Goal: Task Accomplishment & Management: Use online tool/utility

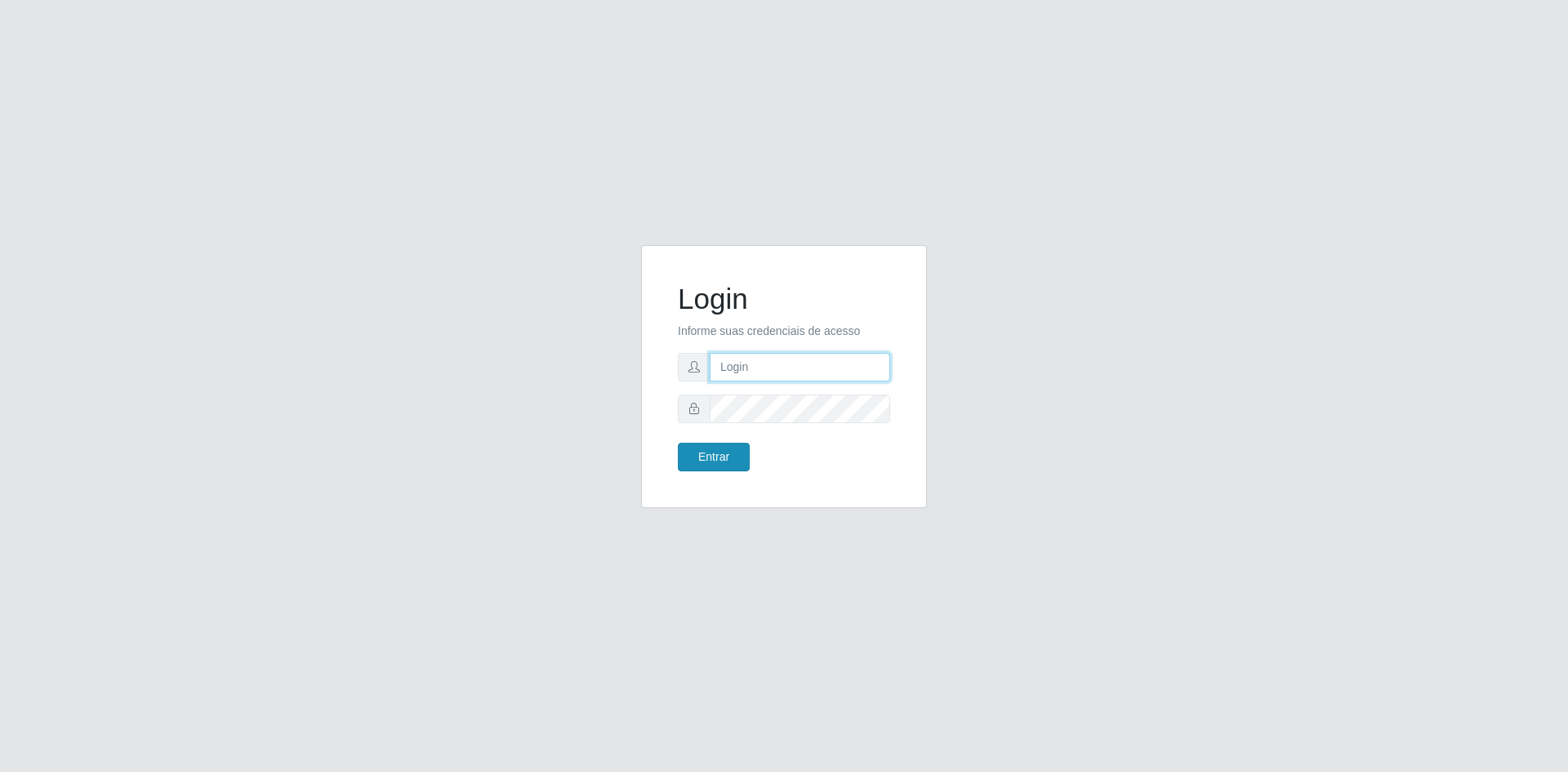
type input "[EMAIL_ADDRESS][DOMAIN_NAME]"
click at [699, 450] on button "Entrar" at bounding box center [713, 456] width 72 height 28
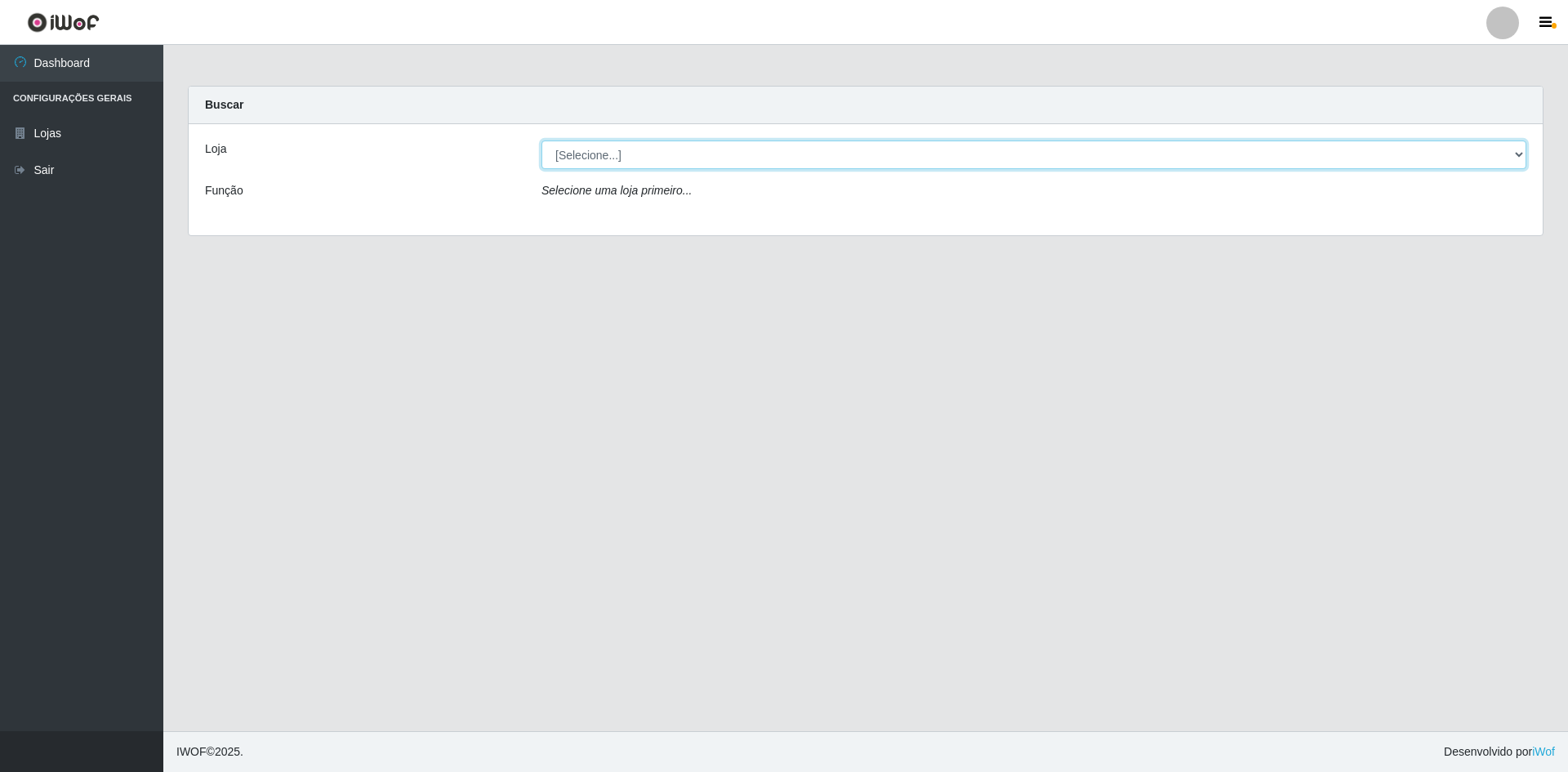
click at [696, 154] on select "[Selecione...] Hiper Queiroz - [GEOGRAPHIC_DATA] [GEOGRAPHIC_DATA] [GEOGRAPHIC_…" at bounding box center [1033, 154] width 985 height 28
select select "517"
click at [541, 140] on select "[Selecione...] Hiper Queiroz - [GEOGRAPHIC_DATA] [GEOGRAPHIC_DATA] [GEOGRAPHIC_…" at bounding box center [1033, 154] width 985 height 28
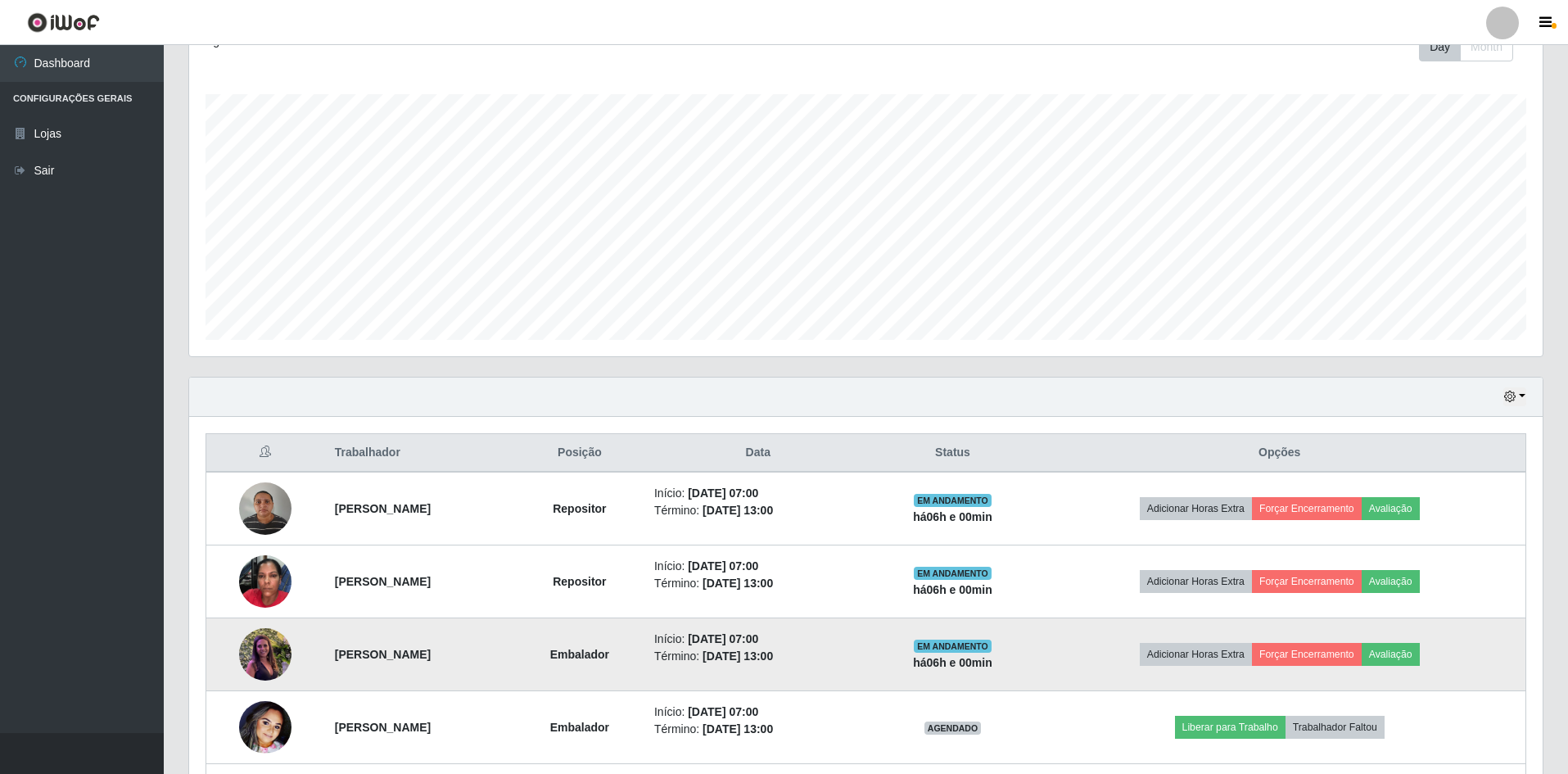
scroll to position [327, 0]
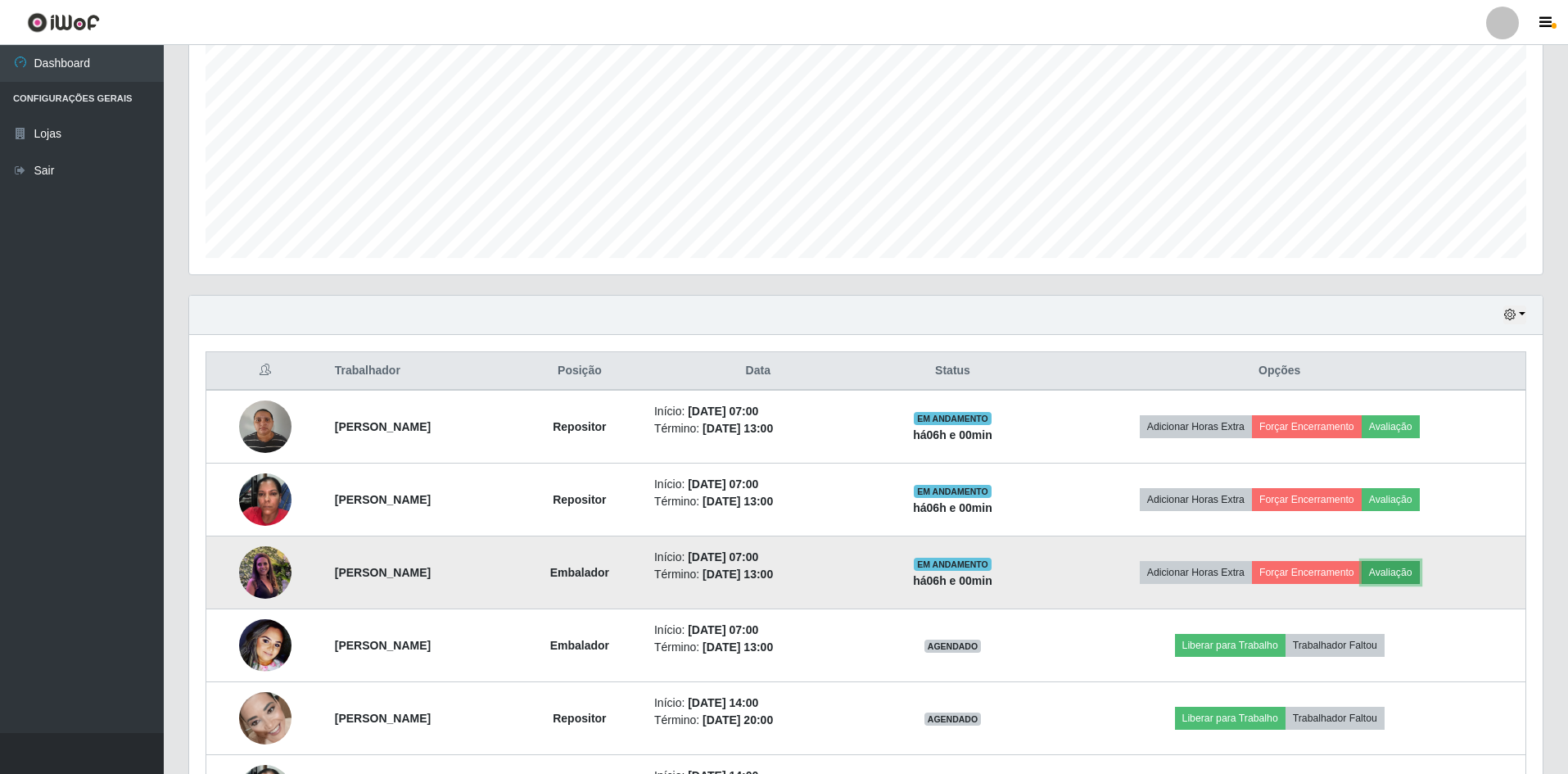
click at [1399, 570] on button "Avaliação" at bounding box center [1390, 572] width 58 height 23
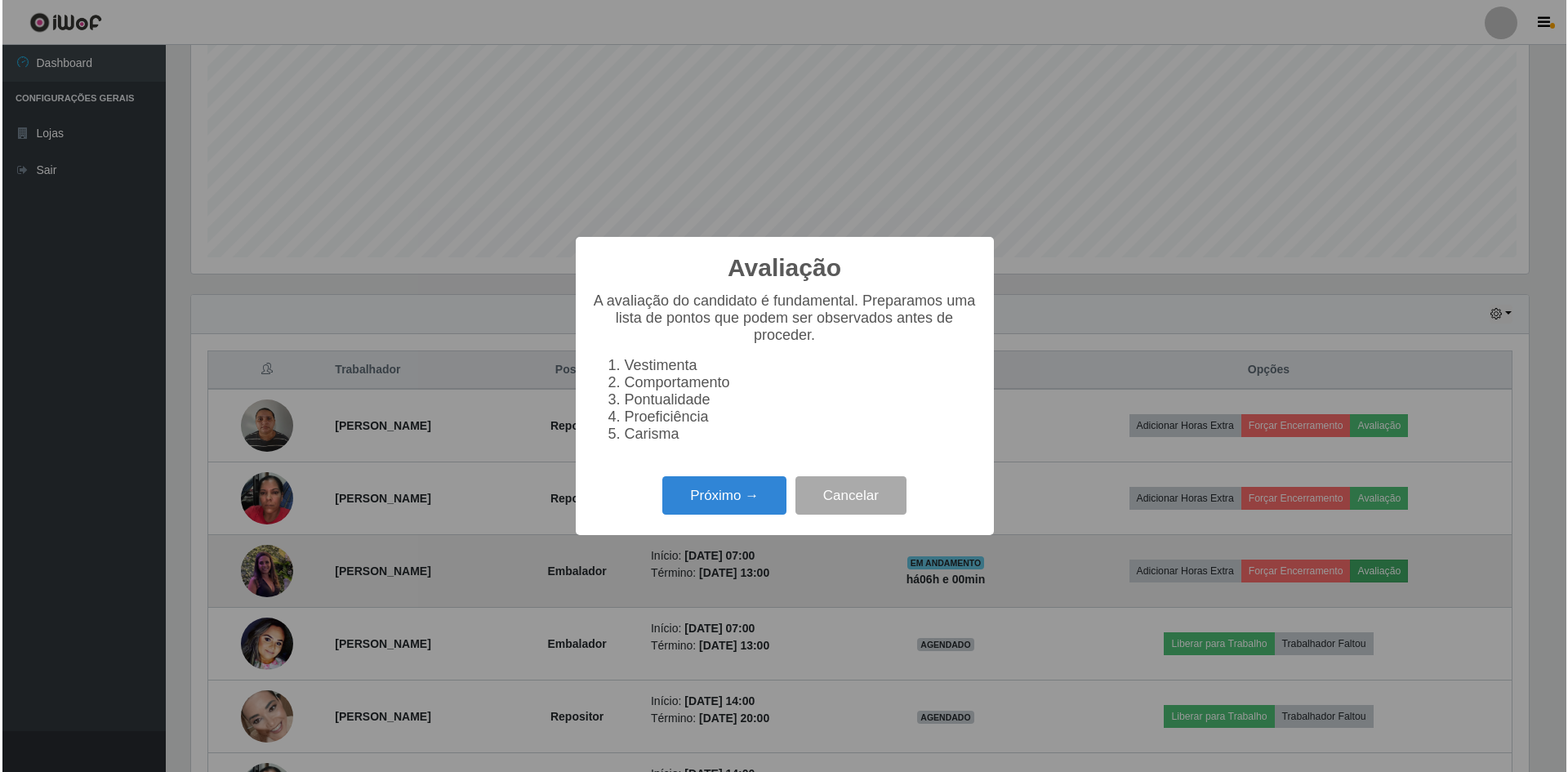
scroll to position [339, 1342]
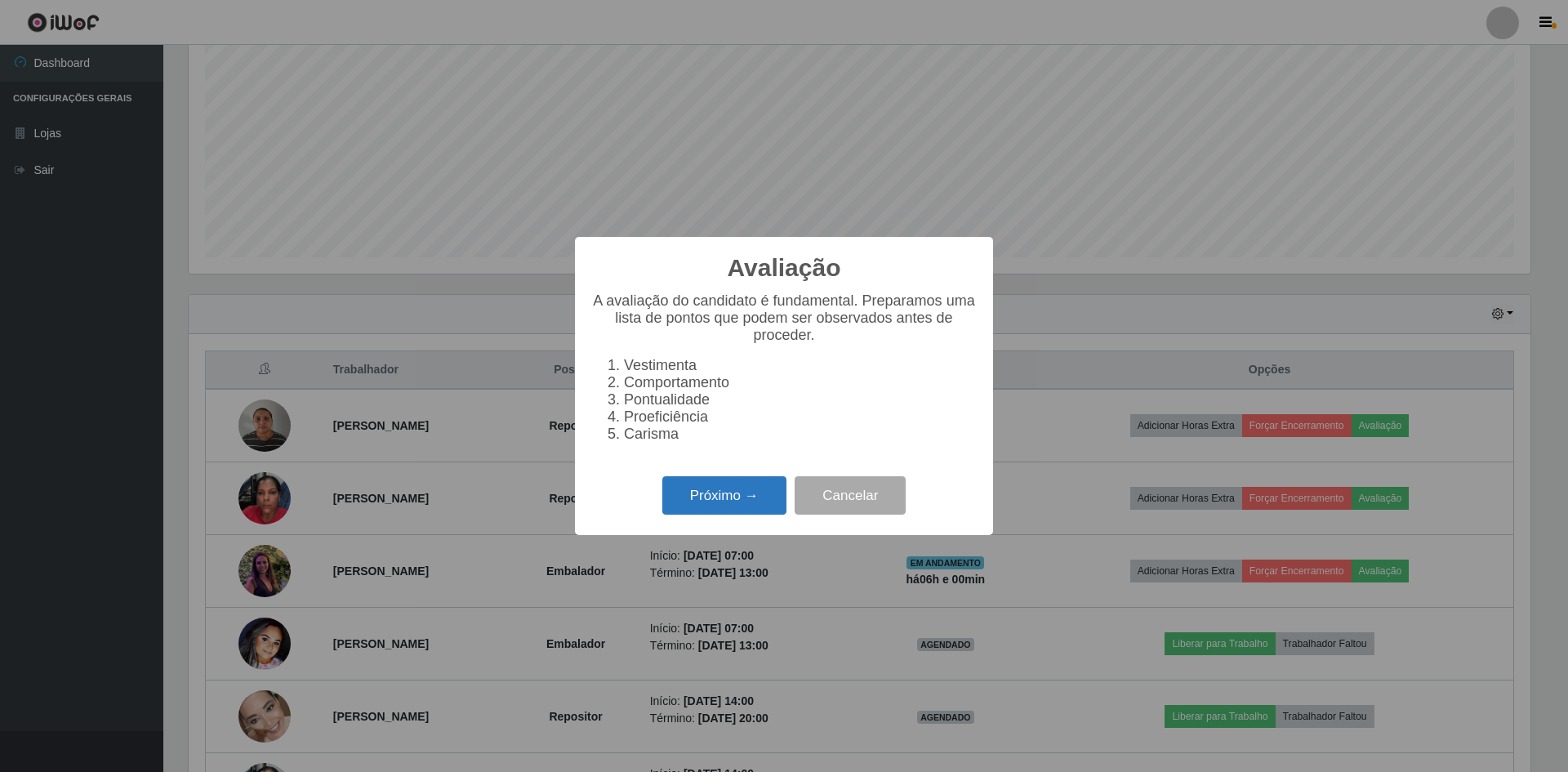
click at [725, 506] on button "Próximo →" at bounding box center [724, 495] width 124 height 38
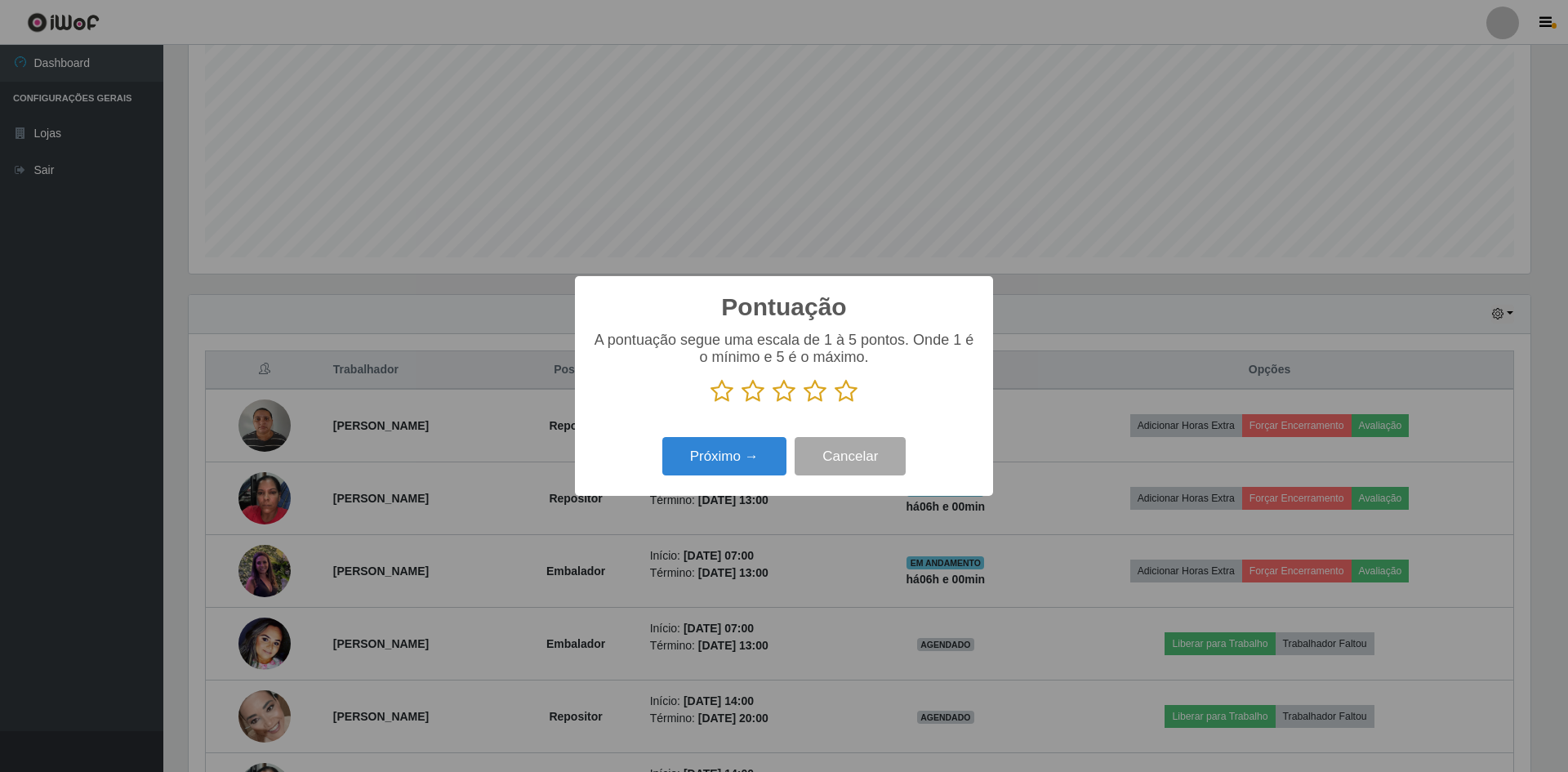
click at [723, 396] on icon at bounding box center [721, 391] width 23 height 25
click at [710, 404] on input "radio" at bounding box center [710, 404] width 0 height 0
click at [751, 394] on icon at bounding box center [752, 391] width 23 height 25
click at [741, 404] on input "radio" at bounding box center [741, 404] width 0 height 0
click at [777, 396] on icon at bounding box center [783, 391] width 23 height 25
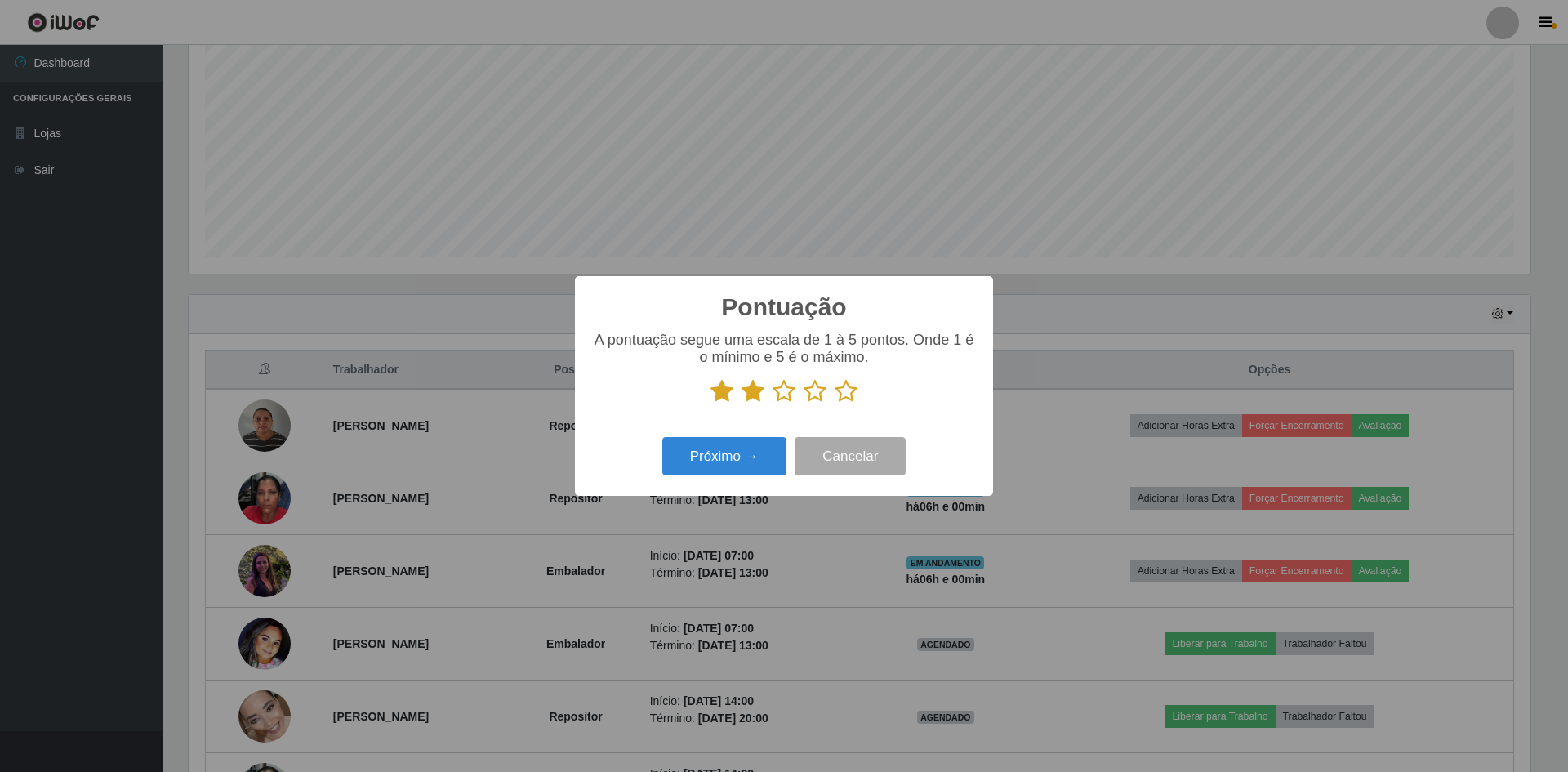
click at [772, 404] on input "radio" at bounding box center [772, 404] width 0 height 0
click at [812, 395] on icon at bounding box center [815, 391] width 23 height 25
click at [804, 404] on input "radio" at bounding box center [804, 404] width 0 height 0
click at [849, 392] on icon at bounding box center [846, 391] width 23 height 25
click at [835, 404] on input "radio" at bounding box center [835, 404] width 0 height 0
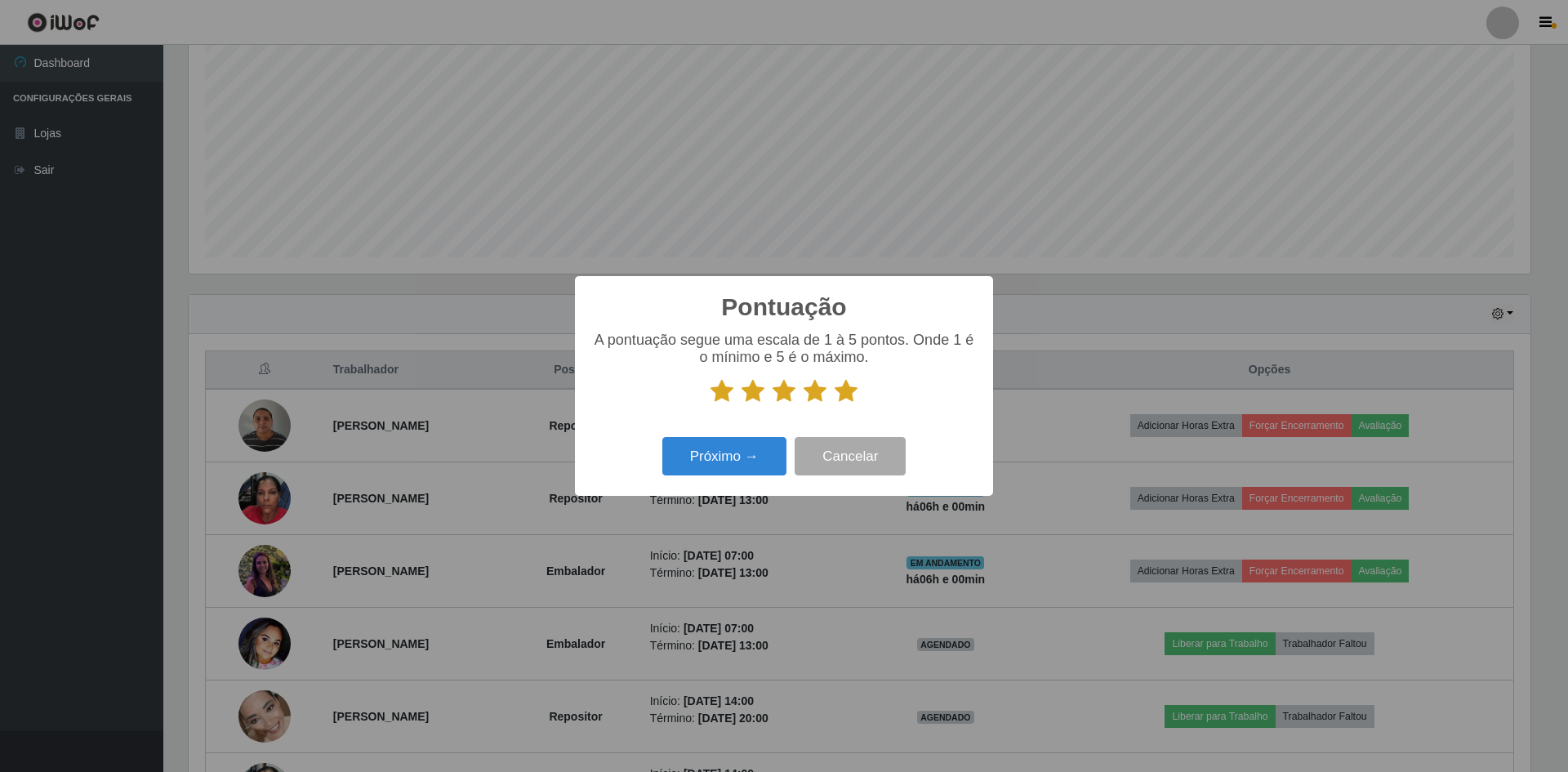
click at [836, 394] on icon at bounding box center [846, 391] width 23 height 25
click at [835, 404] on input "radio" at bounding box center [835, 404] width 0 height 0
click at [849, 393] on icon at bounding box center [846, 391] width 23 height 25
click at [835, 404] on input "radio" at bounding box center [835, 404] width 0 height 0
click at [836, 392] on icon at bounding box center [846, 391] width 23 height 25
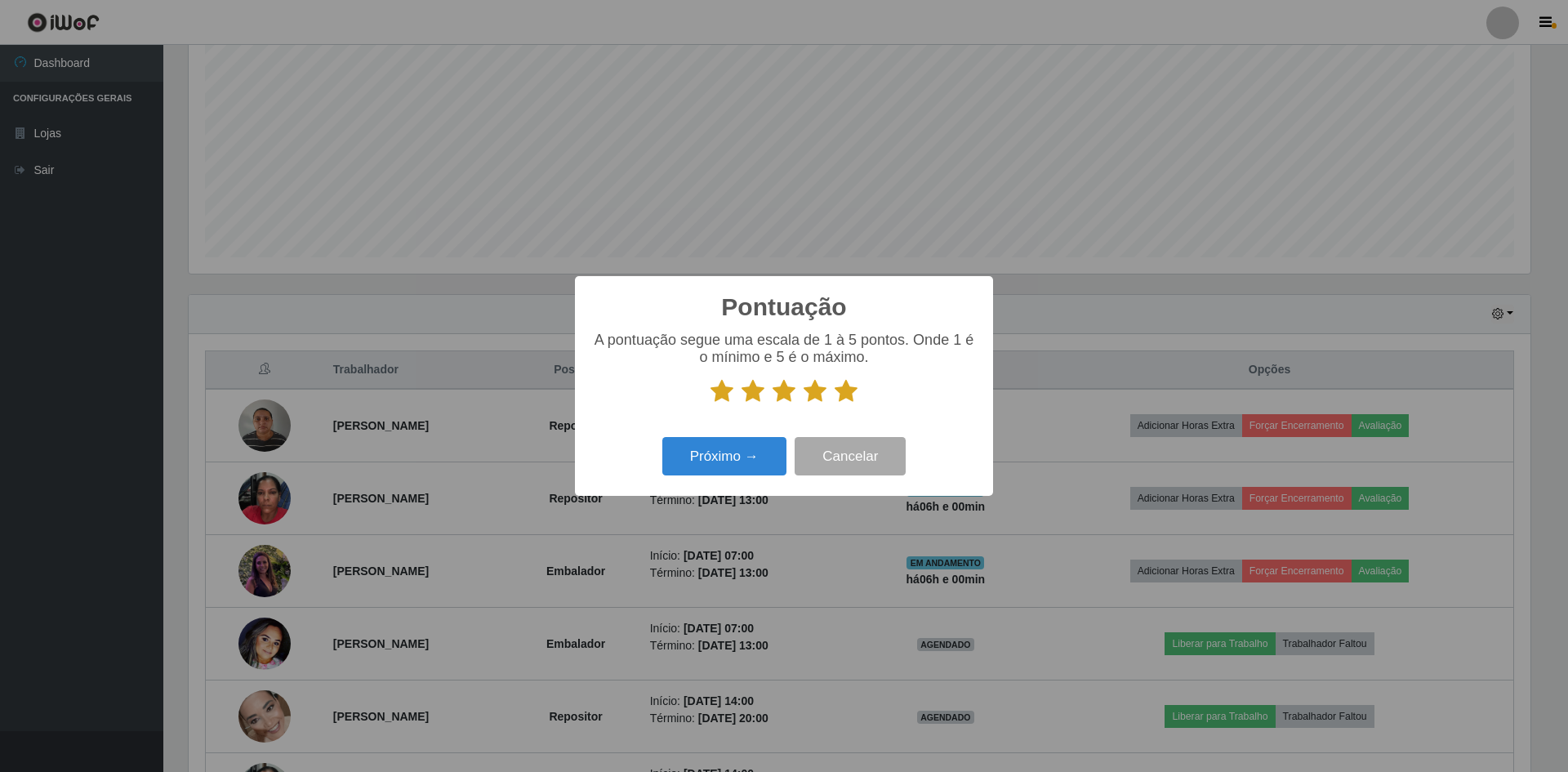
click at [835, 404] on input "radio" at bounding box center [835, 404] width 0 height 0
click at [841, 392] on icon at bounding box center [846, 391] width 23 height 25
click at [835, 404] on input "radio" at bounding box center [835, 404] width 0 height 0
click at [841, 392] on icon at bounding box center [846, 391] width 23 height 25
click at [835, 404] on input "radio" at bounding box center [835, 404] width 0 height 0
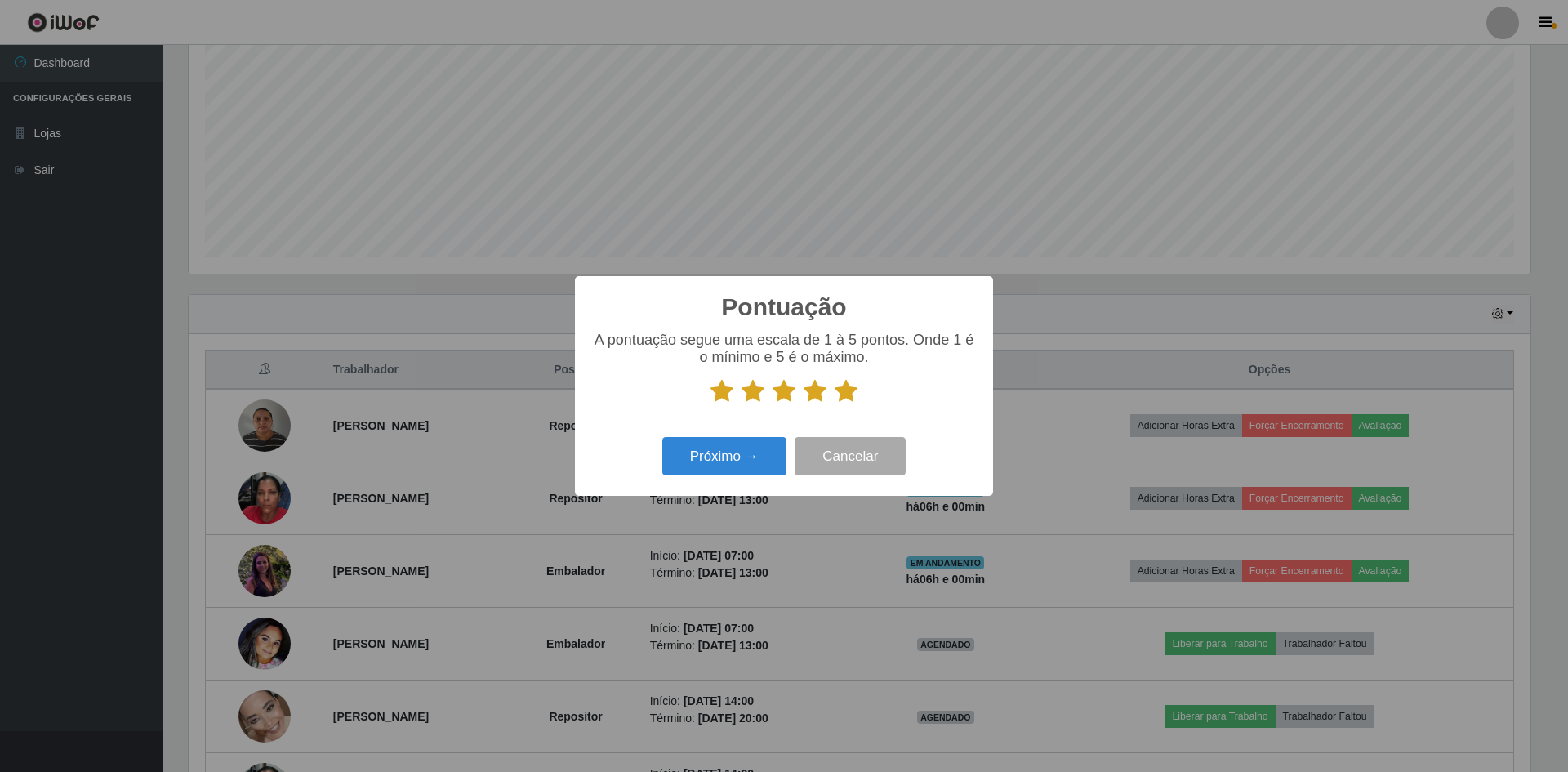
click at [841, 392] on icon at bounding box center [846, 391] width 23 height 25
click at [835, 404] on input "radio" at bounding box center [835, 404] width 0 height 0
click at [725, 468] on button "Próximo →" at bounding box center [724, 456] width 124 height 38
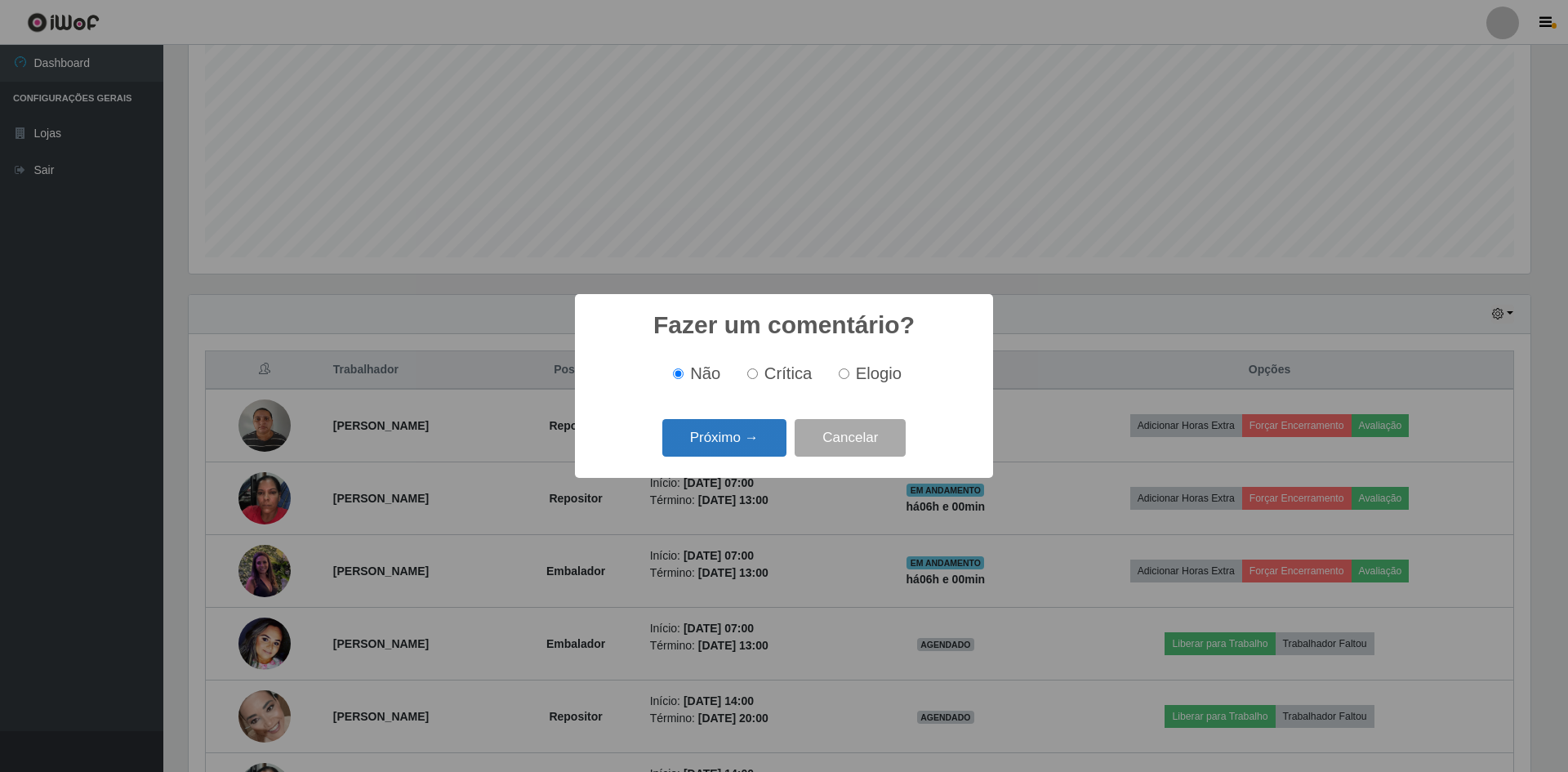
click at [724, 430] on button "Próximo →" at bounding box center [724, 438] width 124 height 38
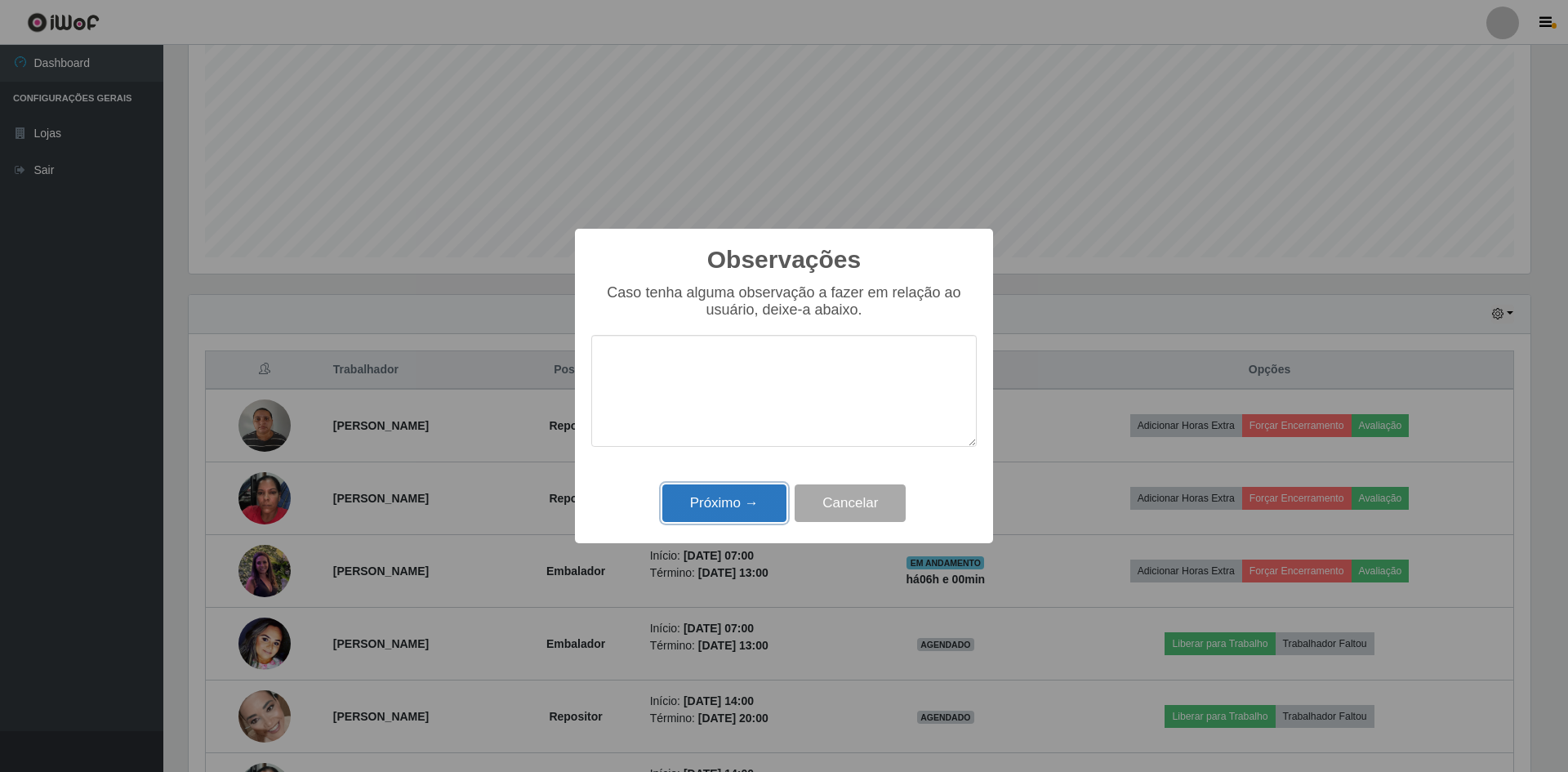
click at [713, 509] on button "Próximo →" at bounding box center [724, 503] width 124 height 38
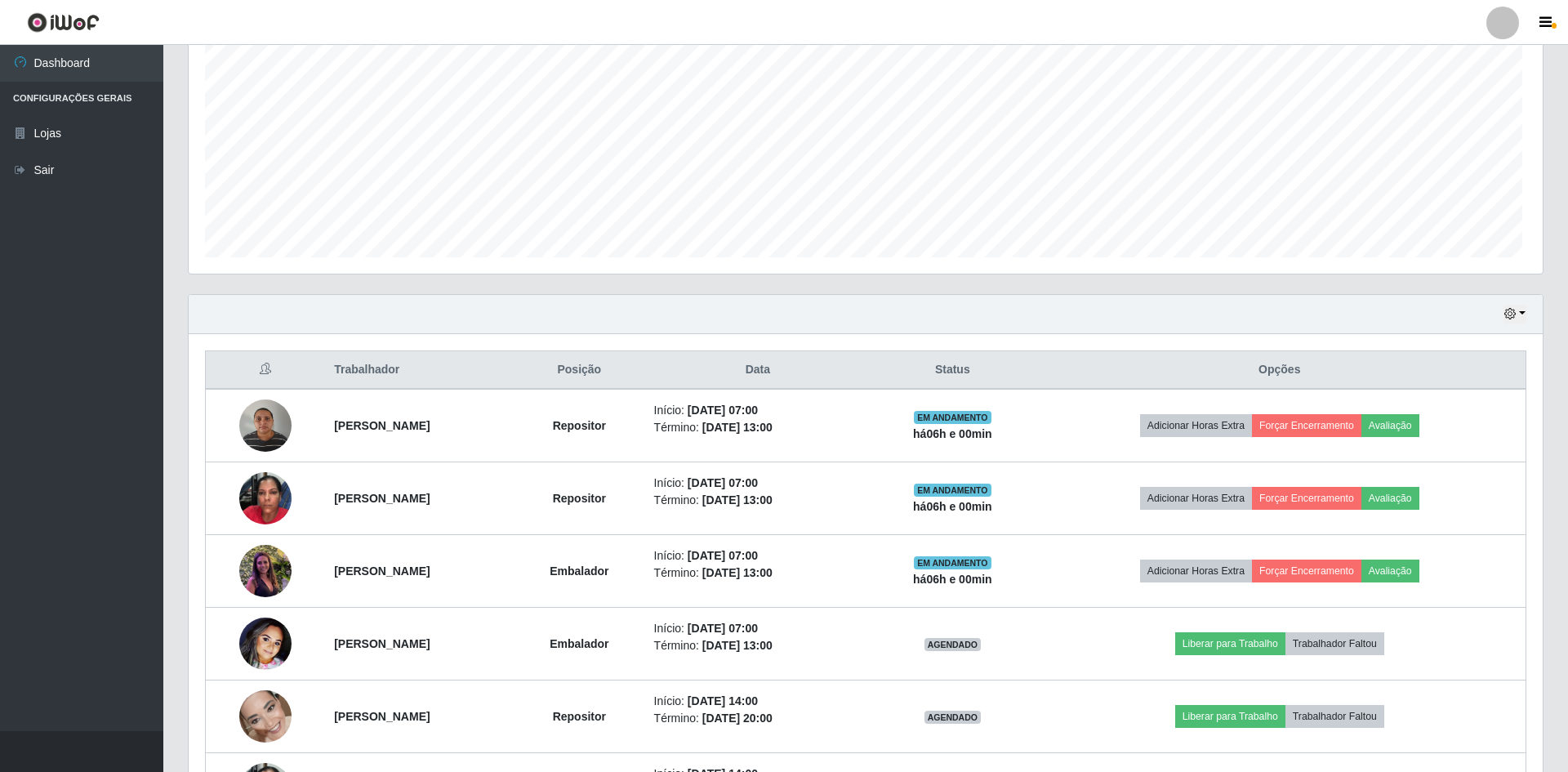
scroll to position [339, 1350]
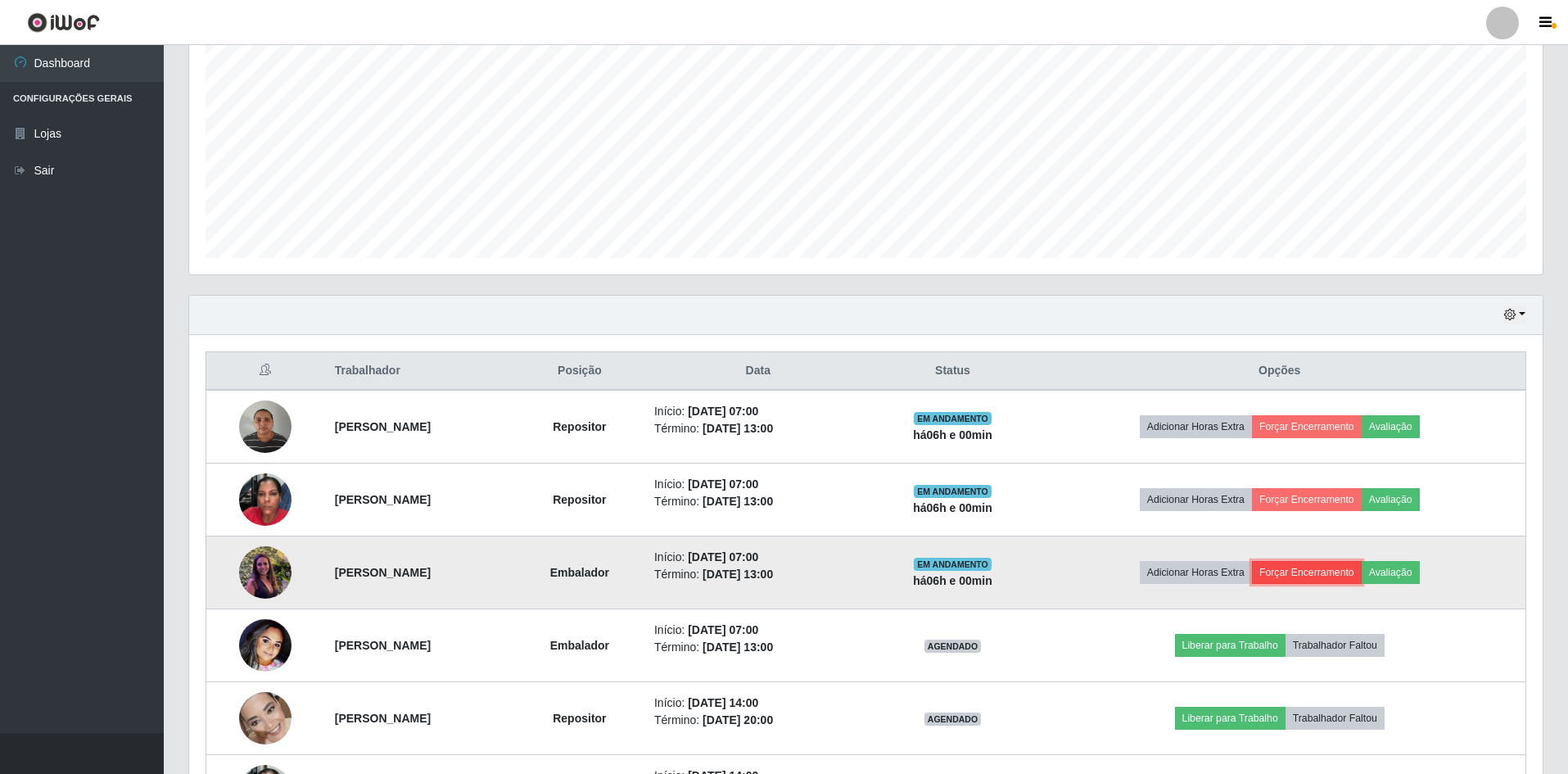
click at [1346, 575] on button "Forçar Encerramento" at bounding box center [1306, 572] width 109 height 23
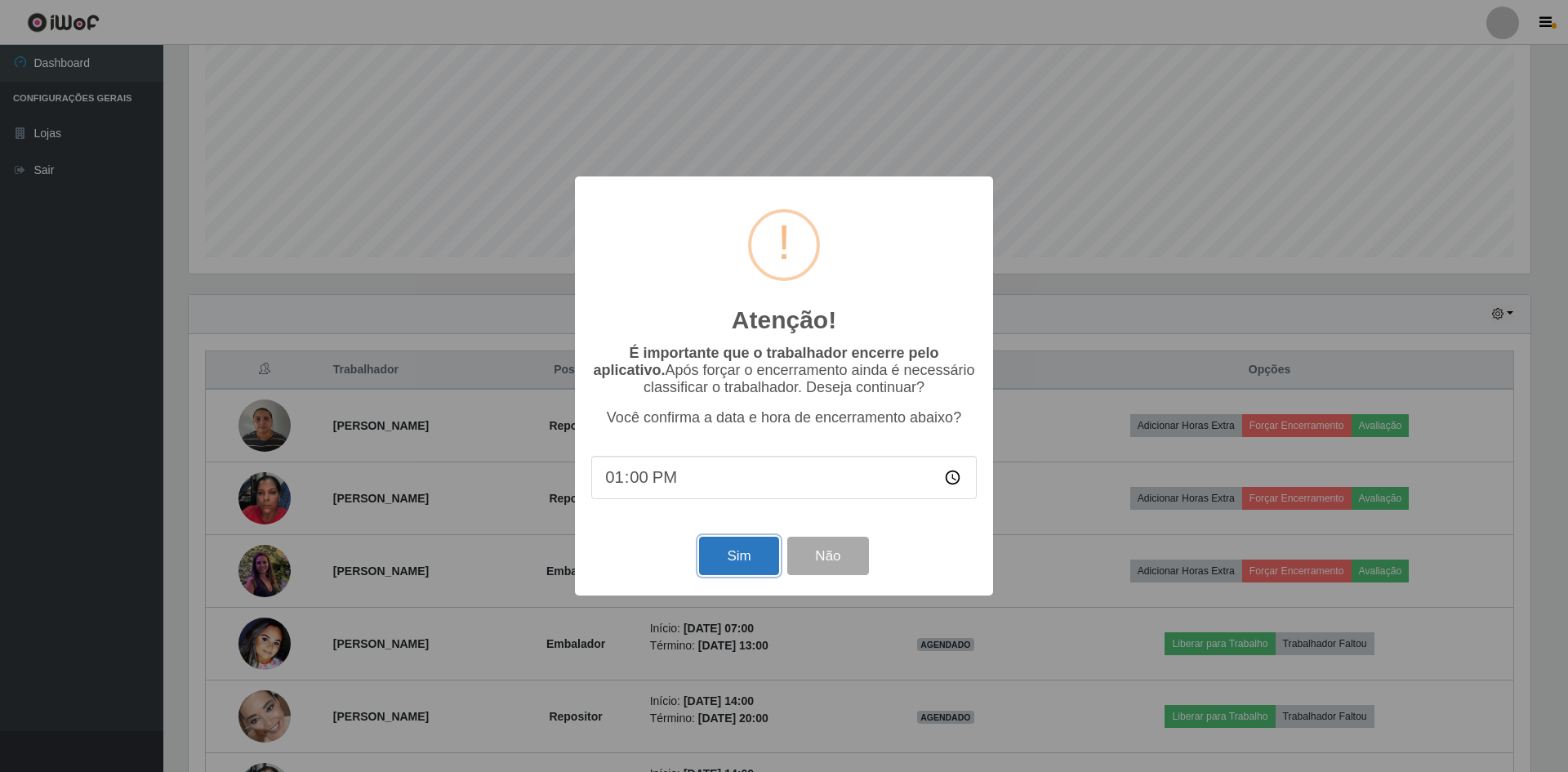
click at [738, 555] on button "Sim" at bounding box center [739, 556] width 79 height 38
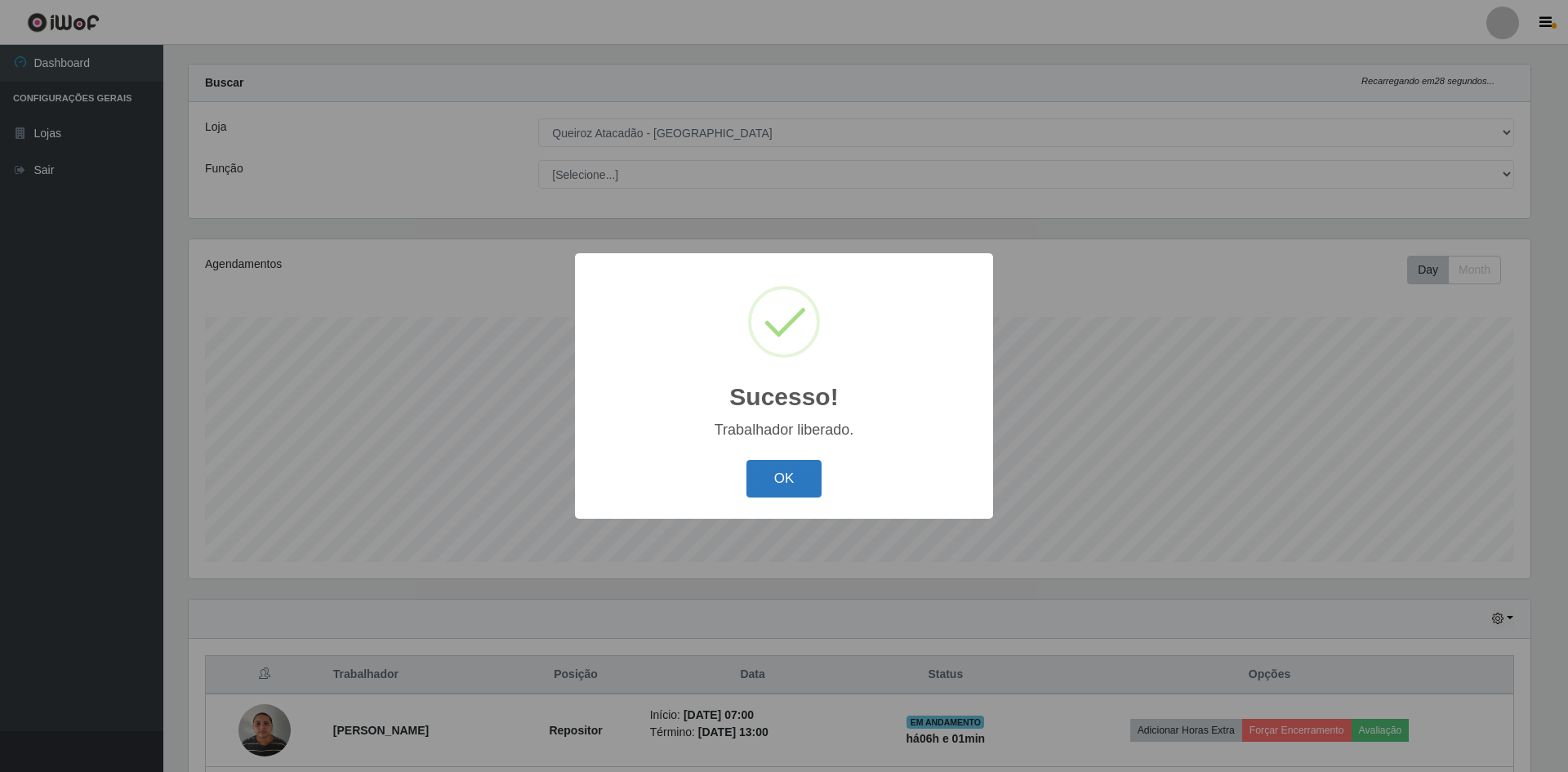
click at [782, 472] on button "OK" at bounding box center [785, 479] width 76 height 38
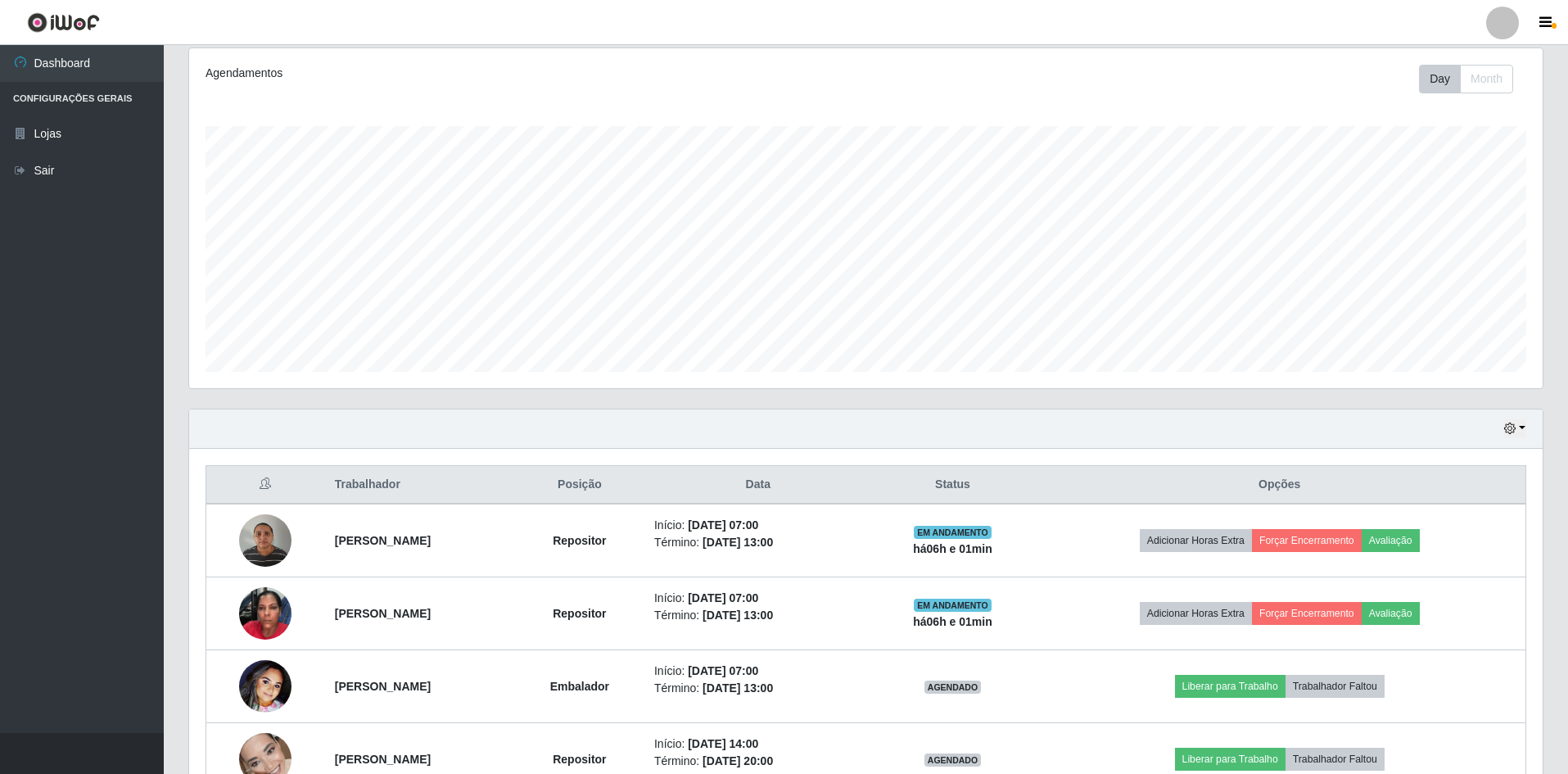
scroll to position [349, 0]
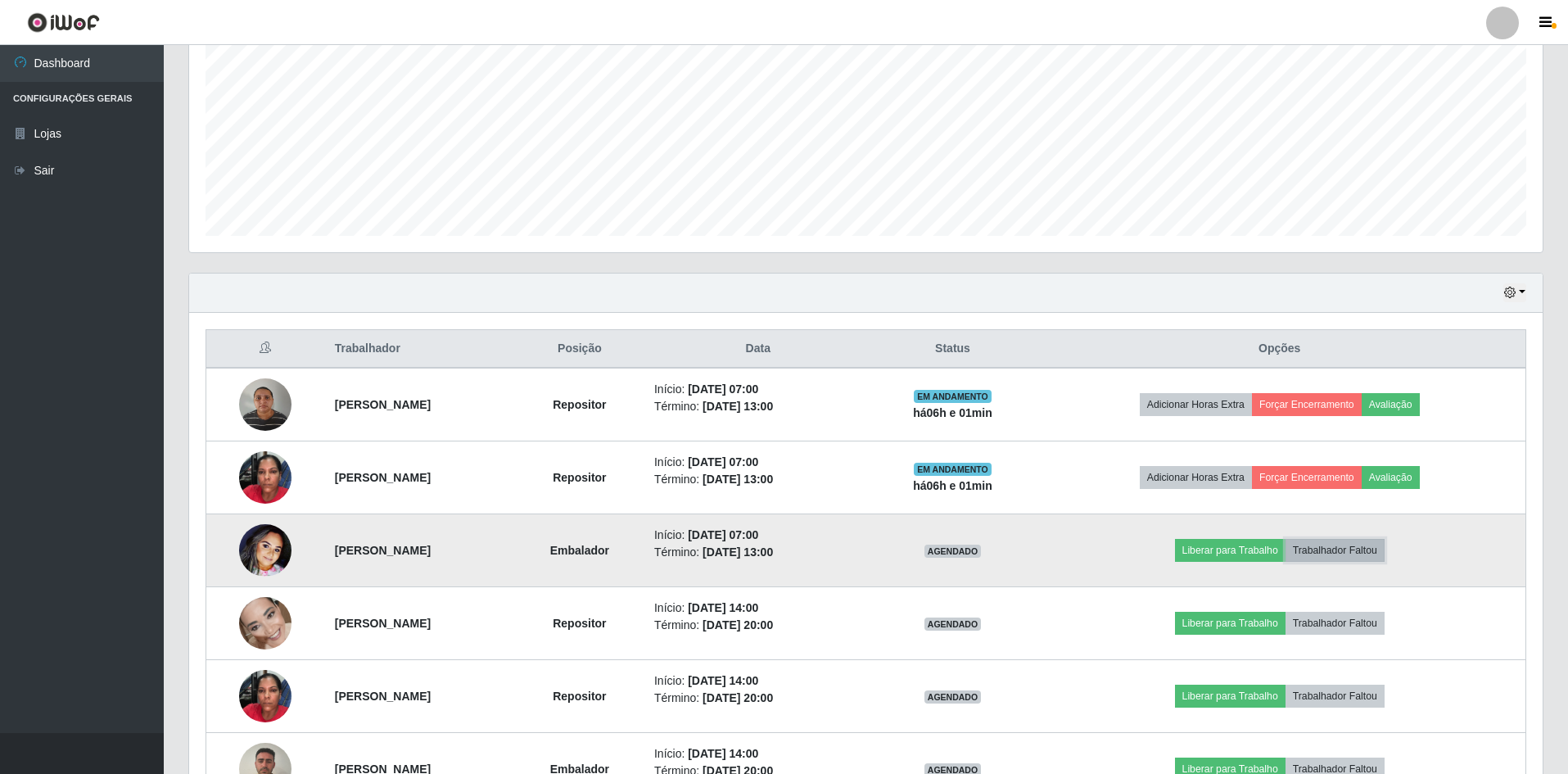
click at [1384, 552] on button "Trabalhador Faltou" at bounding box center [1335, 550] width 99 height 23
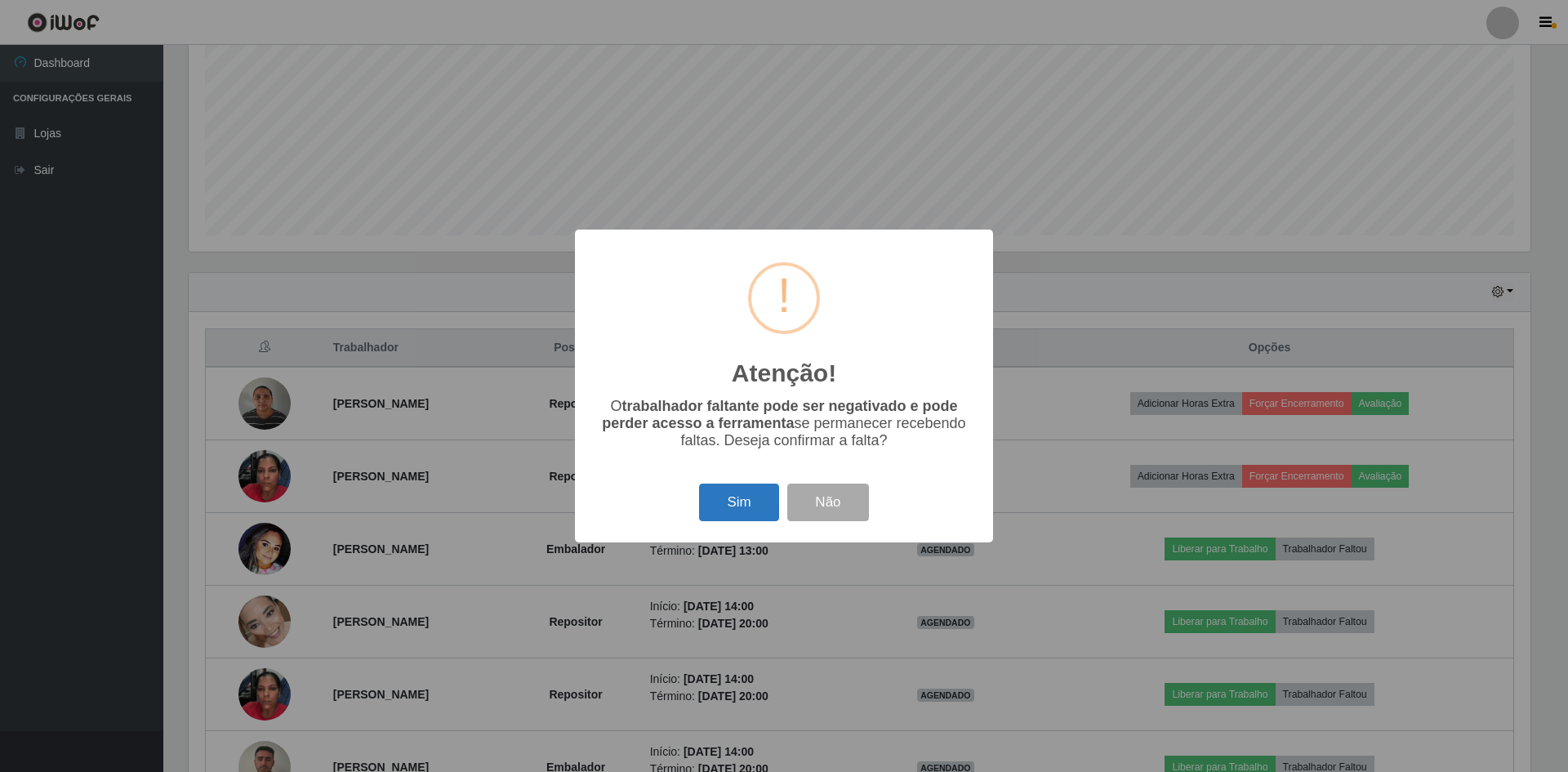
click at [707, 495] on button "Sim" at bounding box center [739, 503] width 79 height 38
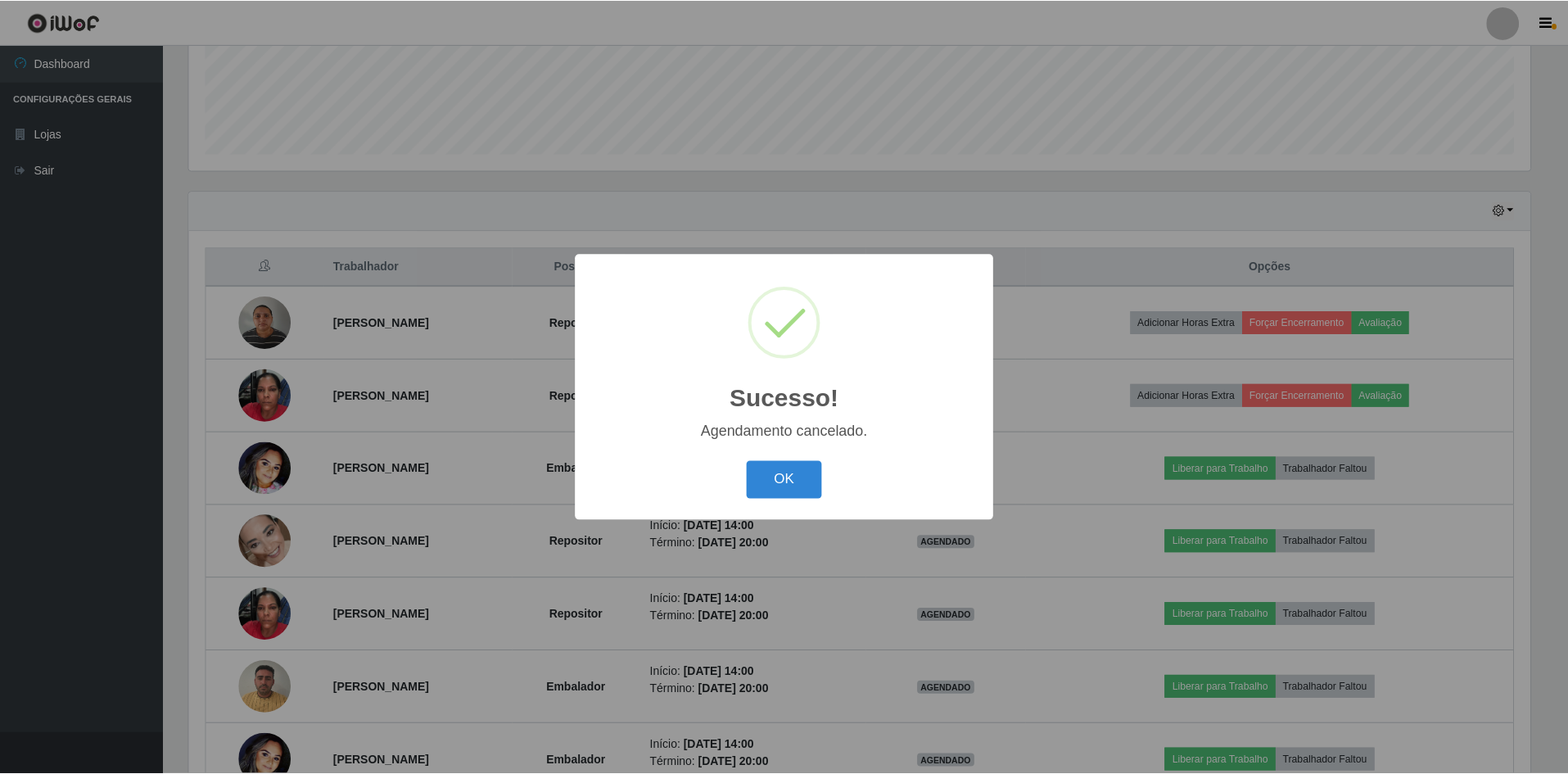
scroll to position [387, 0]
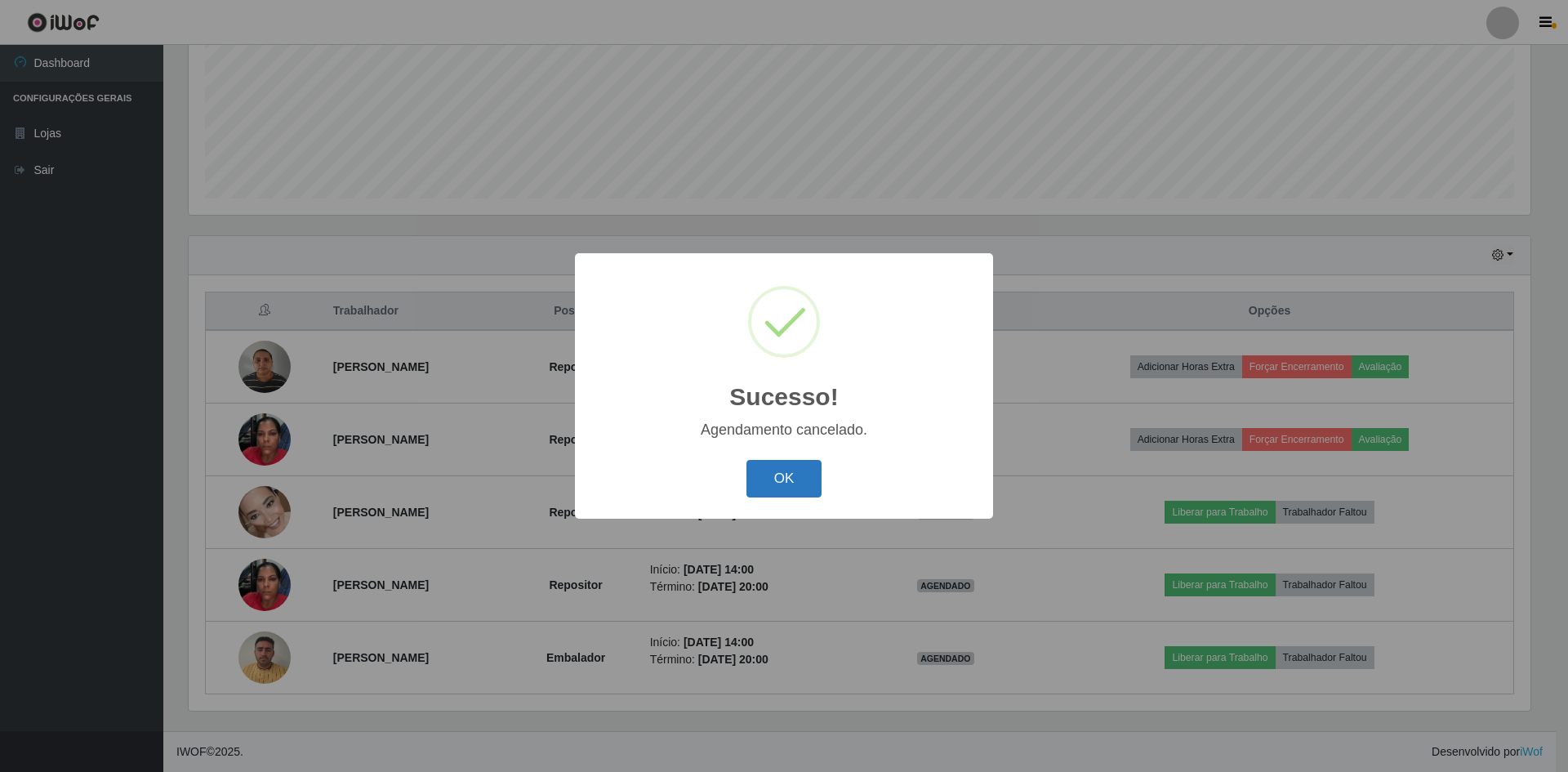
click at [781, 479] on button "OK" at bounding box center [785, 479] width 76 height 38
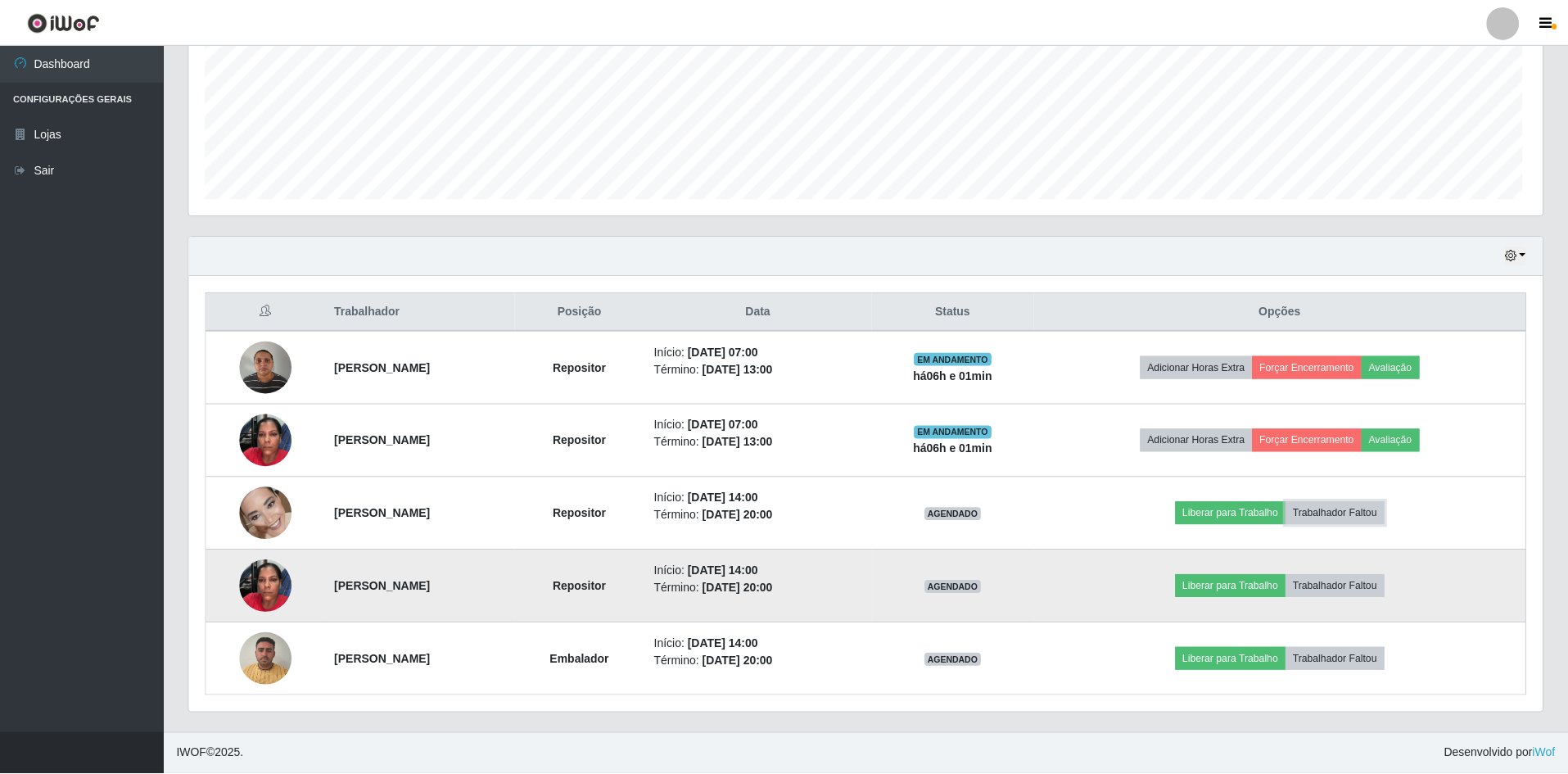
scroll to position [0, 0]
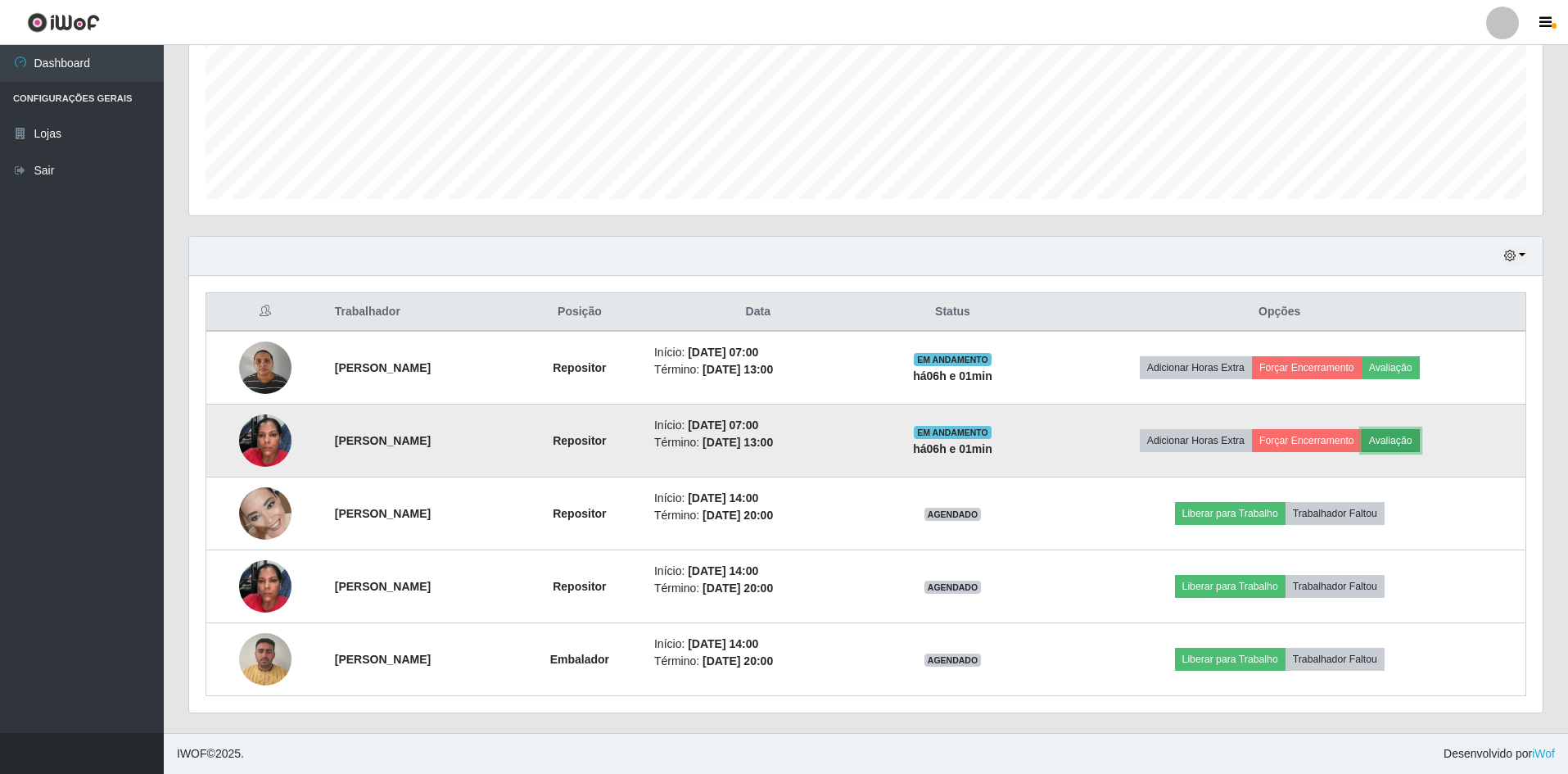
click at [1419, 445] on button "Avaliação" at bounding box center [1390, 440] width 58 height 23
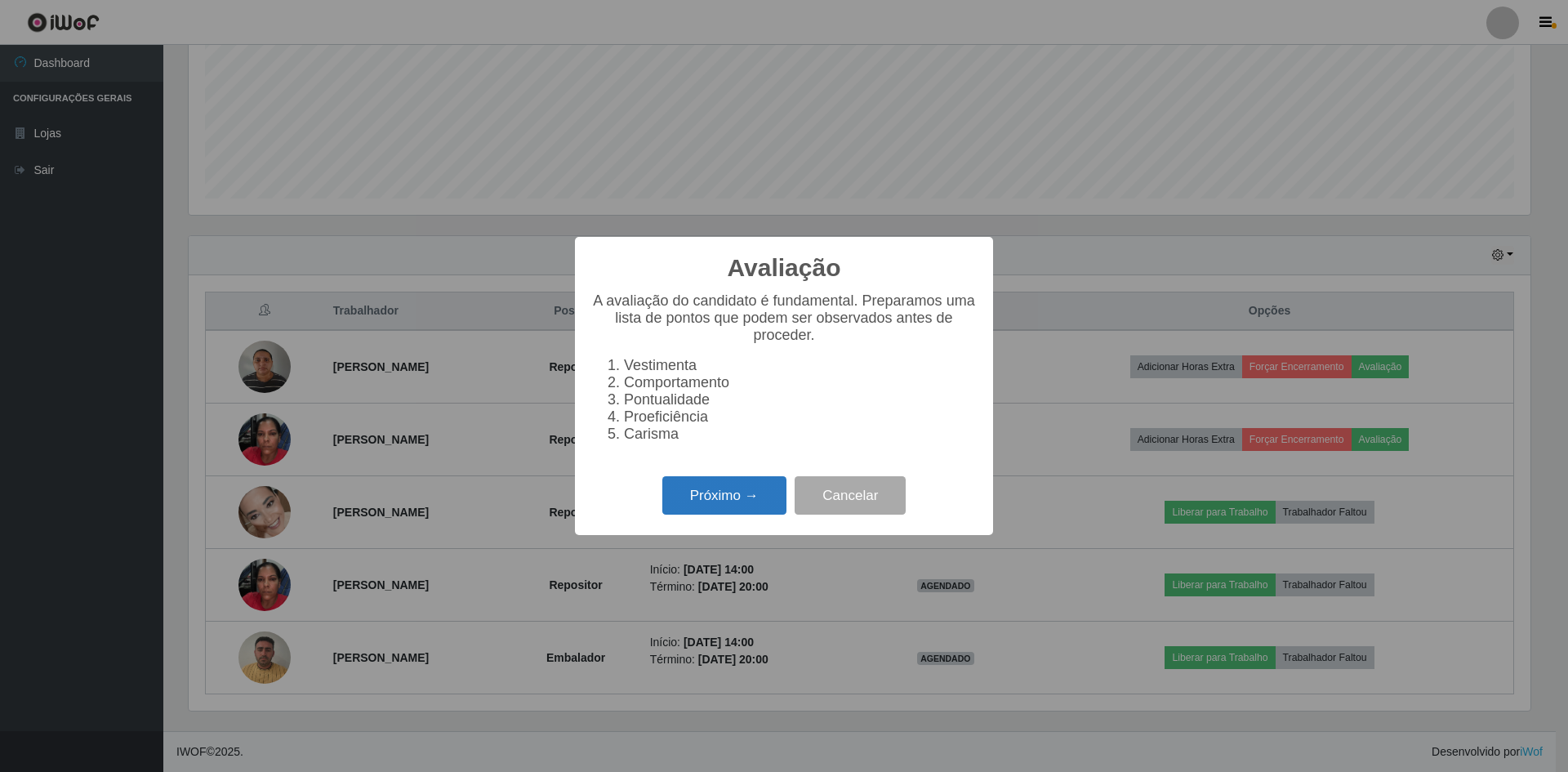
click at [743, 499] on button "Próximo →" at bounding box center [724, 495] width 124 height 38
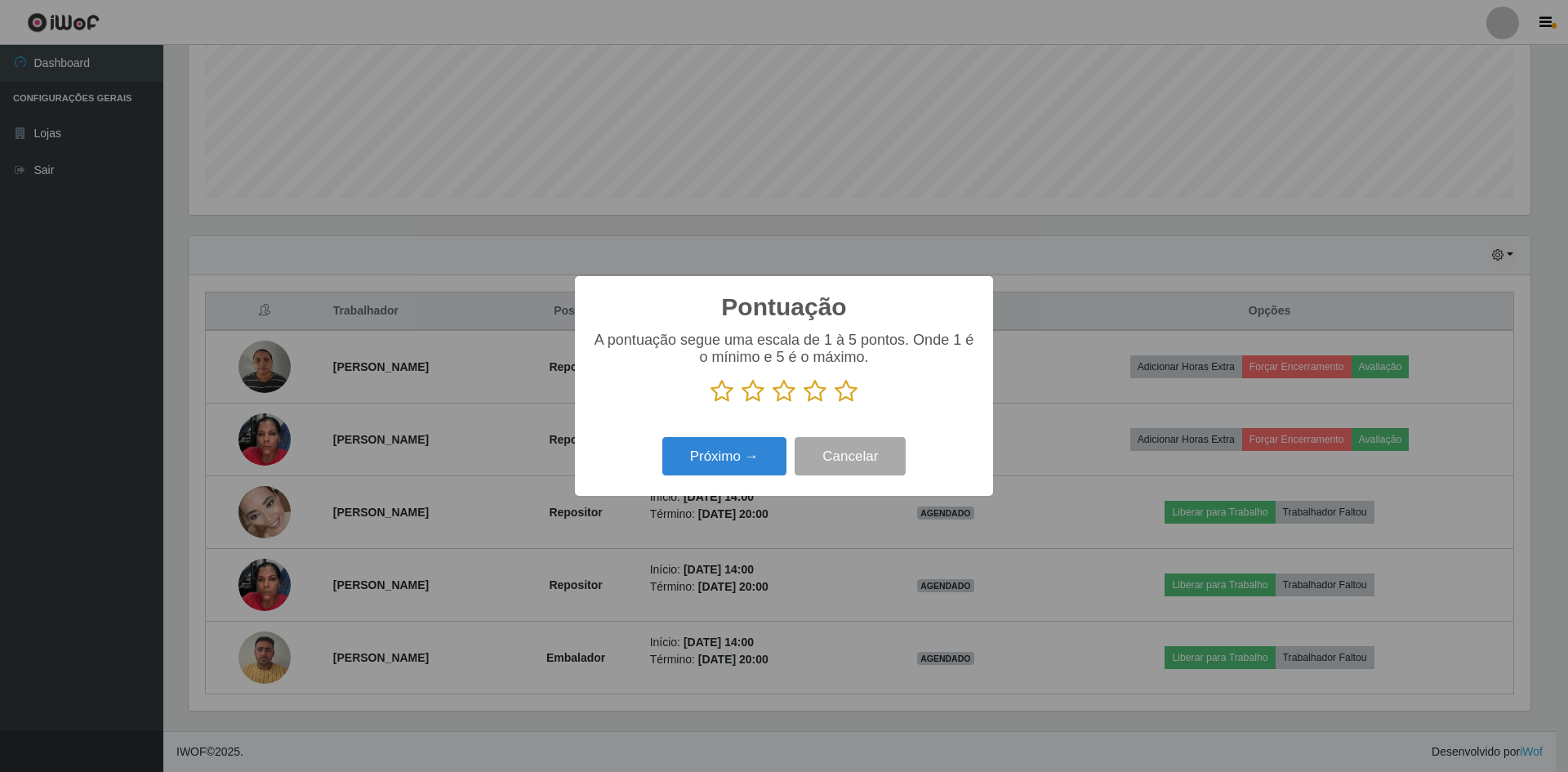
click at [721, 395] on icon at bounding box center [721, 391] width 23 height 25
click at [710, 404] on input "radio" at bounding box center [710, 404] width 0 height 0
click at [745, 391] on icon at bounding box center [752, 391] width 23 height 25
click at [741, 404] on input "radio" at bounding box center [741, 404] width 0 height 0
click at [777, 388] on icon at bounding box center [783, 391] width 23 height 25
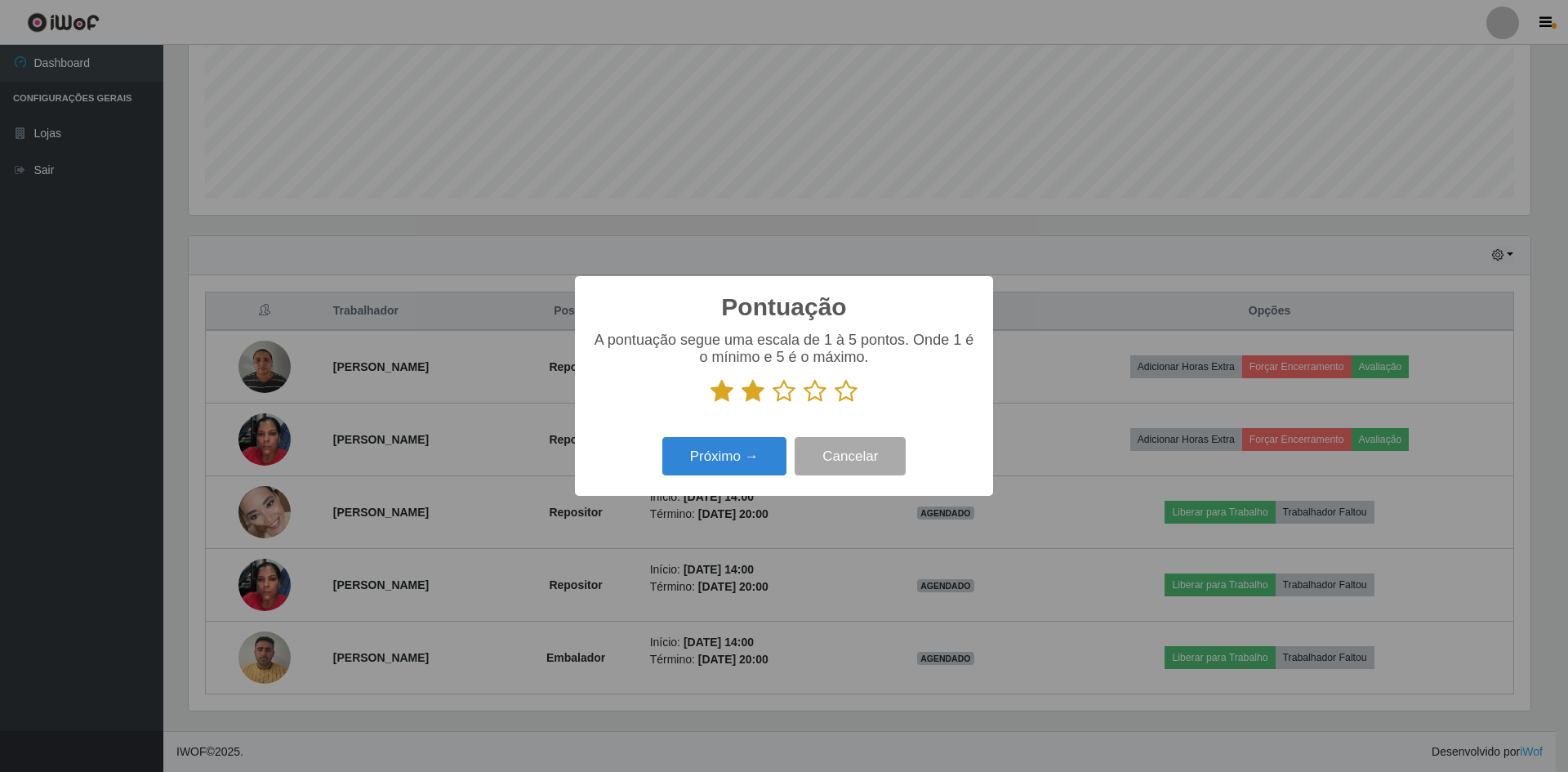
click at [772, 404] on input "radio" at bounding box center [772, 404] width 0 height 0
click at [804, 395] on icon at bounding box center [815, 391] width 23 height 25
click at [804, 404] on input "radio" at bounding box center [804, 404] width 0 height 0
click at [840, 393] on icon at bounding box center [846, 391] width 23 height 25
click at [835, 404] on input "radio" at bounding box center [835, 404] width 0 height 0
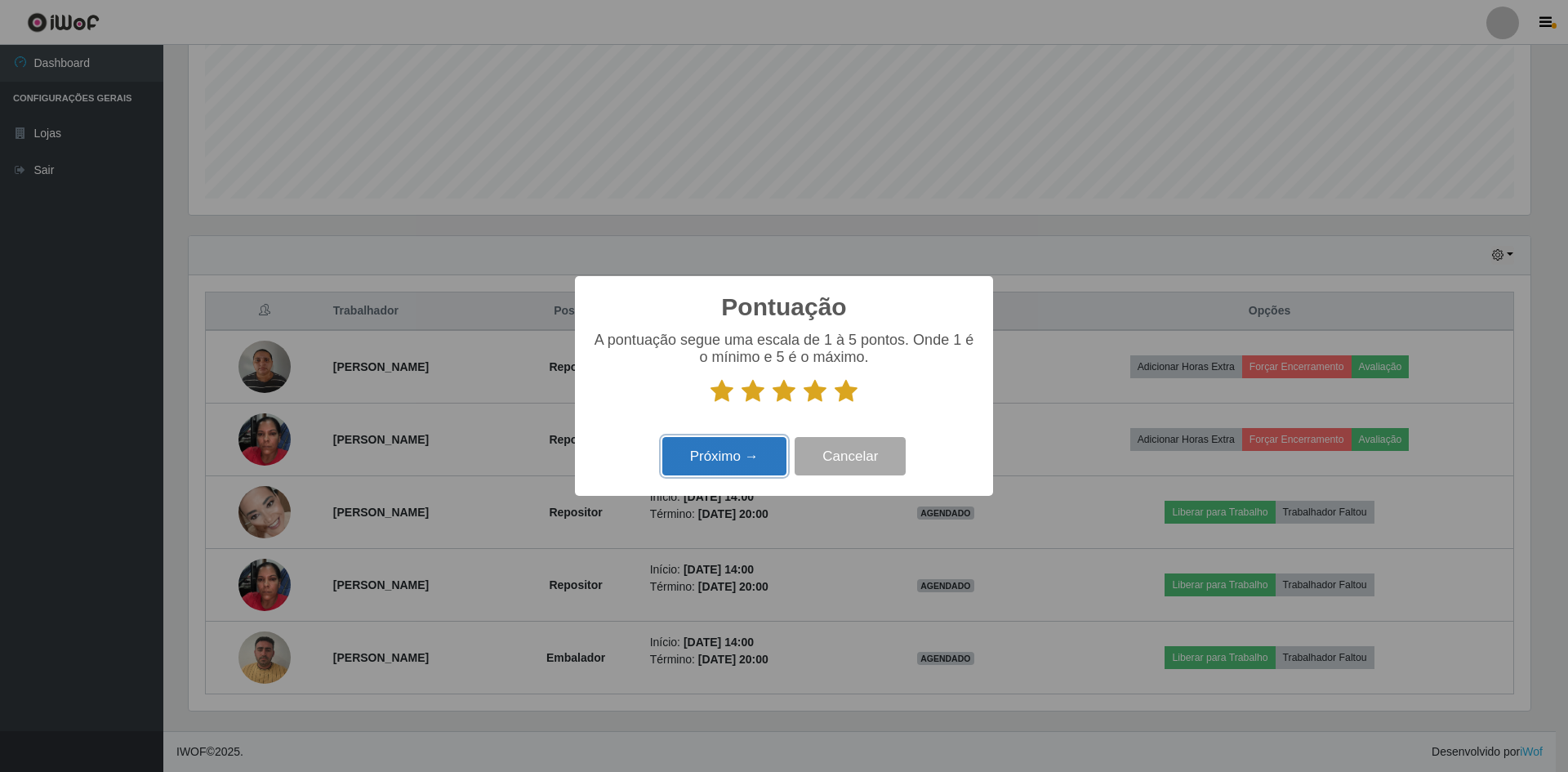
click at [719, 459] on button "Próximo →" at bounding box center [724, 456] width 124 height 38
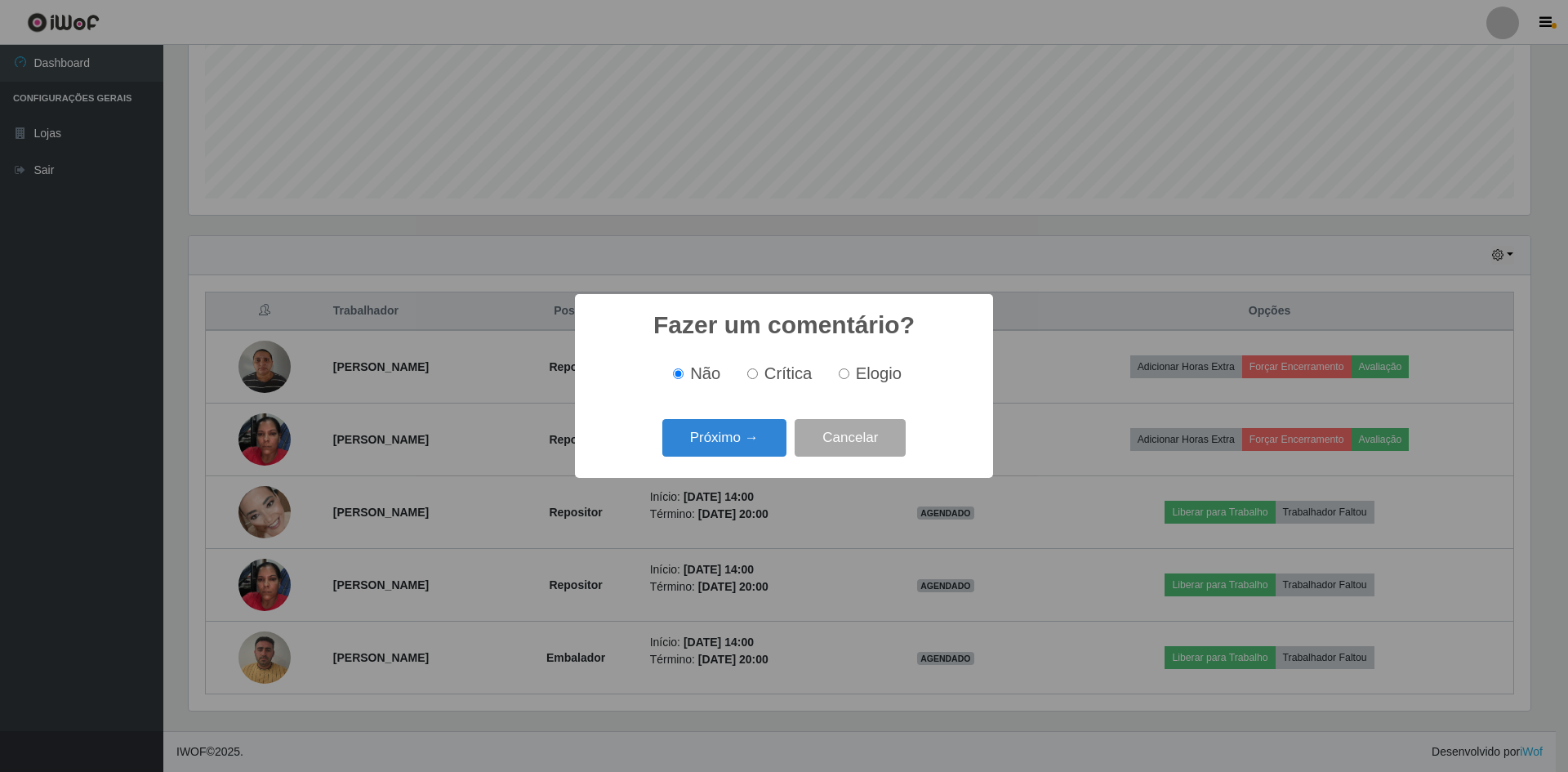
scroll to position [816156, 815340]
click at [716, 437] on button "Próximo →" at bounding box center [724, 438] width 124 height 38
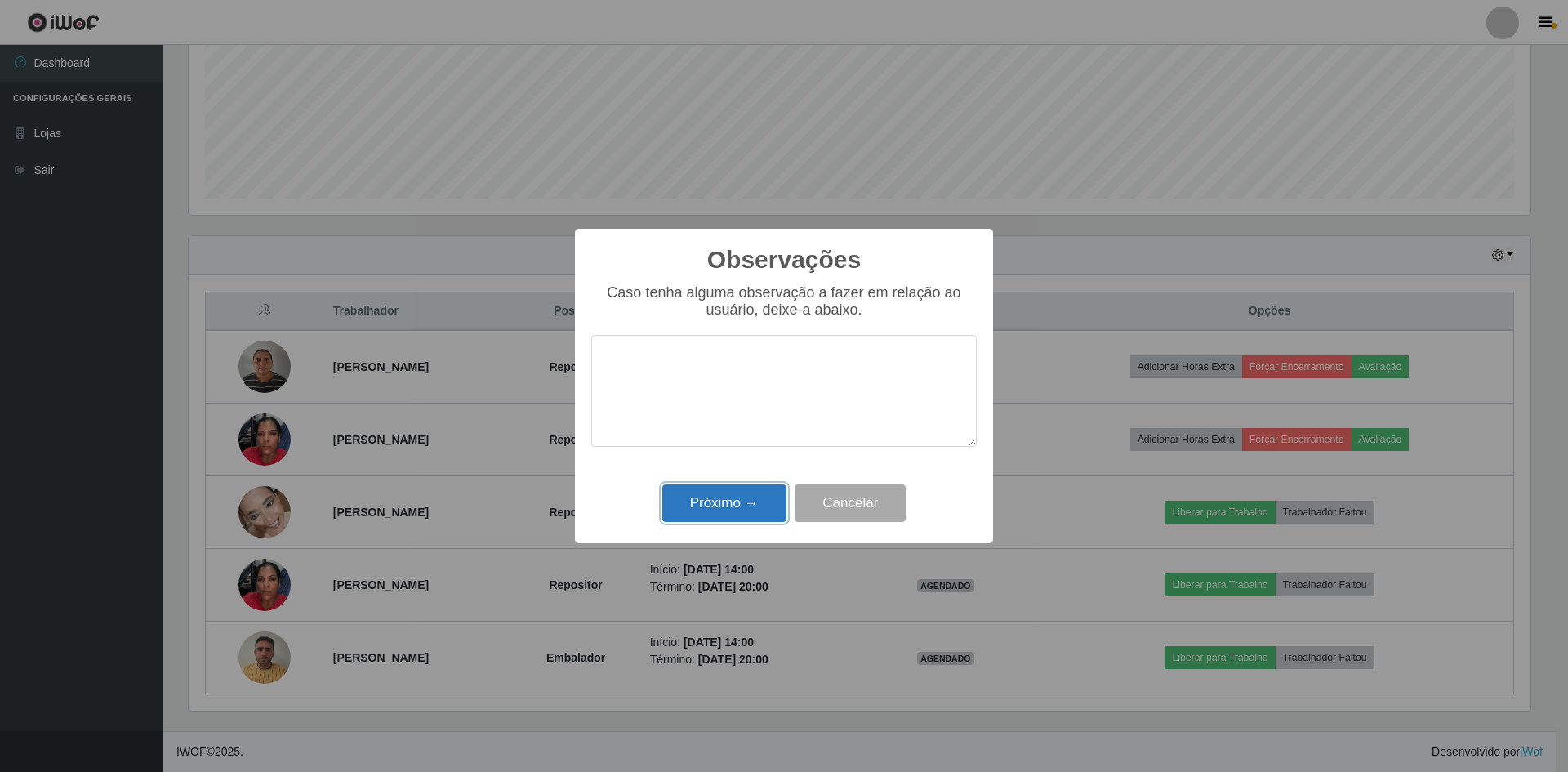
click at [716, 486] on button "Próximo →" at bounding box center [724, 503] width 124 height 38
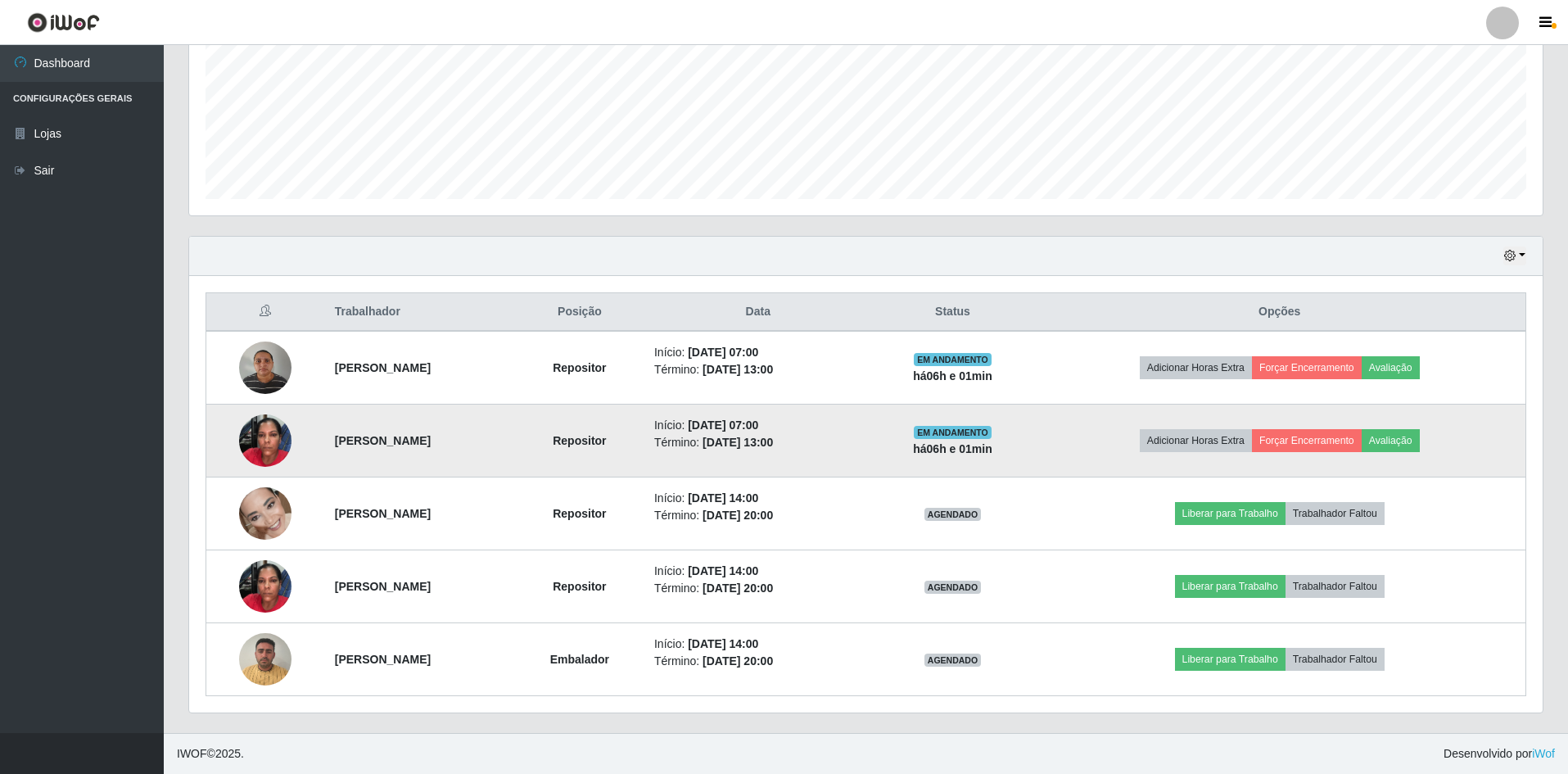
click at [1359, 428] on td "Adicionar Horas Extra Forçar Encerramento Avaliação" at bounding box center [1279, 441] width 492 height 73
click at [1314, 444] on button "Forçar Encerramento" at bounding box center [1306, 440] width 109 height 23
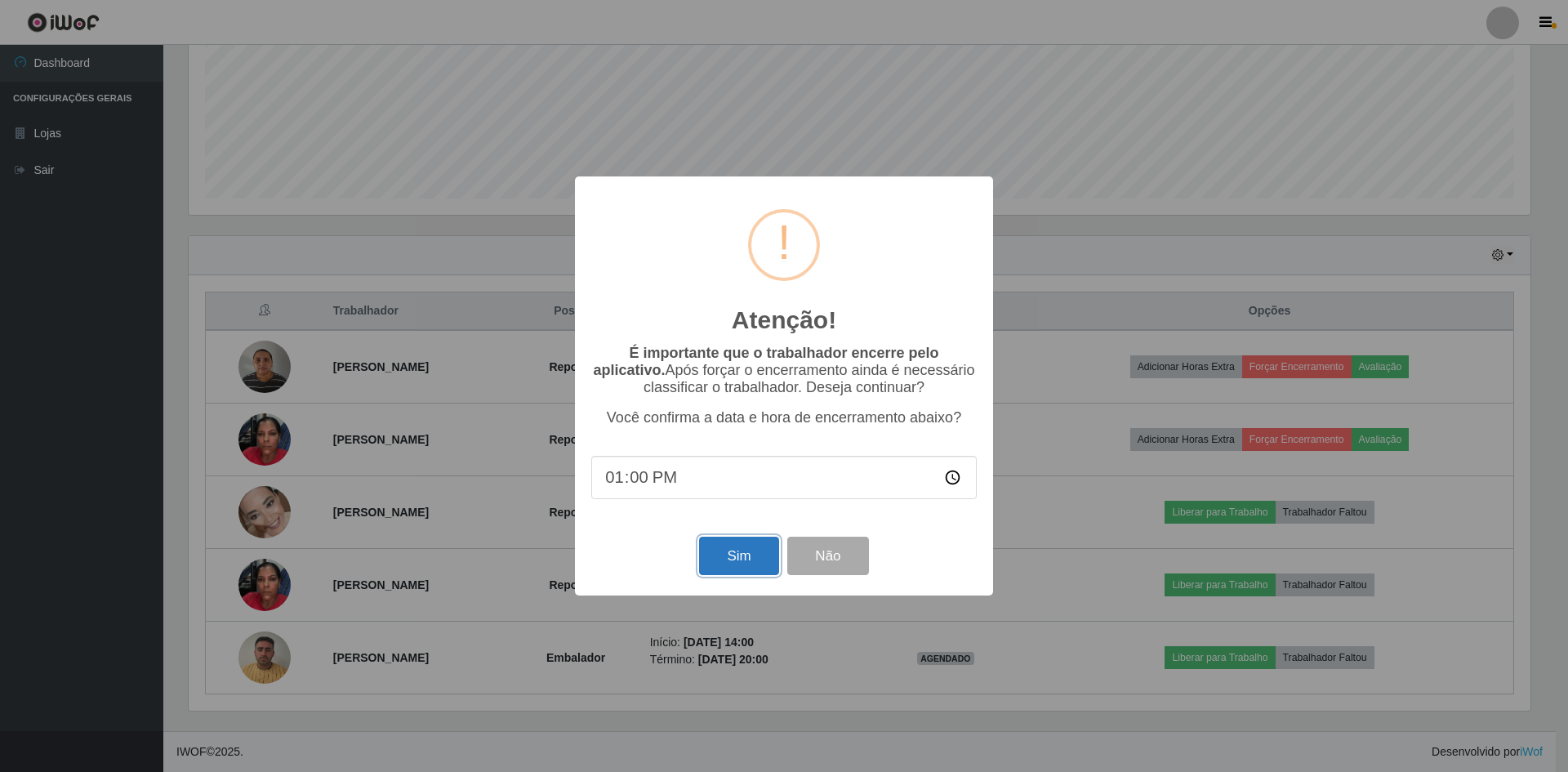
click at [729, 556] on button "Sim" at bounding box center [739, 556] width 79 height 38
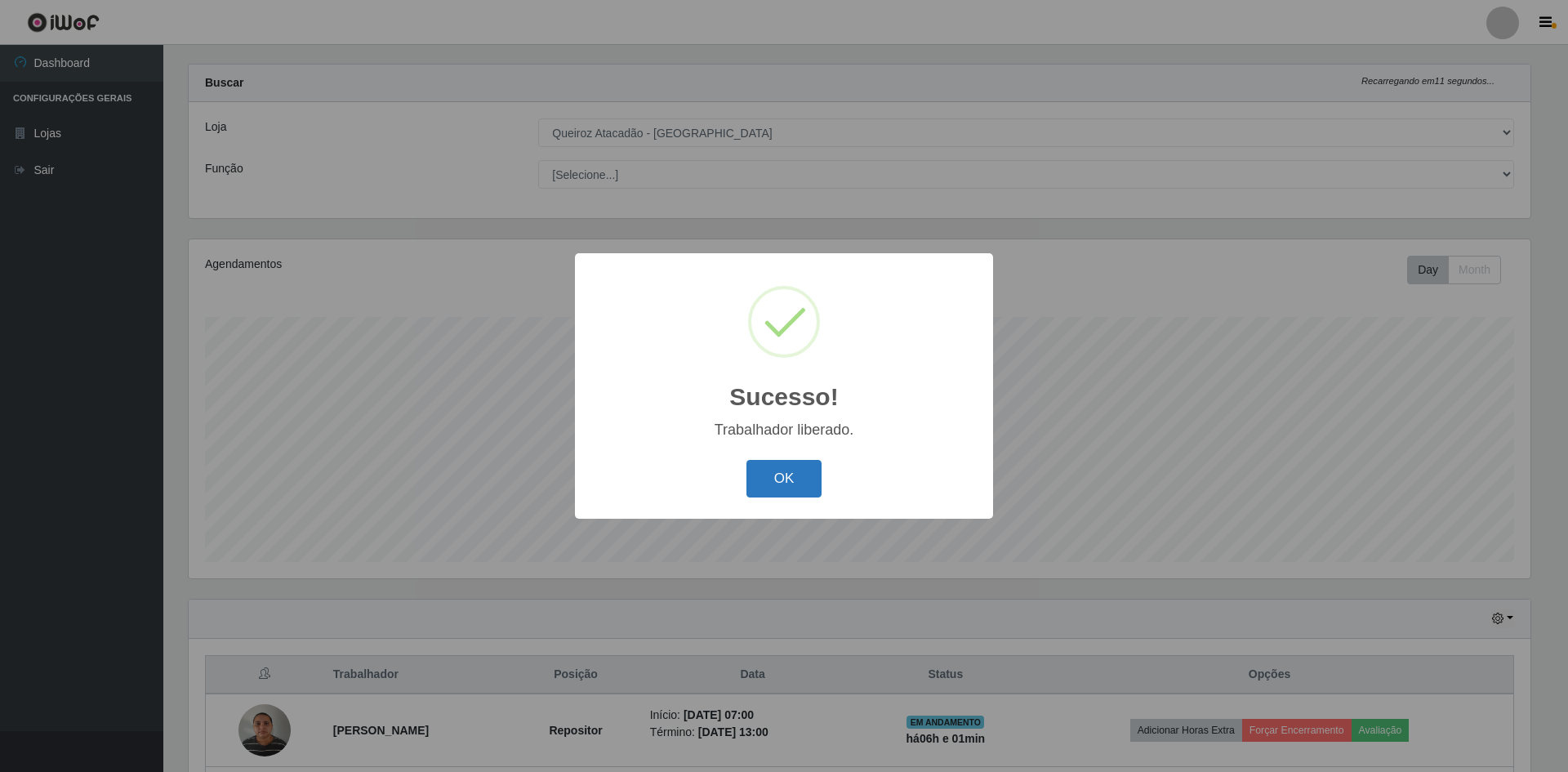
click at [795, 476] on button "OK" at bounding box center [785, 479] width 76 height 38
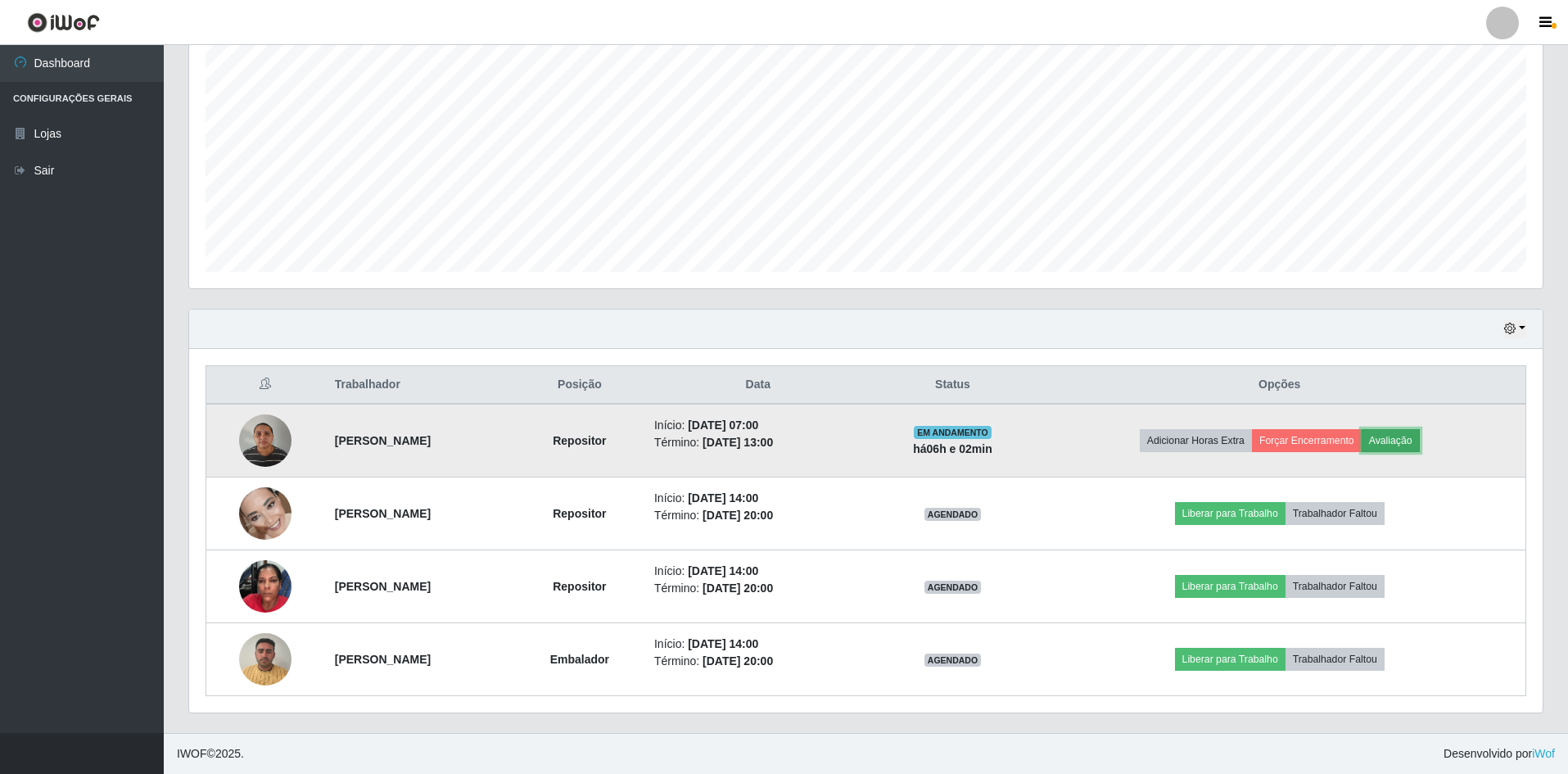
click at [1418, 439] on button "Avaliação" at bounding box center [1390, 440] width 58 height 23
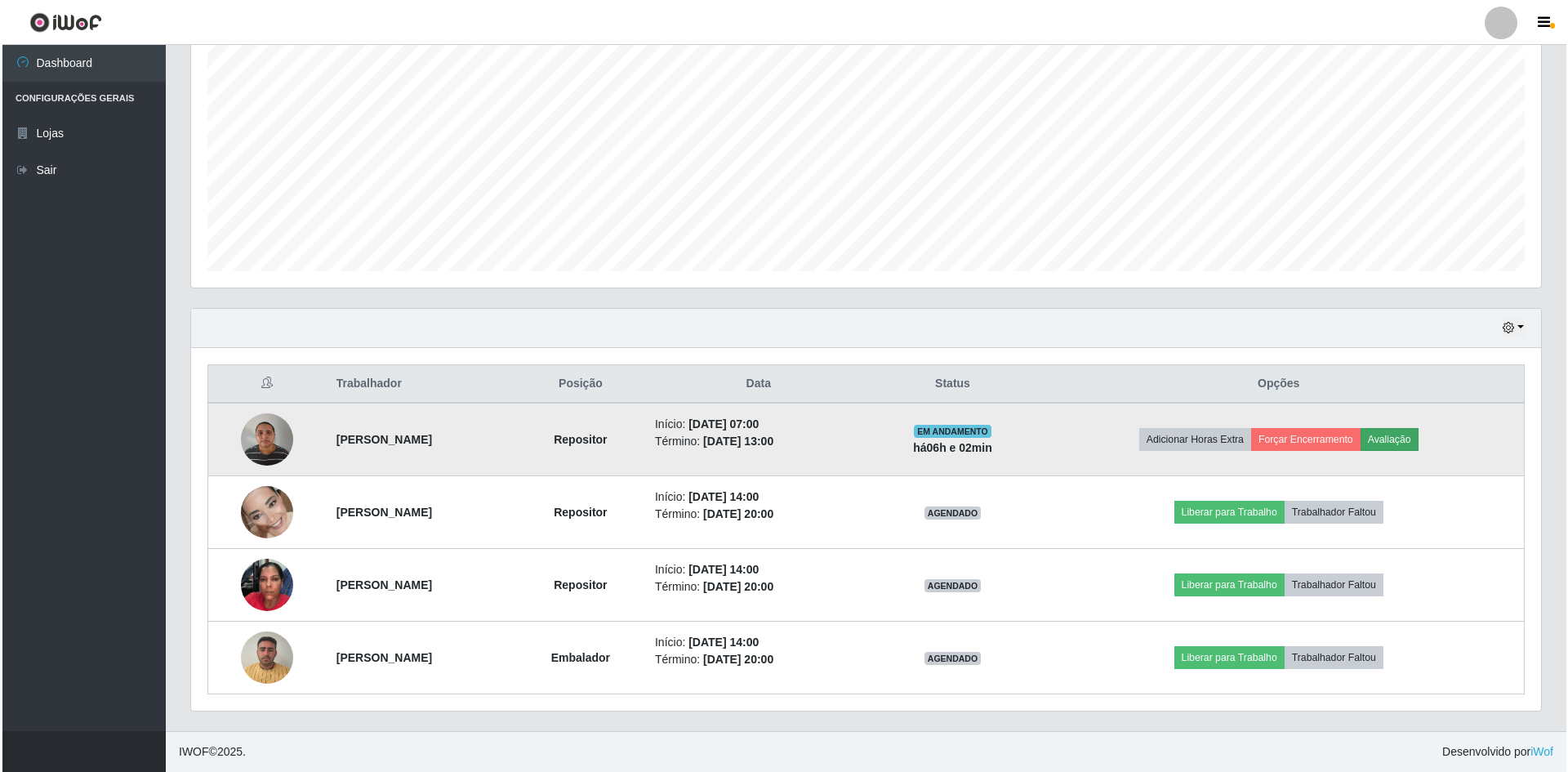
scroll to position [339, 1342]
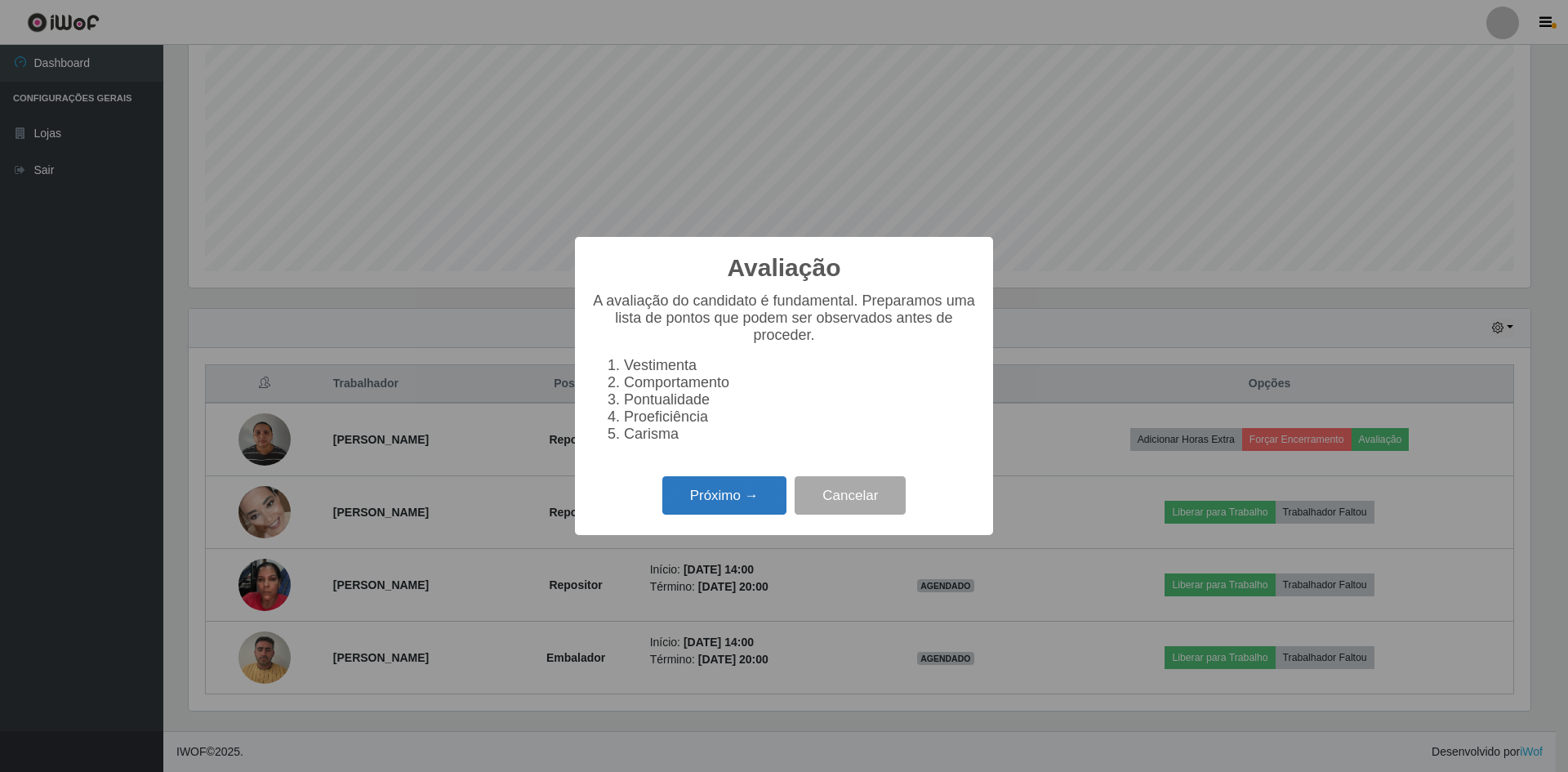
click at [712, 507] on button "Próximo →" at bounding box center [724, 495] width 124 height 38
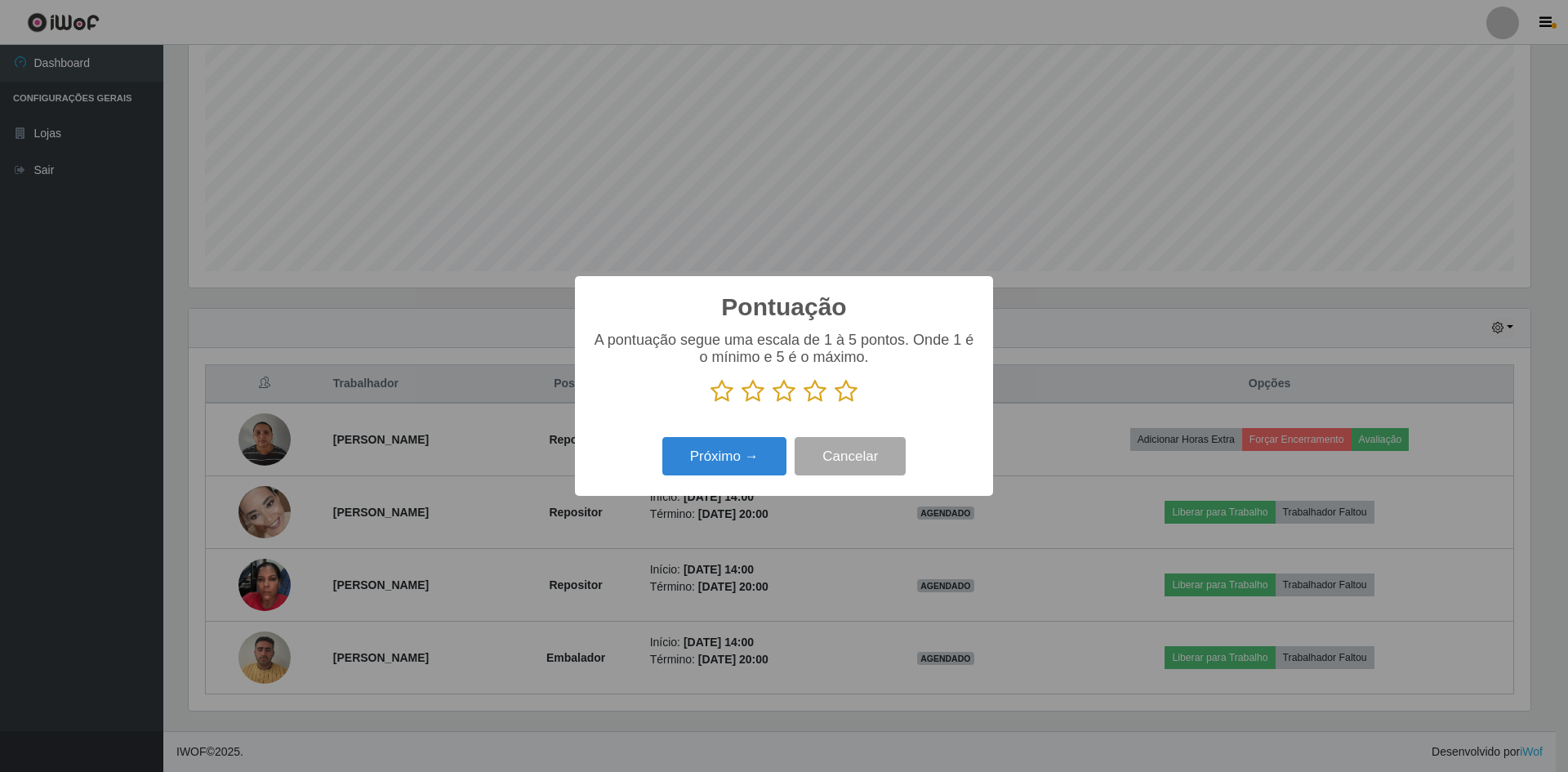
scroll to position [816156, 815340]
click at [719, 396] on icon at bounding box center [721, 391] width 23 height 25
click at [710, 404] on input "radio" at bounding box center [710, 404] width 0 height 0
click at [750, 394] on icon at bounding box center [752, 391] width 23 height 25
click at [741, 404] on input "radio" at bounding box center [741, 404] width 0 height 0
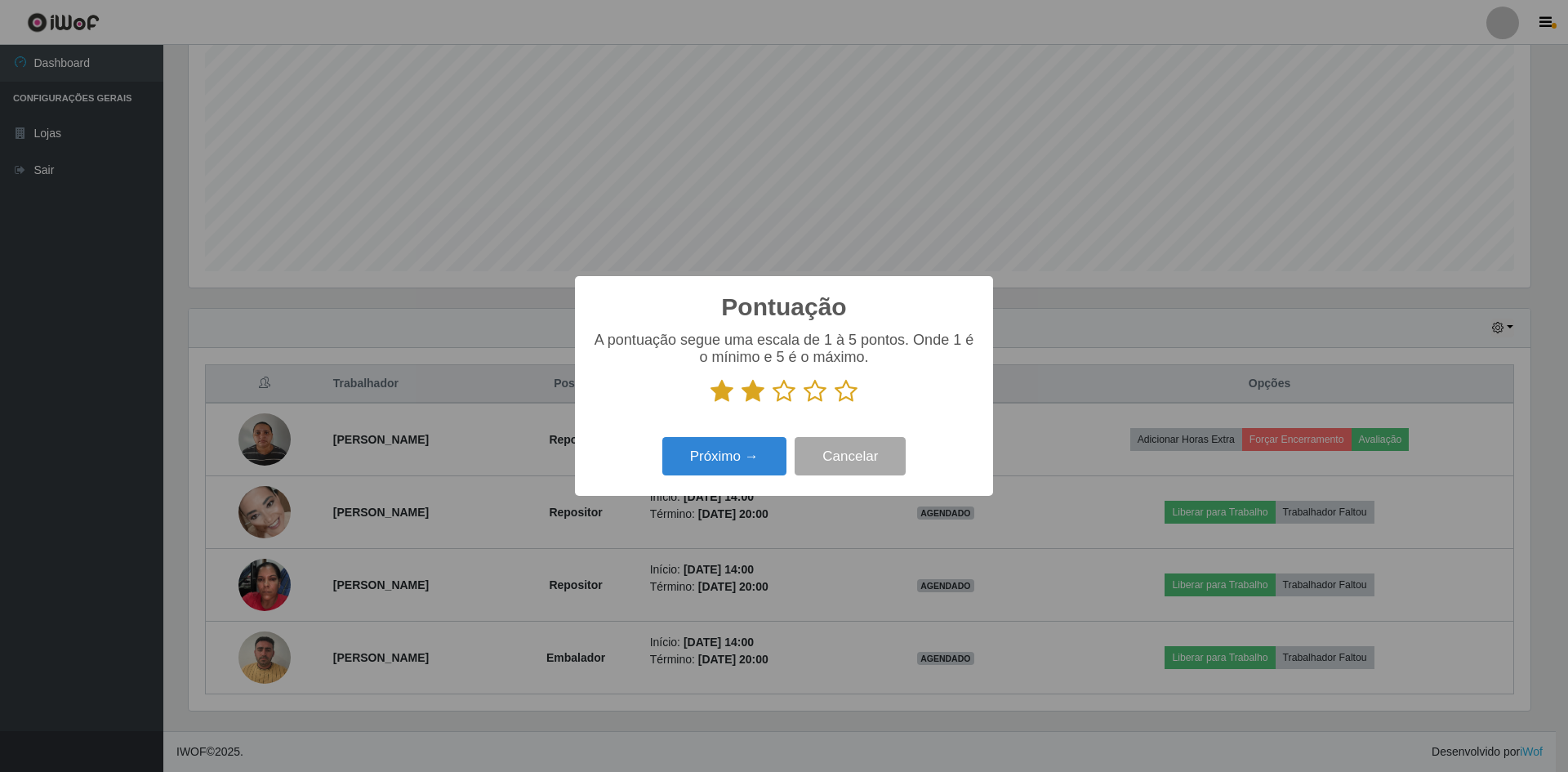
click at [787, 390] on icon at bounding box center [783, 391] width 23 height 25
click at [772, 404] on input "radio" at bounding box center [772, 404] width 0 height 0
click at [815, 394] on icon at bounding box center [815, 391] width 23 height 25
click at [804, 404] on input "radio" at bounding box center [804, 404] width 0 height 0
click at [850, 391] on icon at bounding box center [846, 391] width 23 height 25
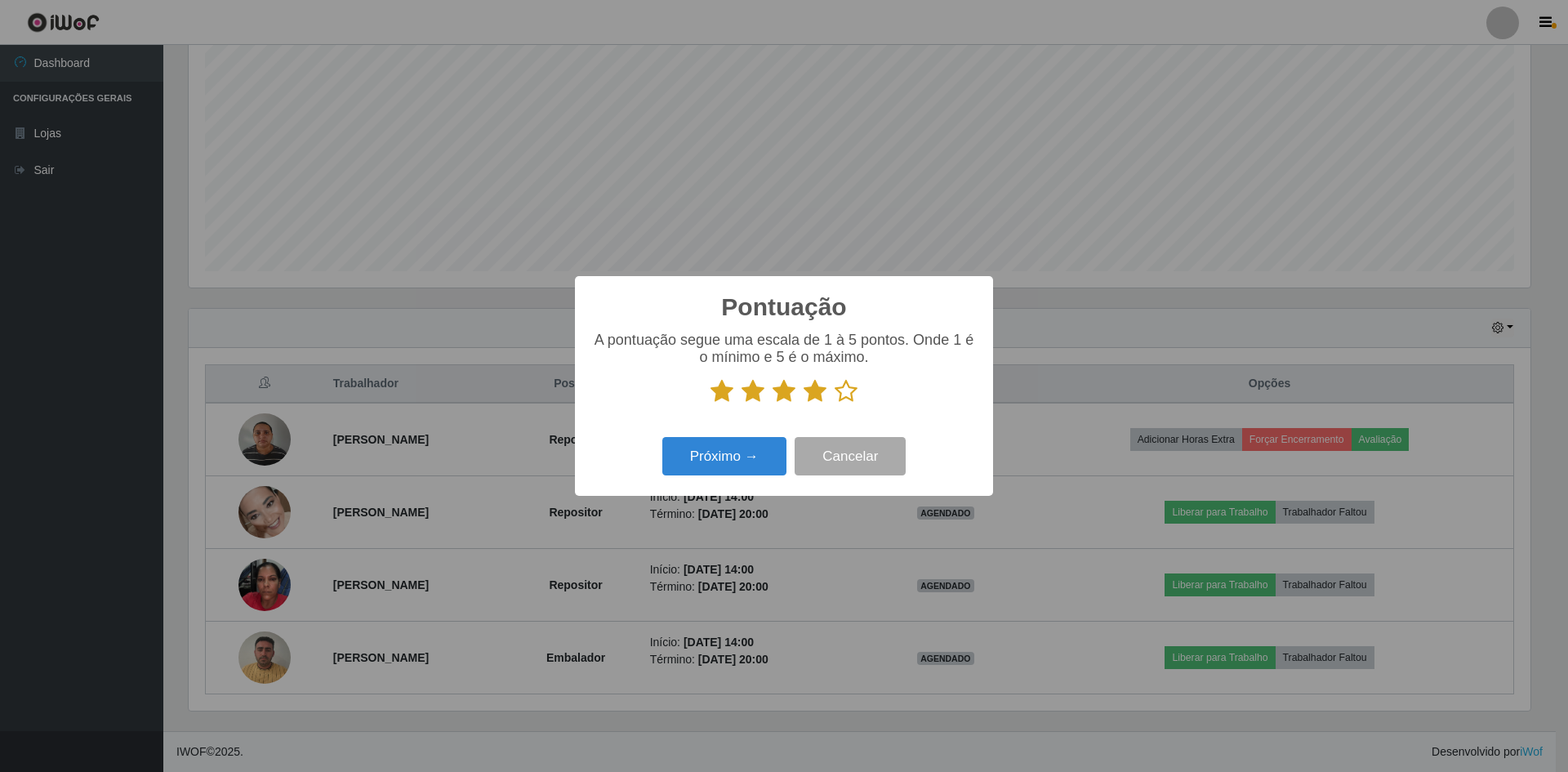
click at [835, 404] on input "radio" at bounding box center [835, 404] width 0 height 0
click at [699, 458] on button "Próximo →" at bounding box center [724, 456] width 124 height 38
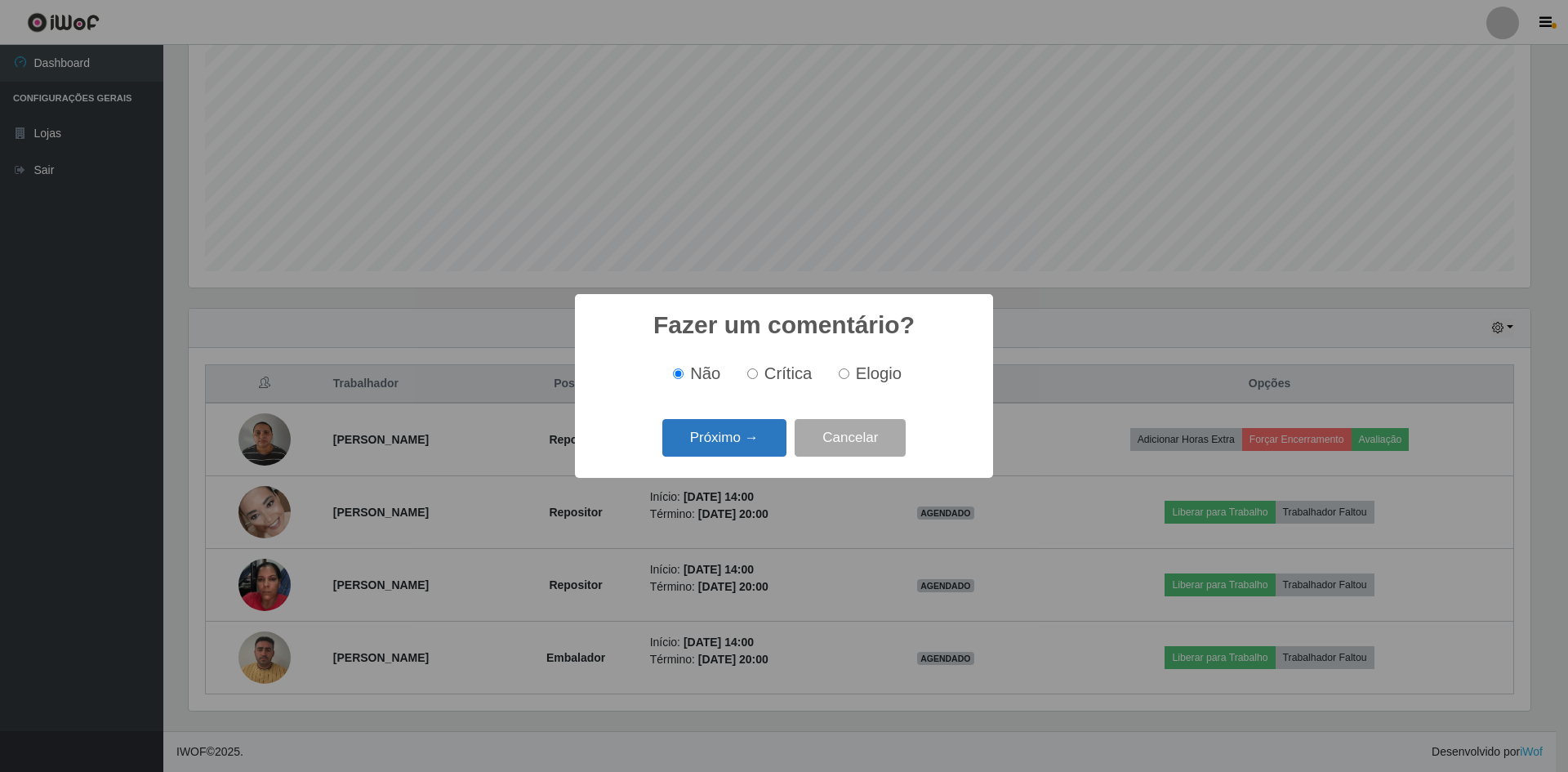
click at [749, 456] on button "Próximo →" at bounding box center [724, 438] width 124 height 38
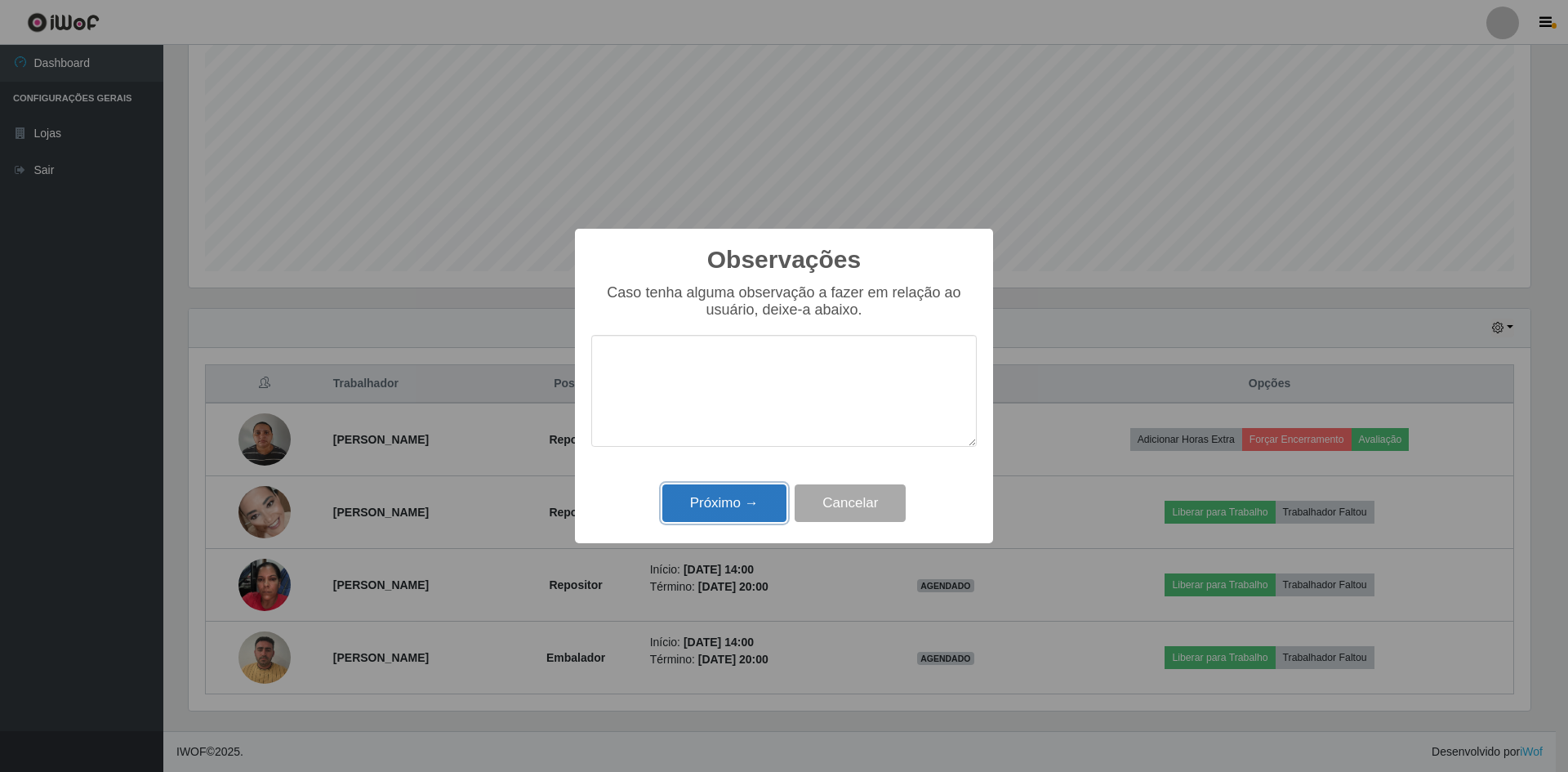
click at [743, 511] on button "Próximo →" at bounding box center [724, 503] width 124 height 38
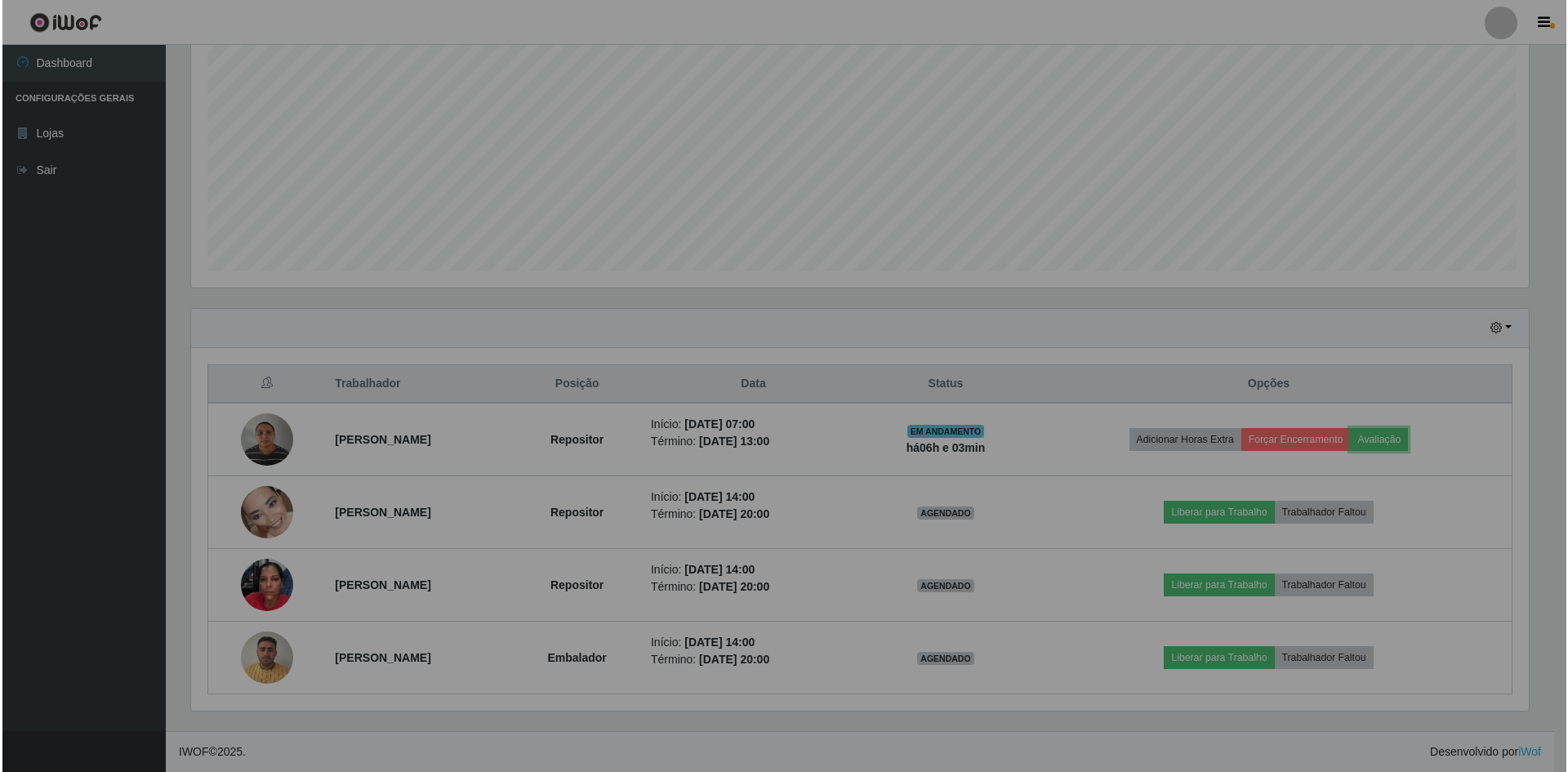
scroll to position [339, 1350]
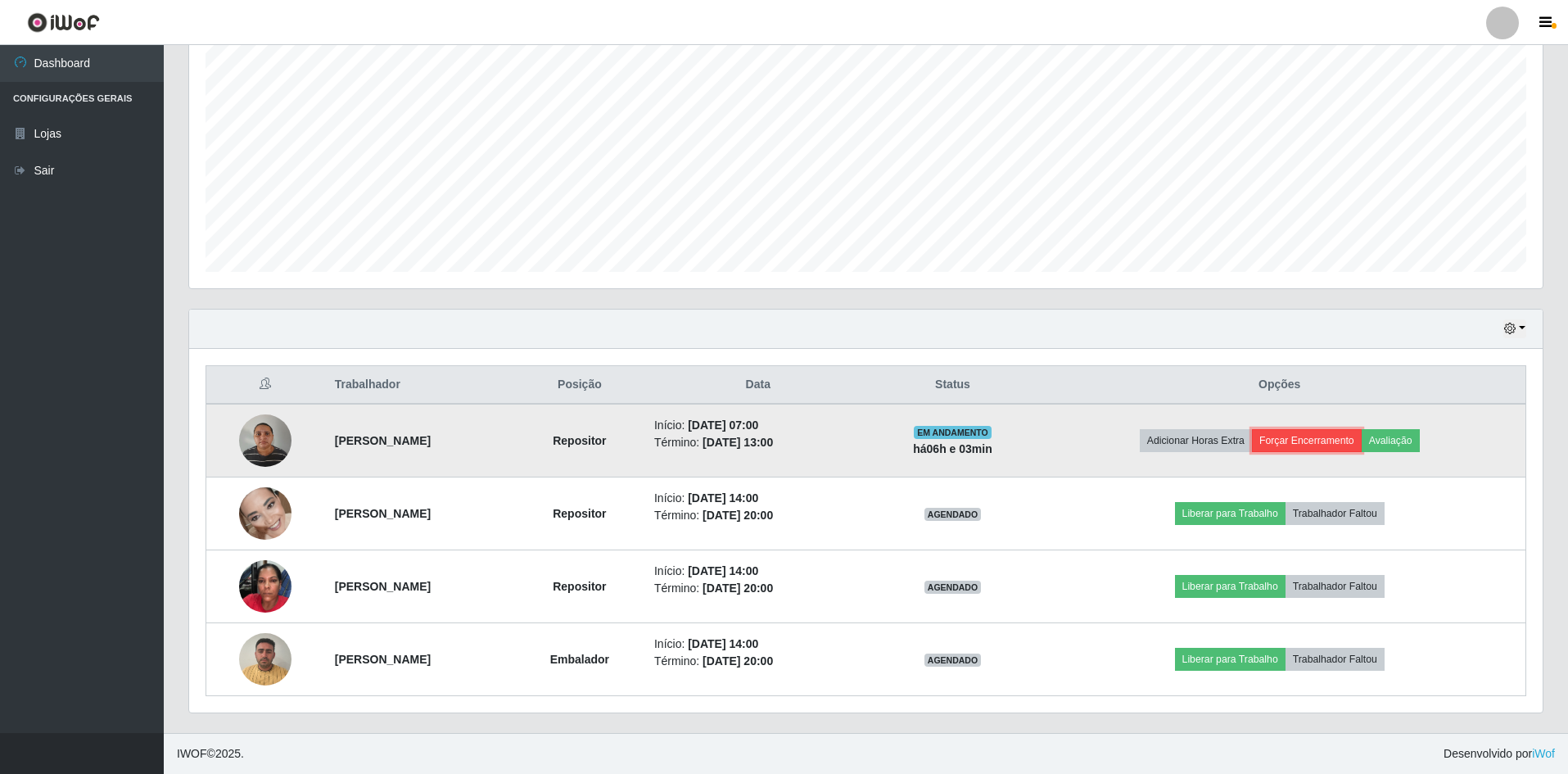
click at [1339, 438] on button "Forçar Encerramento" at bounding box center [1306, 440] width 109 height 23
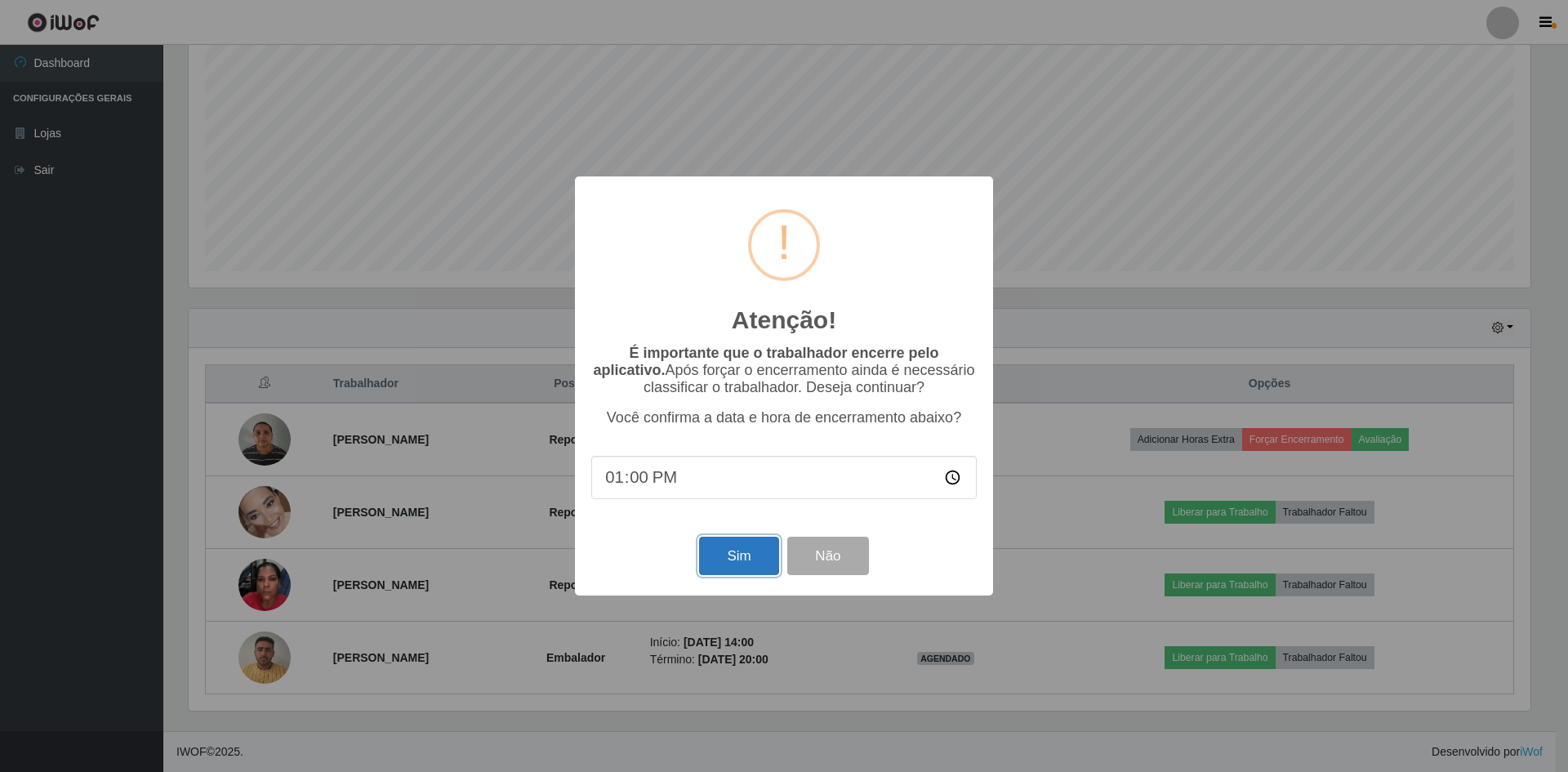
click at [731, 559] on button "Sim" at bounding box center [739, 556] width 79 height 38
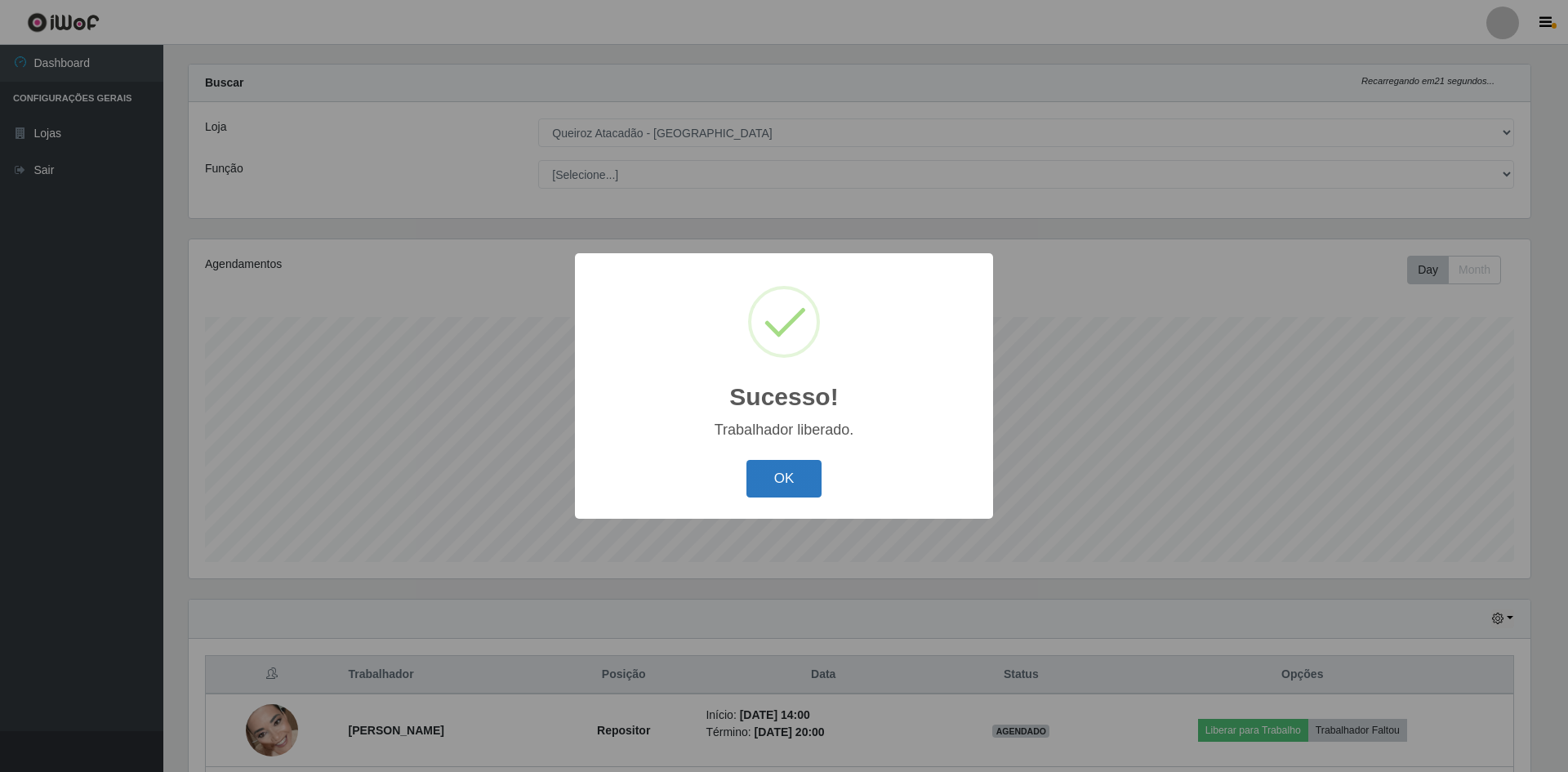
click at [809, 490] on button "OK" at bounding box center [785, 479] width 76 height 38
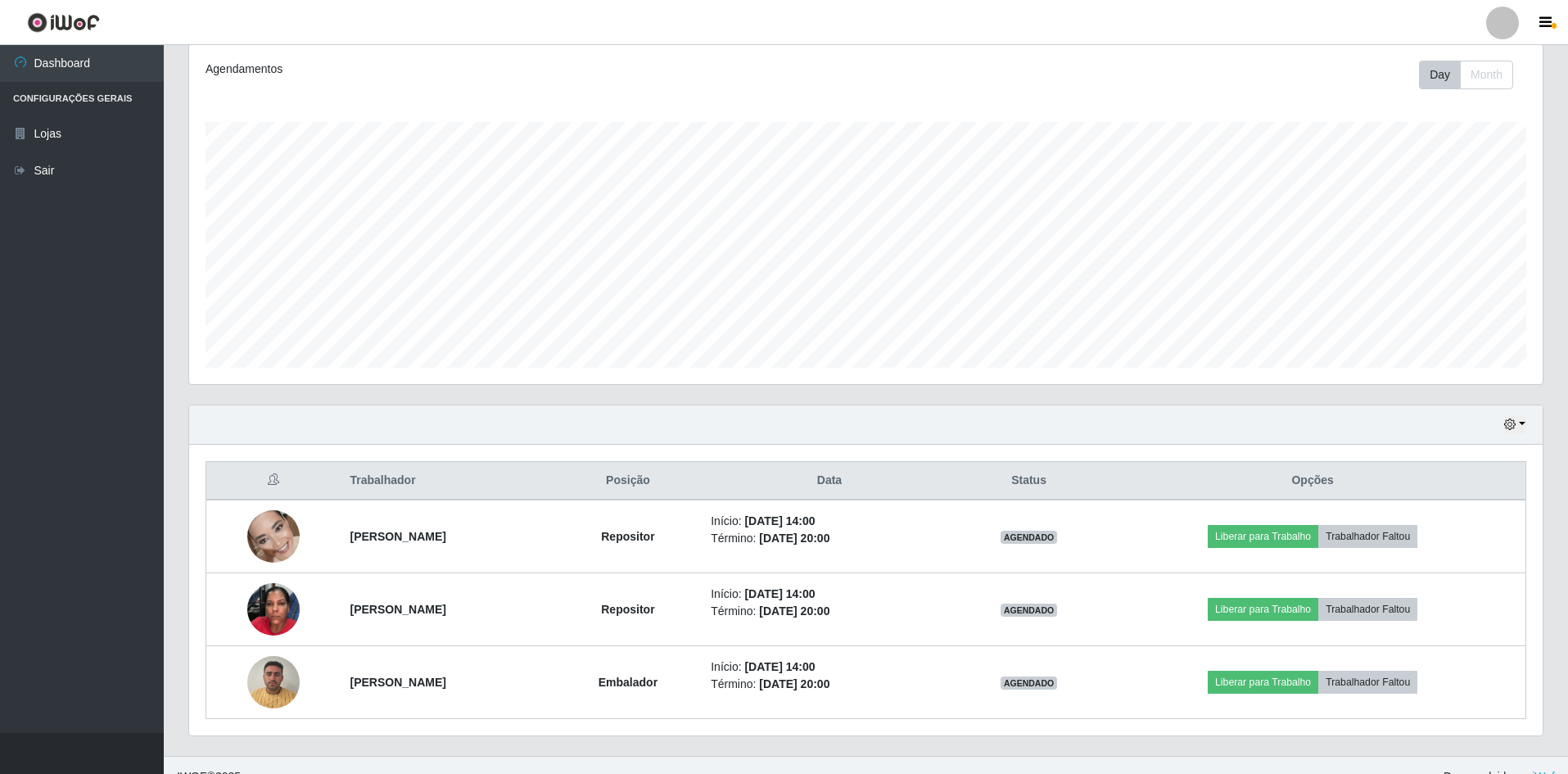
scroll to position [241, 0]
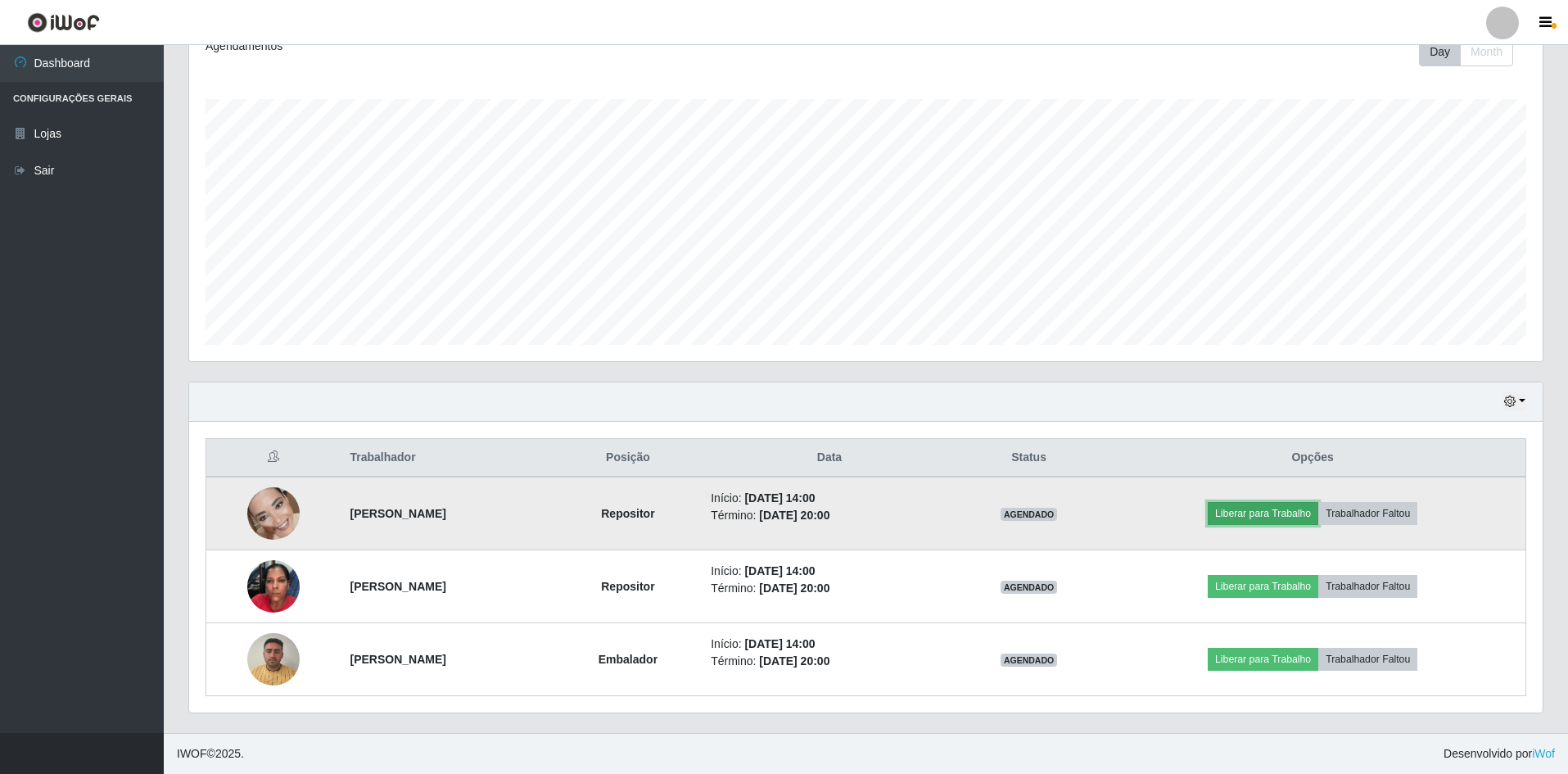
click at [1305, 516] on button "Liberar para Trabalho" at bounding box center [1262, 512] width 110 height 23
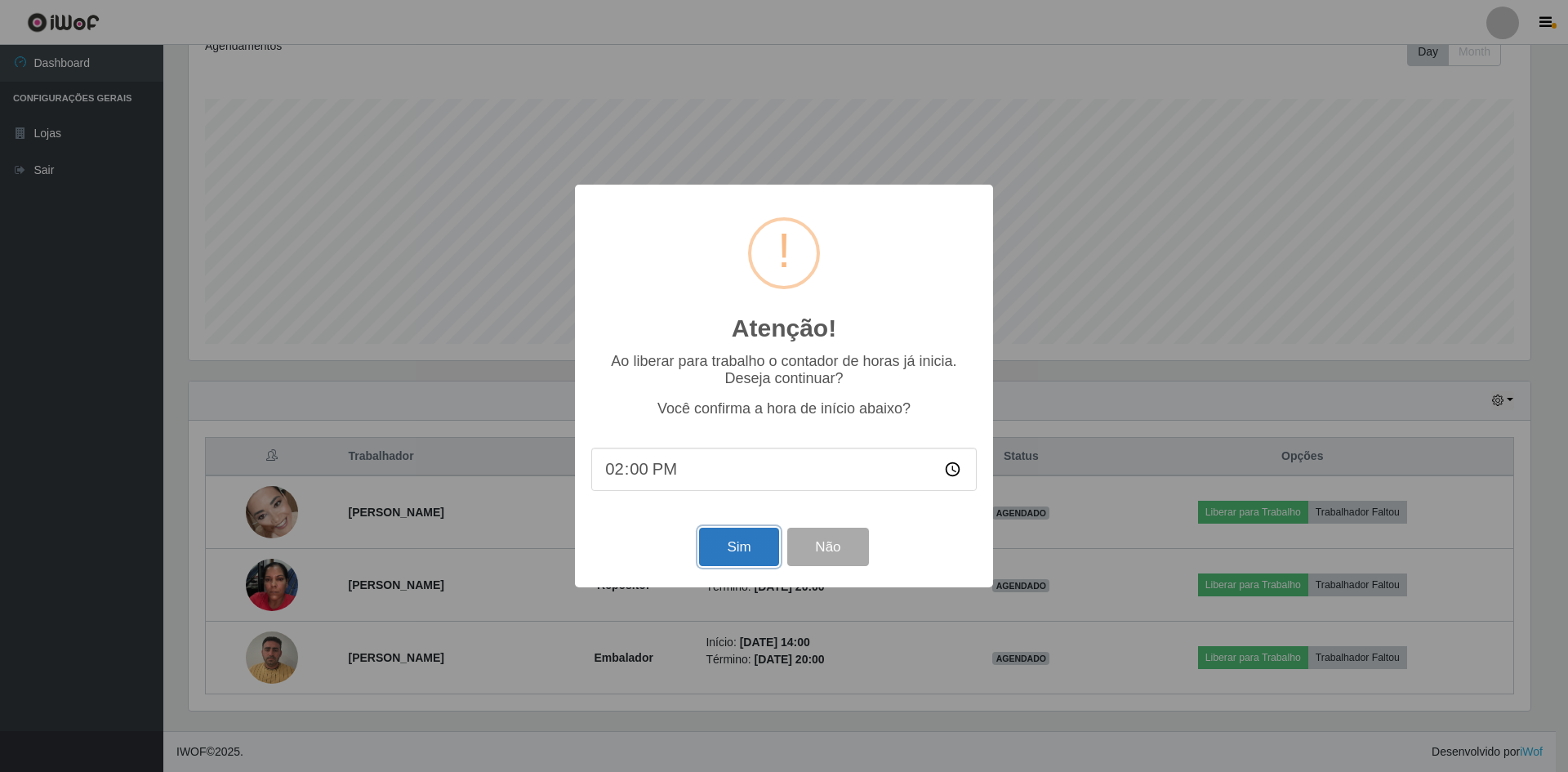
click at [728, 548] on button "Sim" at bounding box center [739, 546] width 79 height 38
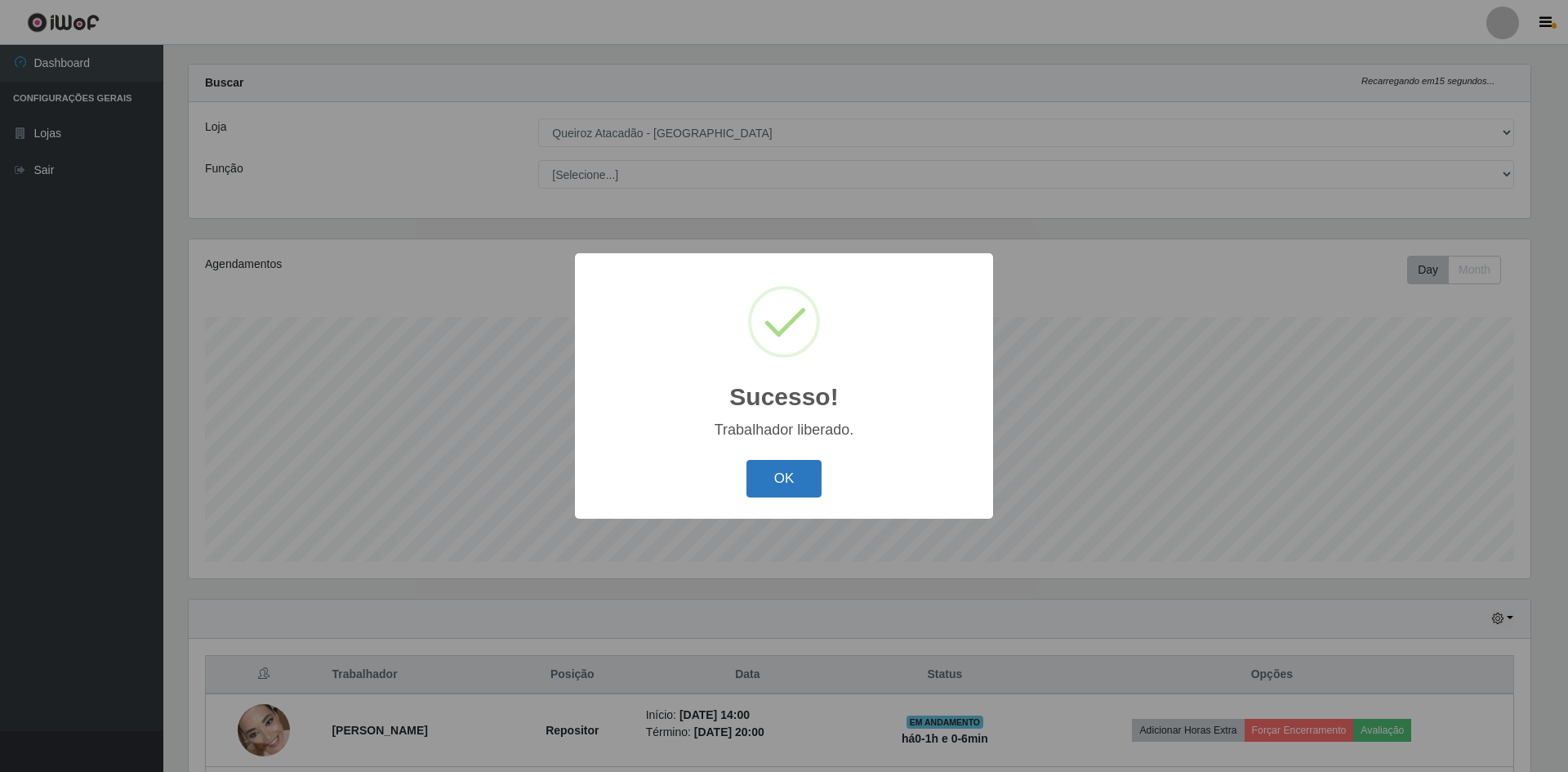
click at [786, 497] on button "OK" at bounding box center [785, 479] width 76 height 38
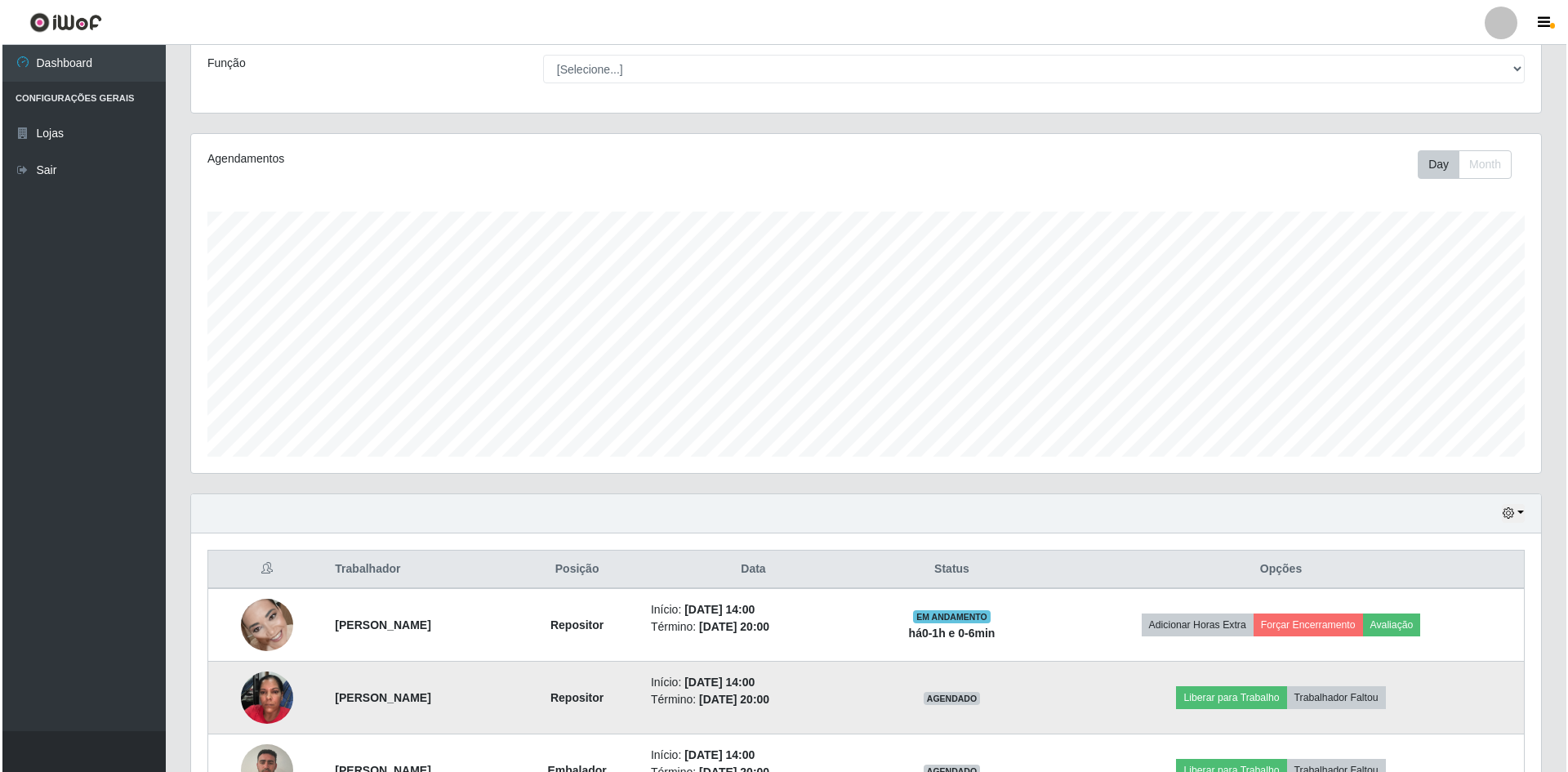
scroll to position [240, 0]
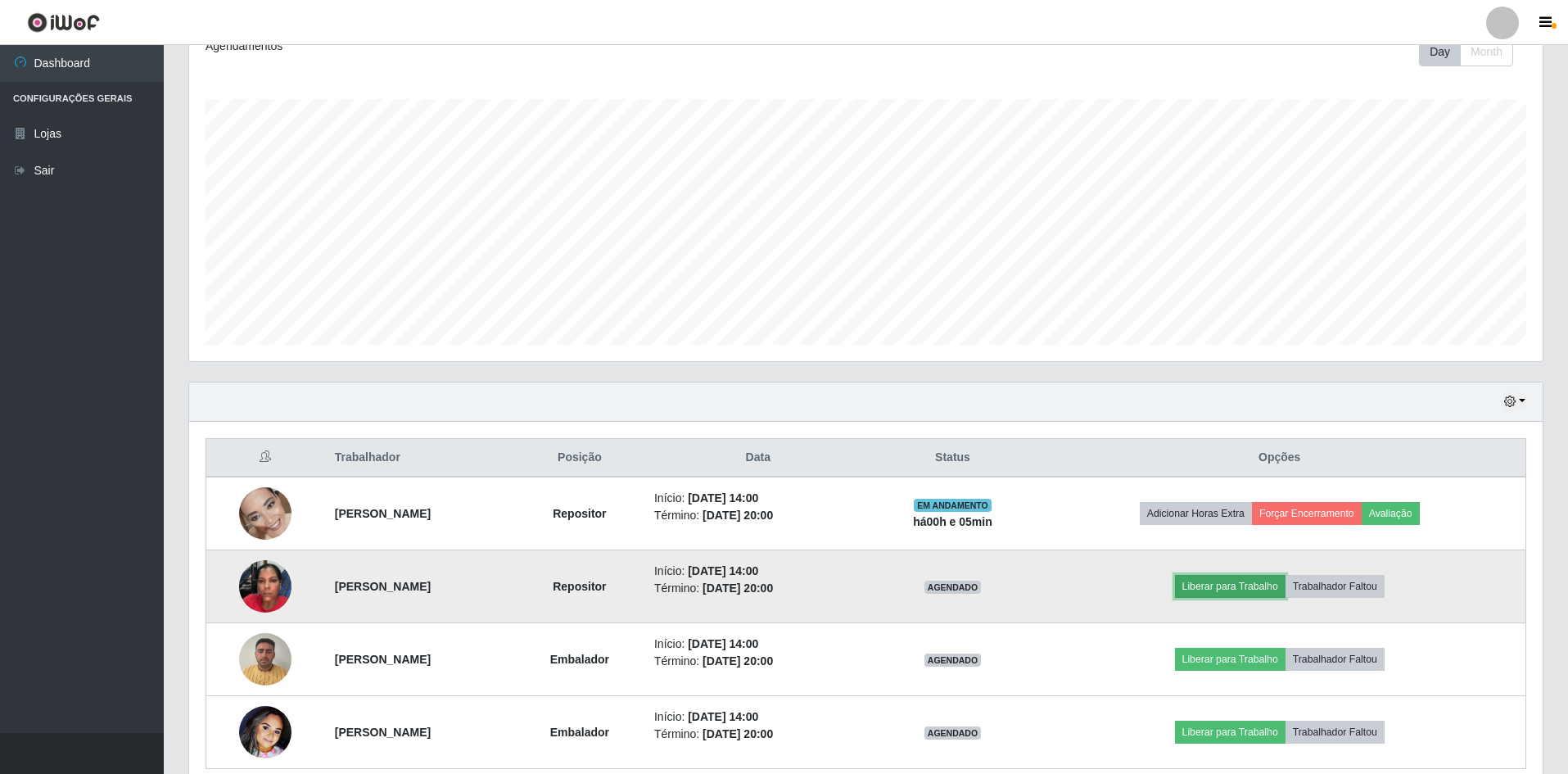
click at [1277, 583] on button "Liberar para Trabalho" at bounding box center [1230, 585] width 110 height 23
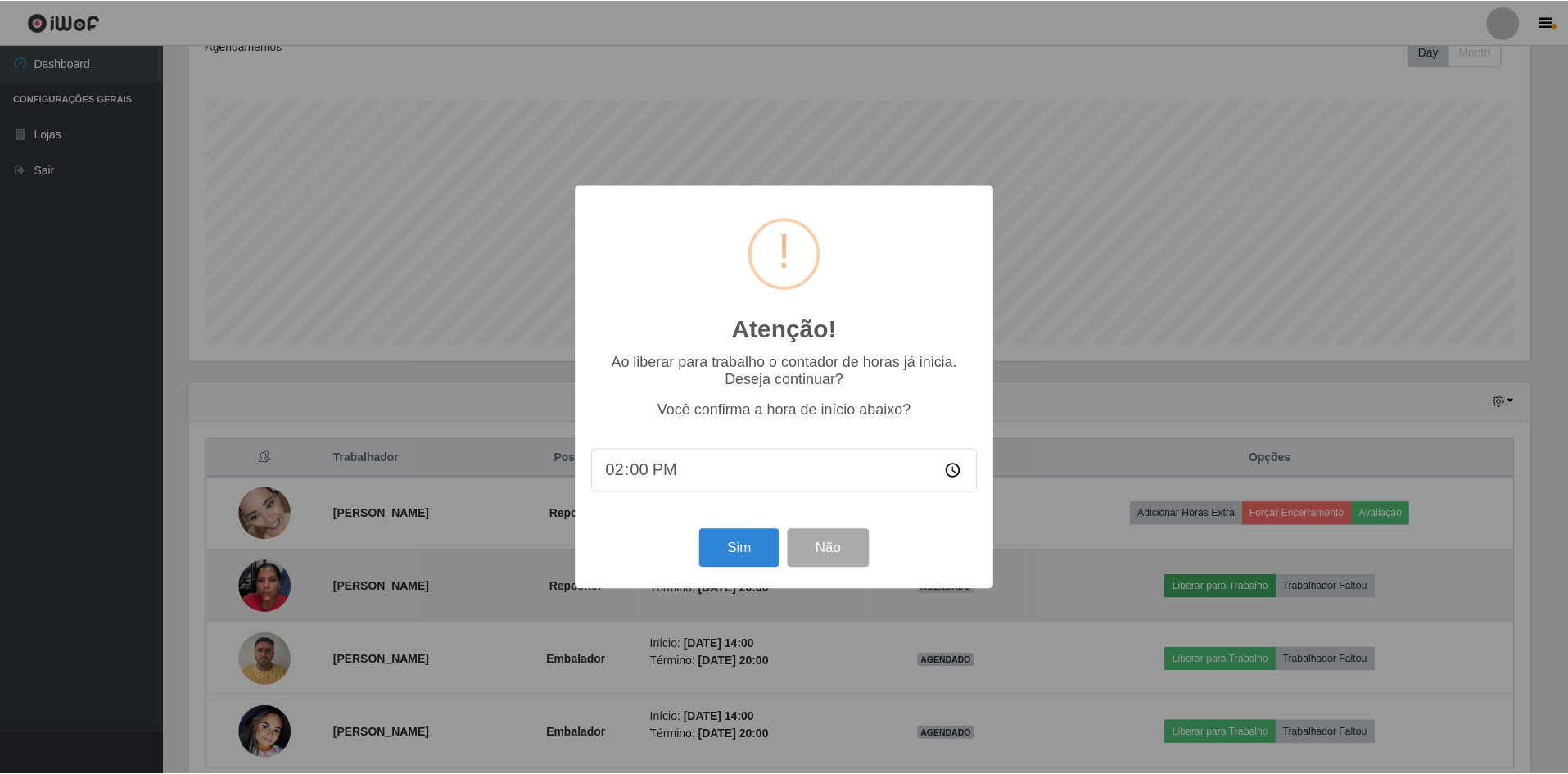
scroll to position [340, 1345]
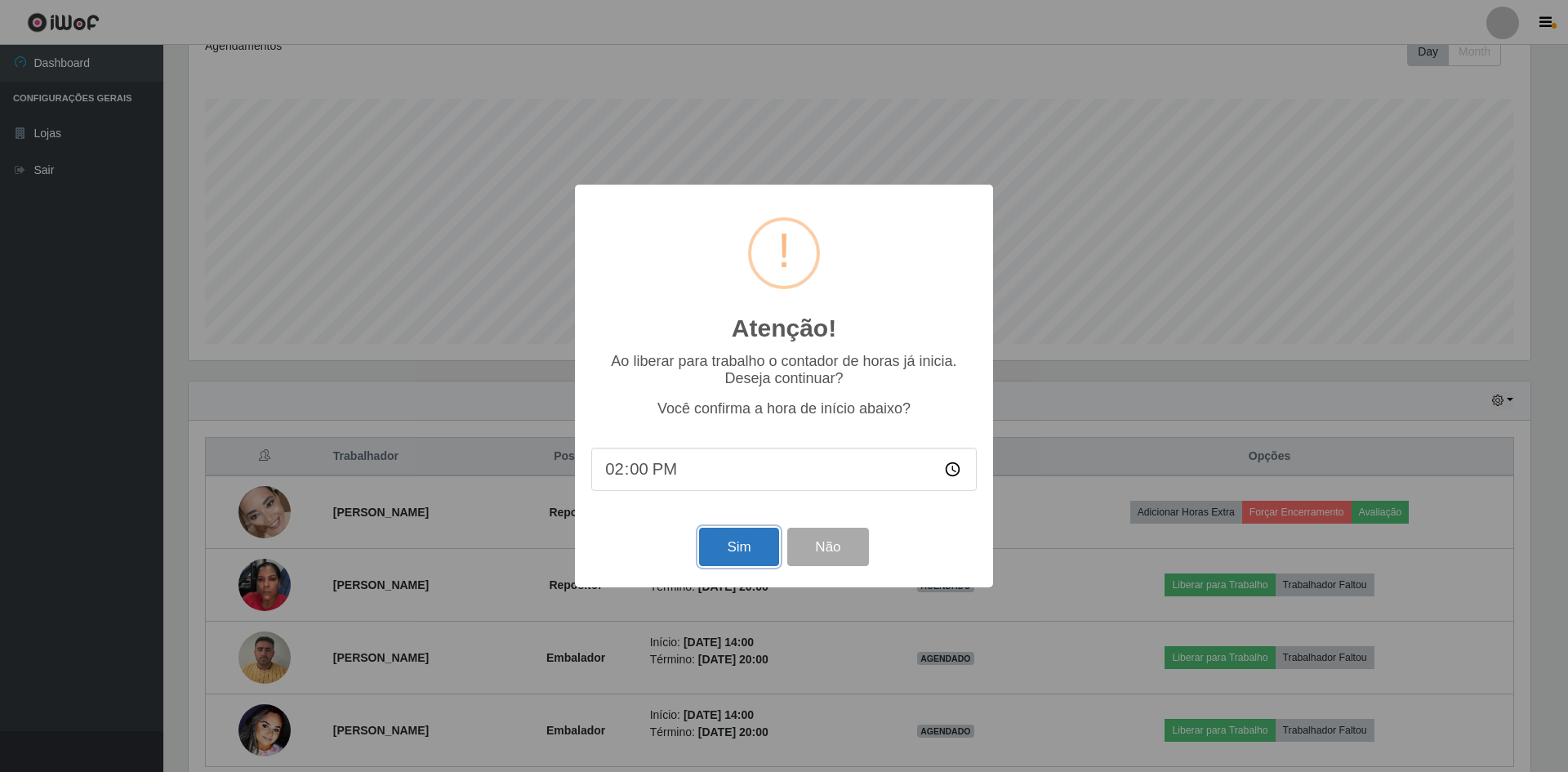
click at [740, 549] on button "Sim" at bounding box center [739, 546] width 79 height 38
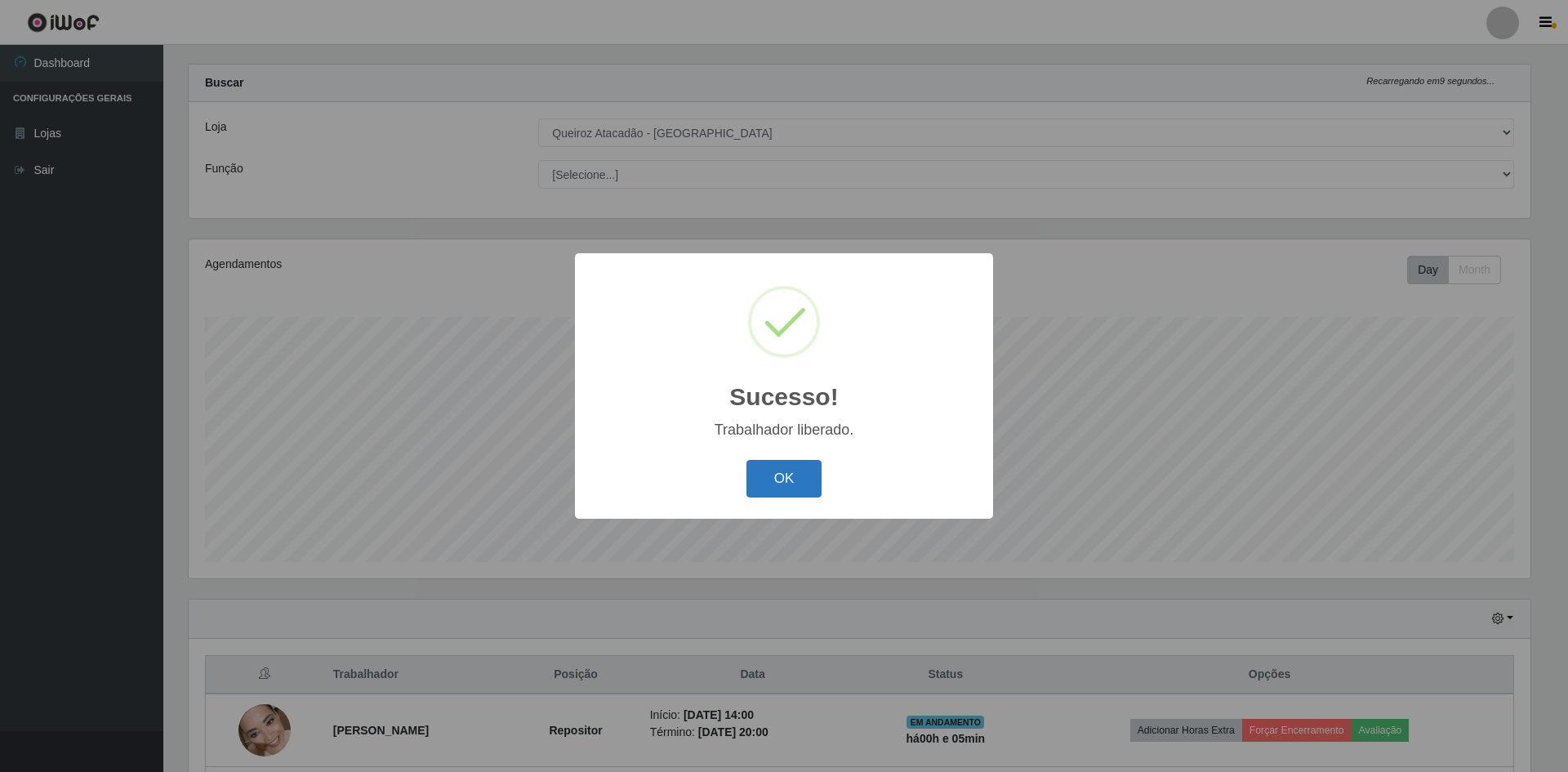
click at [779, 487] on button "OK" at bounding box center [785, 479] width 76 height 38
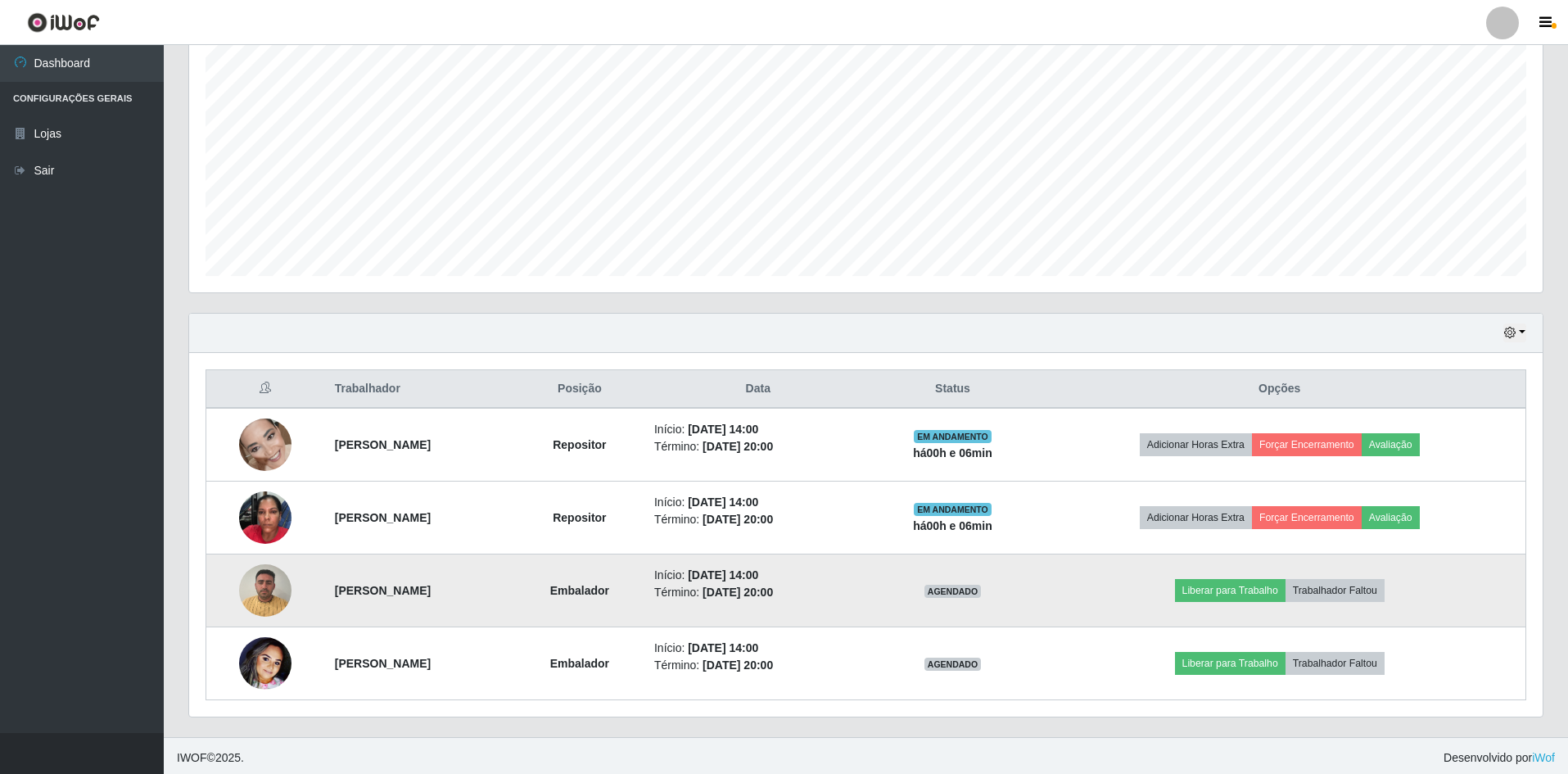
scroll to position [314, 0]
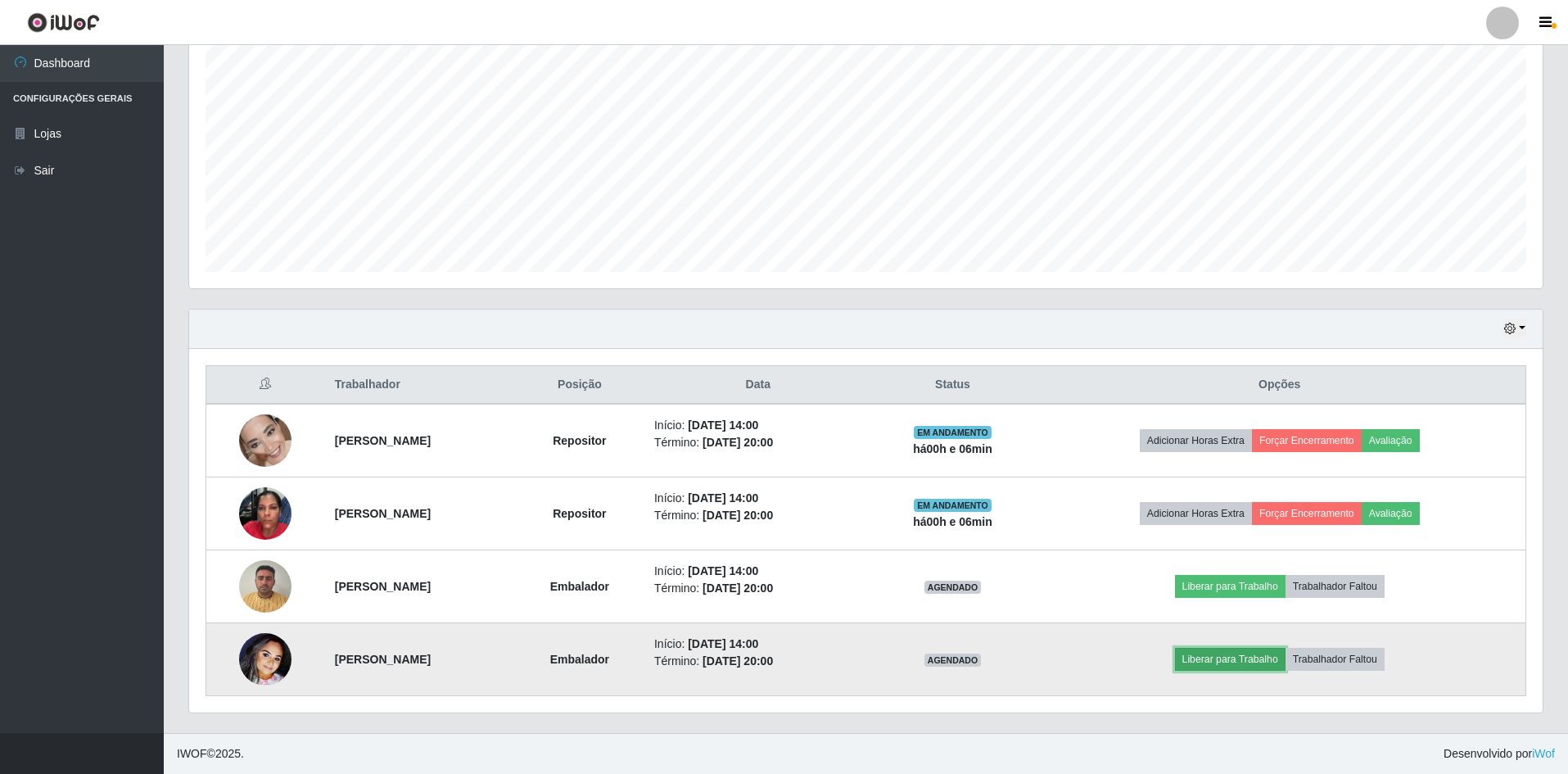
click at [1254, 656] on button "Liberar para Trabalho" at bounding box center [1230, 658] width 110 height 23
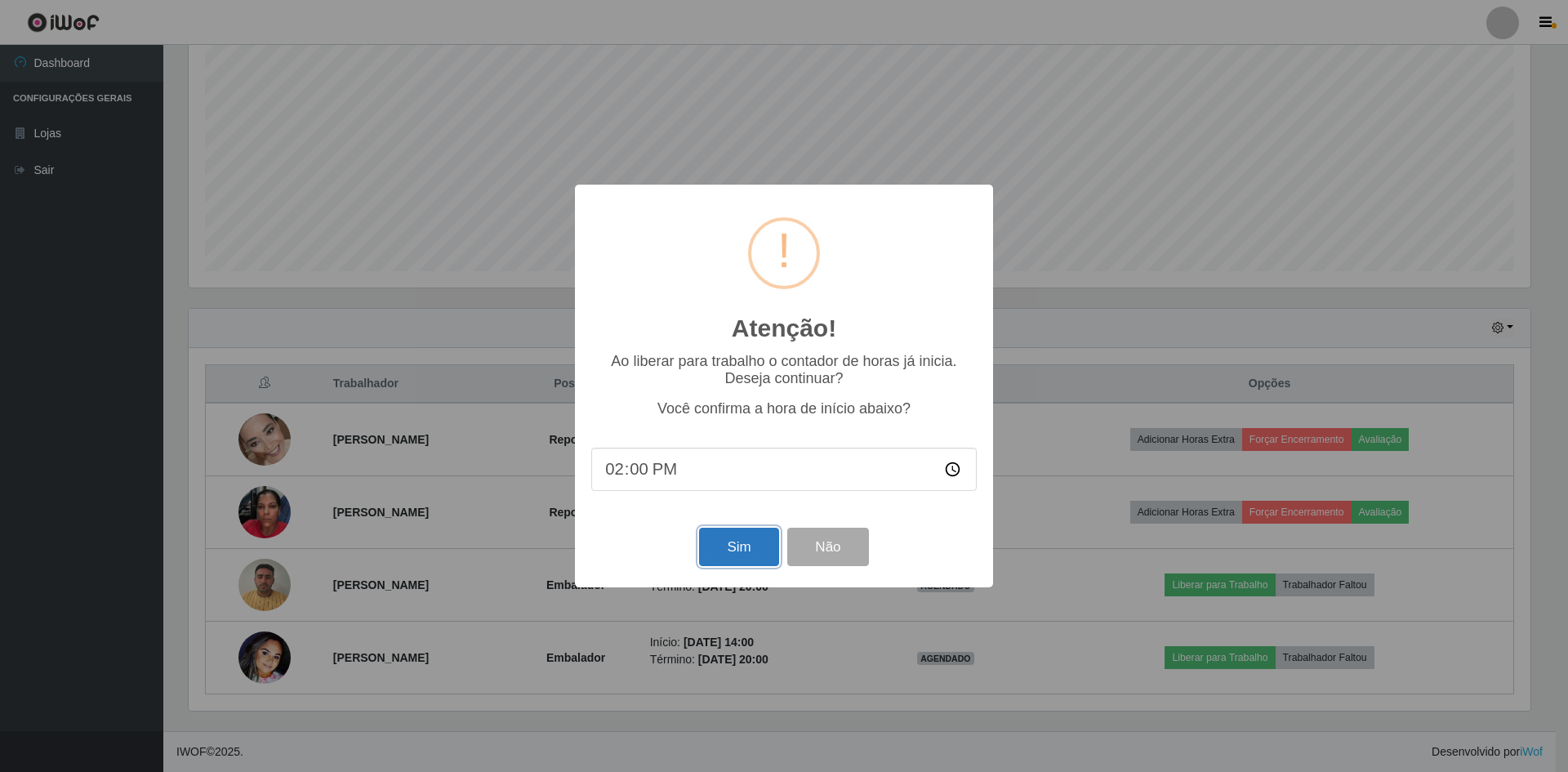
click at [731, 557] on button "Sim" at bounding box center [739, 546] width 79 height 38
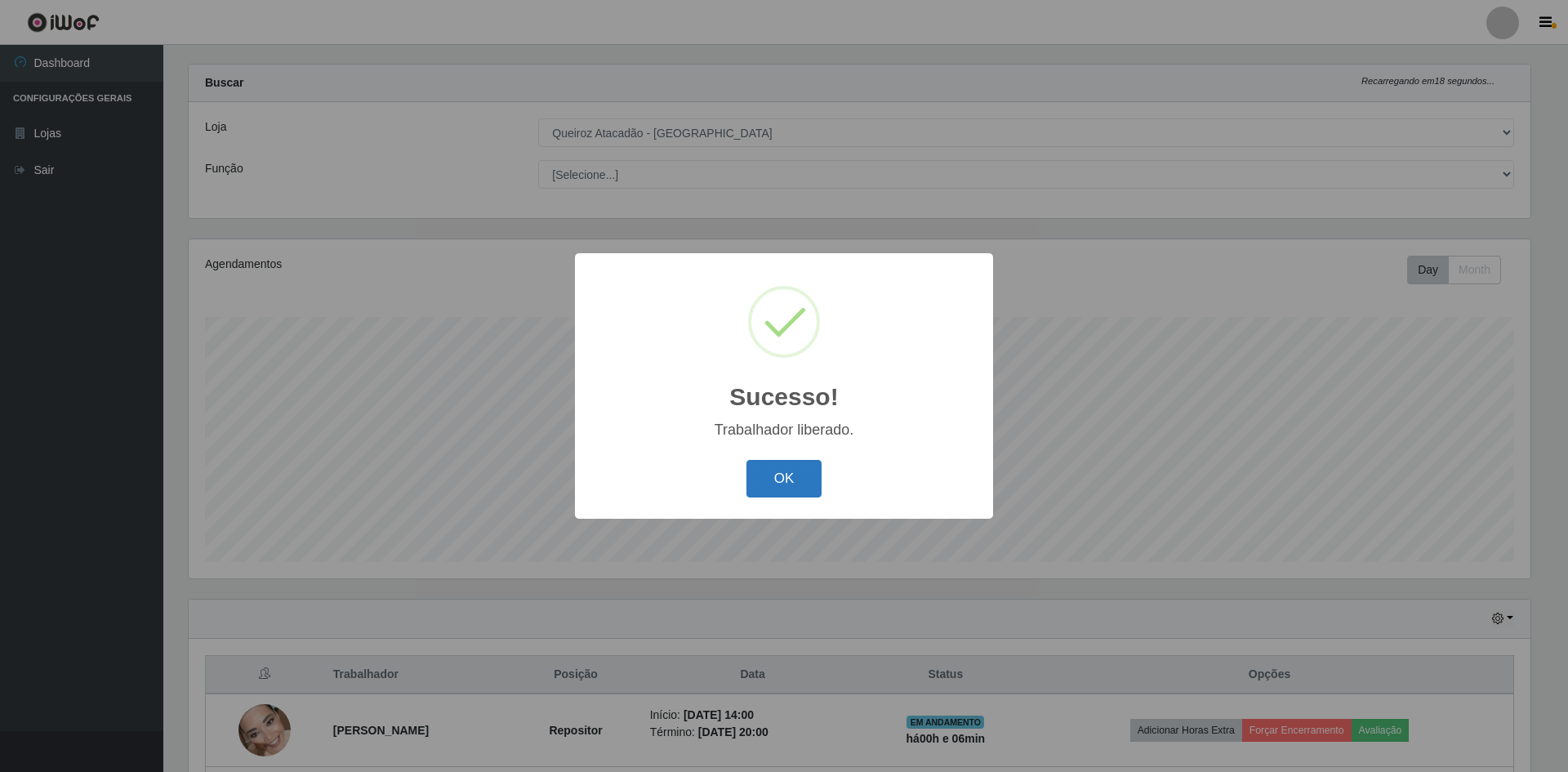
click at [780, 472] on button "OK" at bounding box center [785, 479] width 76 height 38
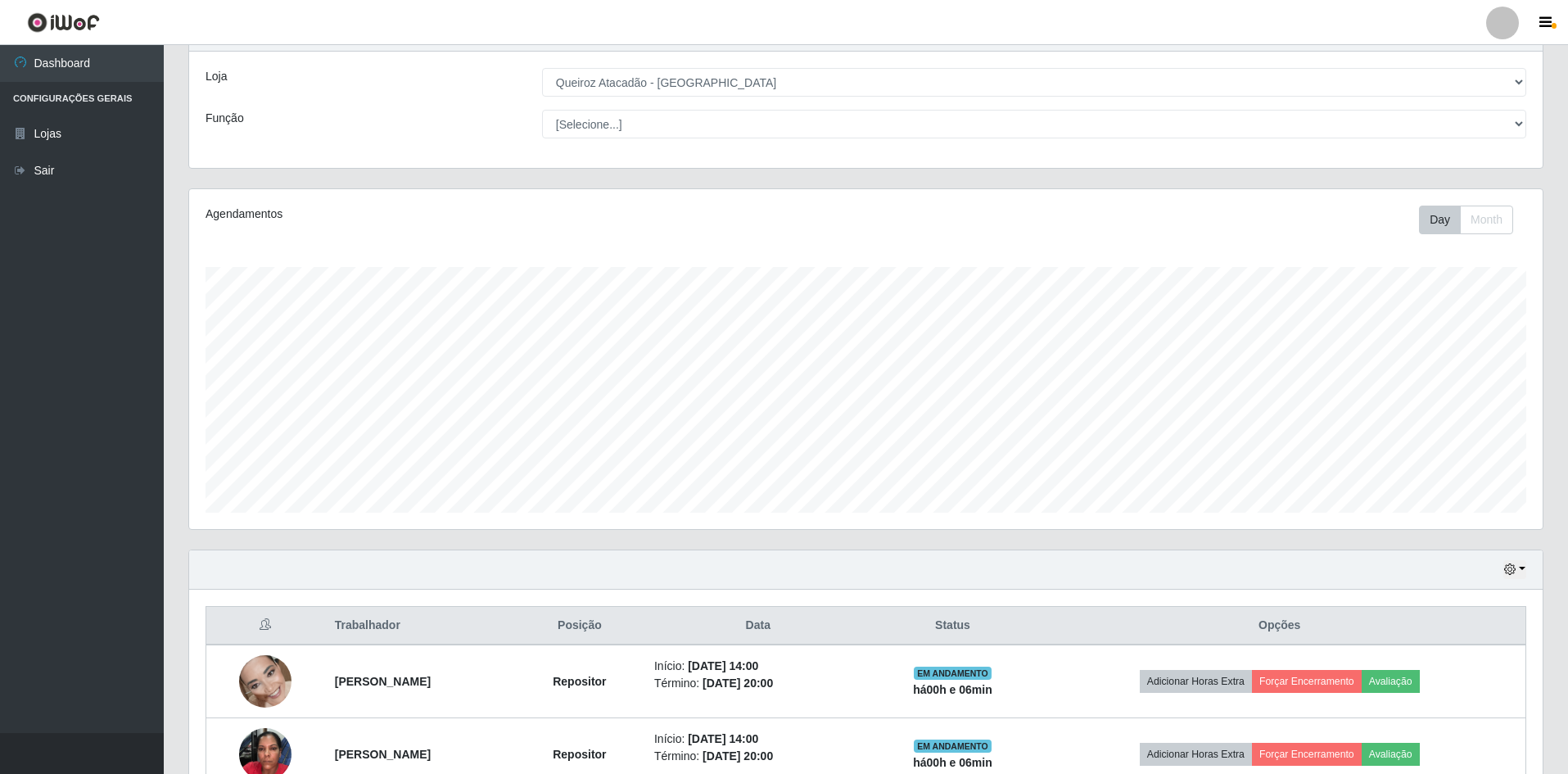
scroll to position [0, 0]
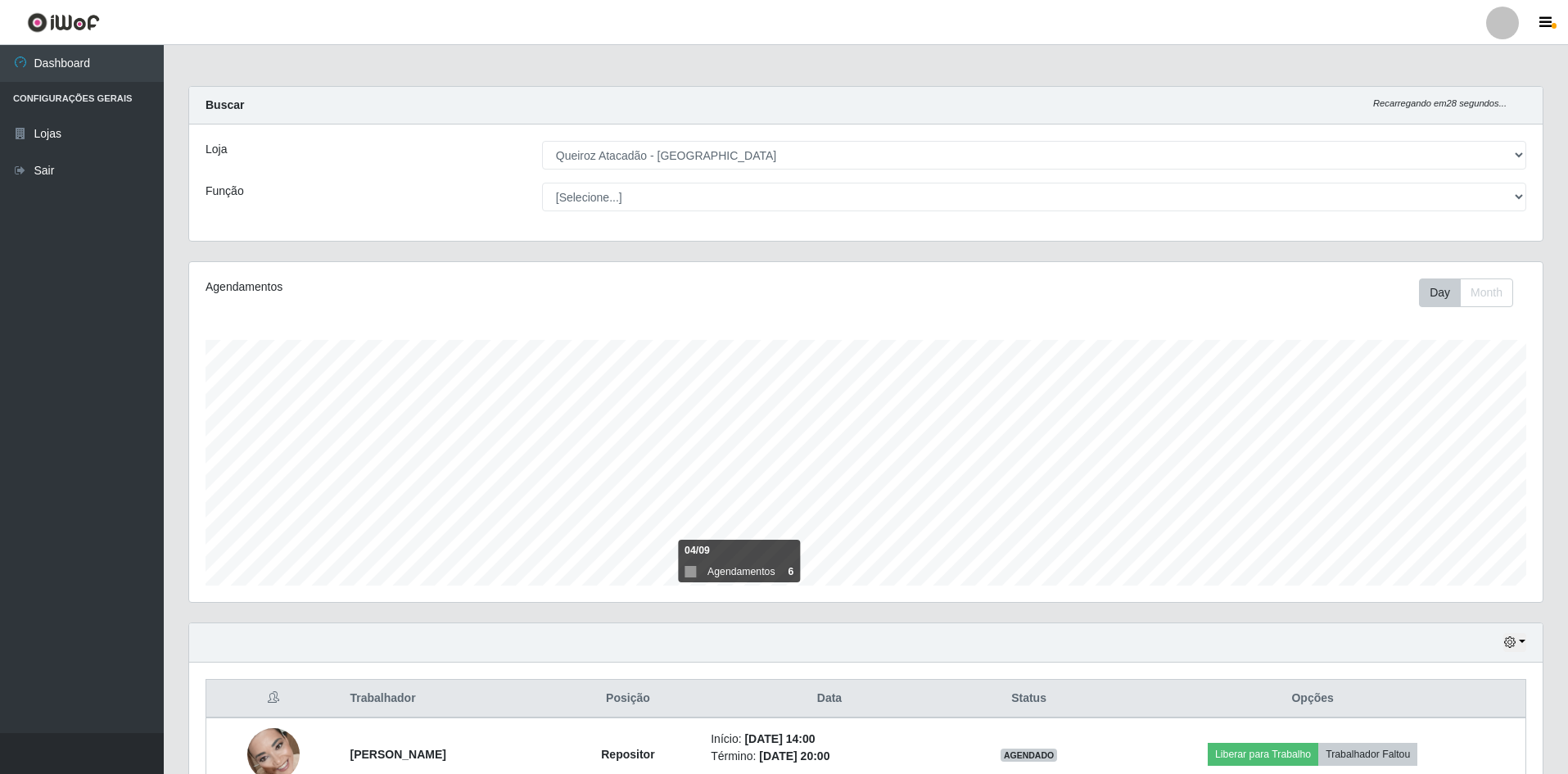
select select "517"
